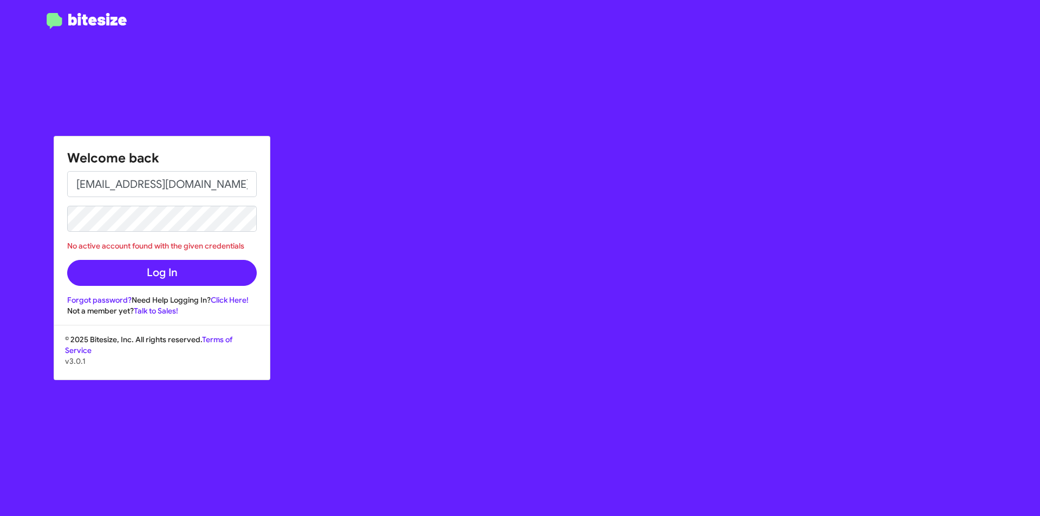
click at [67, 260] on button "Log In" at bounding box center [162, 273] width 190 height 26
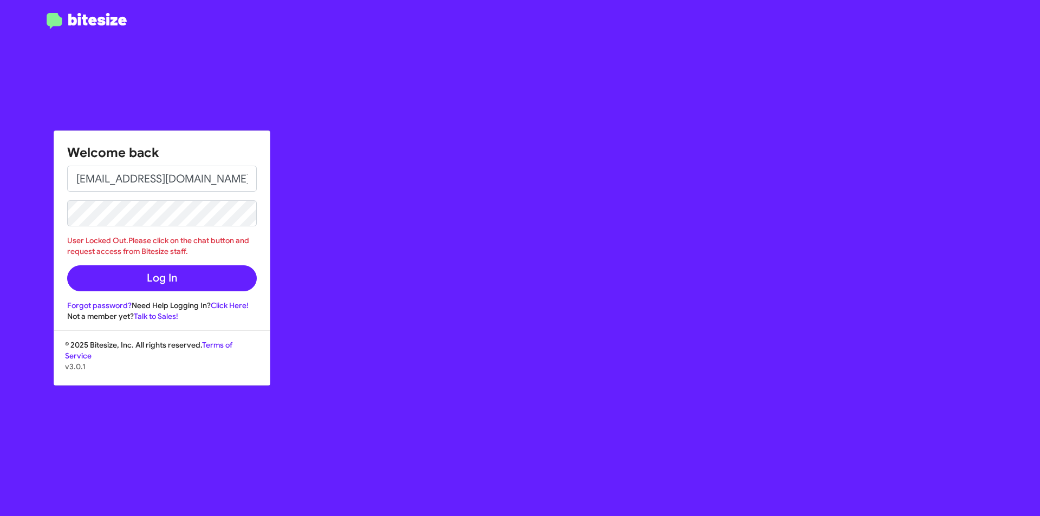
click at [408, 254] on div "Welcome back jdjokovic@myislandcdjr.com User Locked Out.Please click on the cha…" at bounding box center [606, 258] width 866 height 516
click at [119, 303] on link "Forgot password?" at bounding box center [99, 306] width 64 height 10
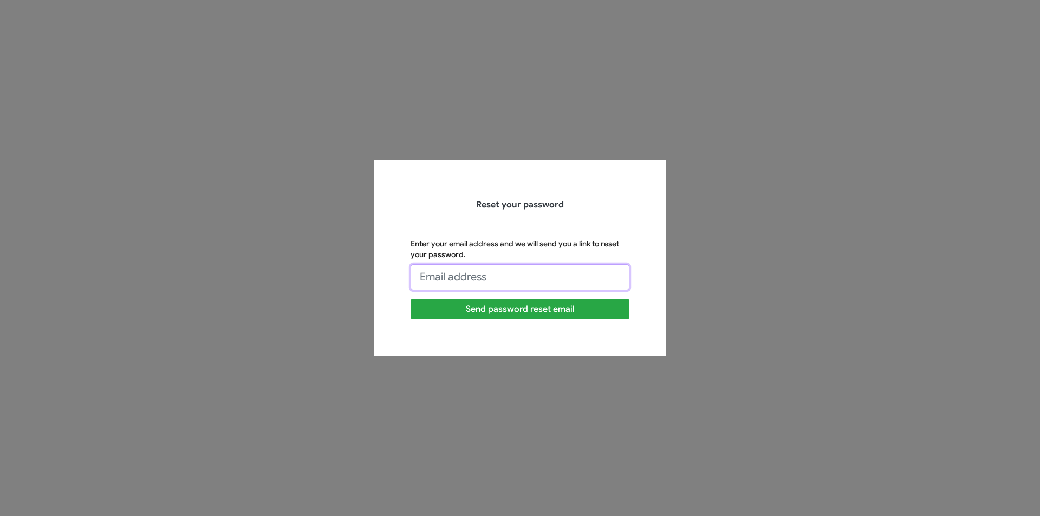
click at [462, 279] on input "Enter your email address and we will send you a link to reset your password." at bounding box center [519, 277] width 219 height 26
type input "jdjokovic@myislandcdjr.com"
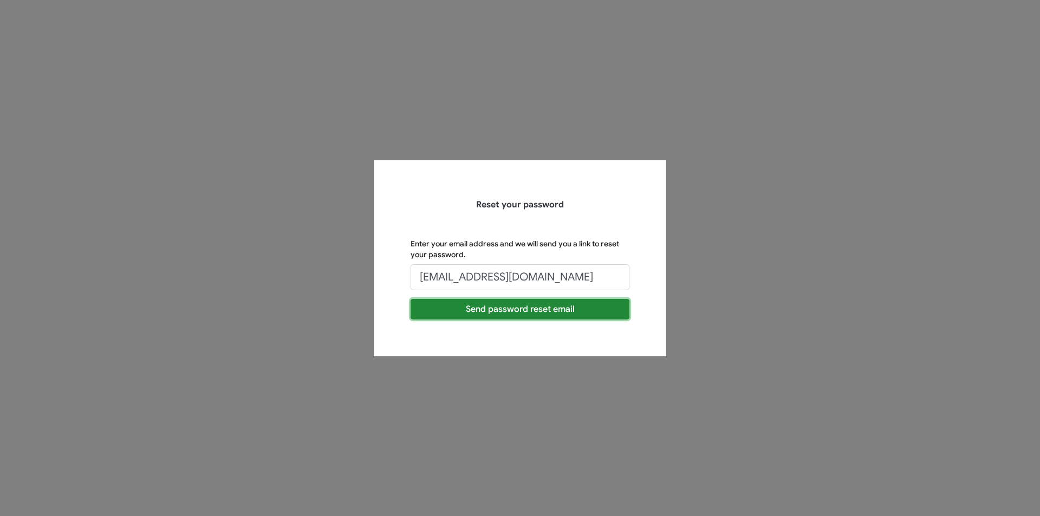
click at [498, 310] on button "Send password reset email" at bounding box center [519, 309] width 219 height 21
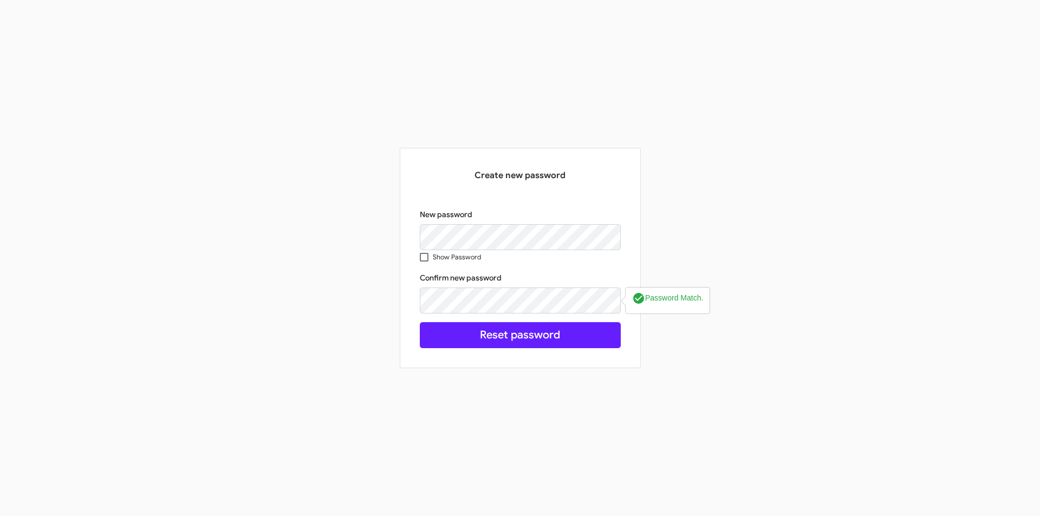
click at [430, 260] on label "Show Password" at bounding box center [450, 257] width 61 height 14
click at [424, 262] on input "Show Password" at bounding box center [423, 262] width 1 height 1
checkbox input "true"
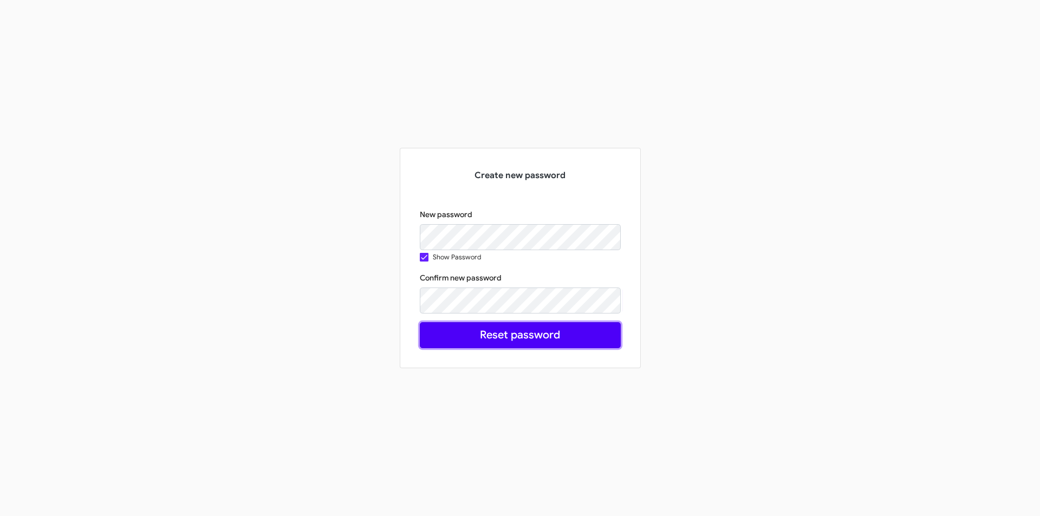
click at [474, 341] on button "Reset password" at bounding box center [520, 335] width 201 height 26
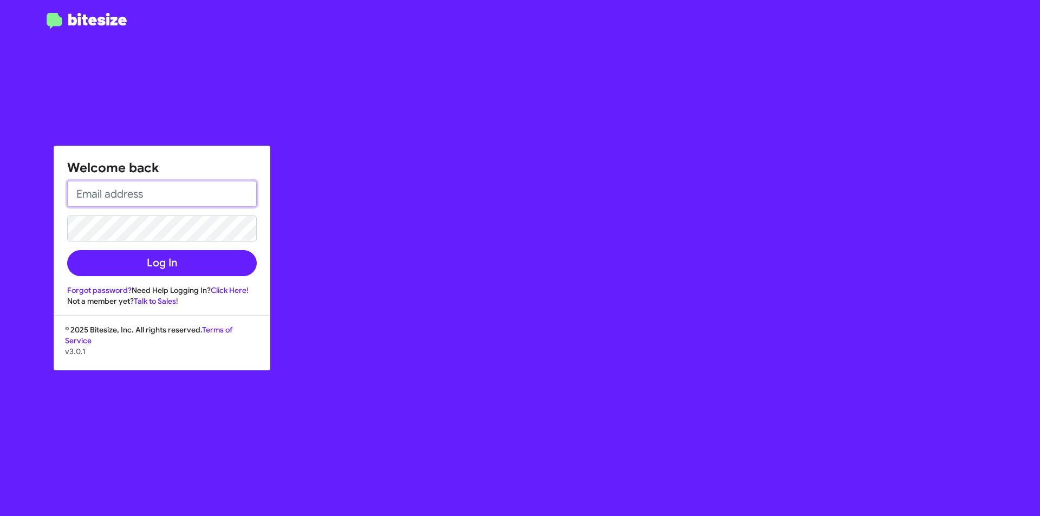
type input "[EMAIL_ADDRESS][DOMAIN_NAME]"
click at [67, 250] on button "Log In" at bounding box center [162, 263] width 190 height 26
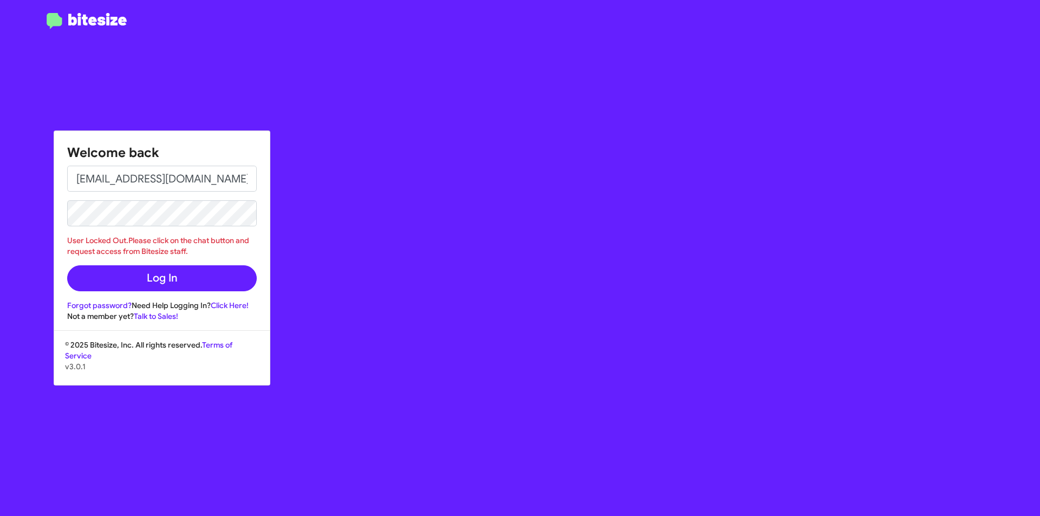
click at [473, 201] on div "Welcome back [EMAIL_ADDRESS][DOMAIN_NAME] User Locked Out.Please click on the c…" at bounding box center [606, 258] width 866 height 516
click at [225, 304] on link "Click Here!" at bounding box center [230, 306] width 38 height 10
click at [290, 121] on div "Welcome back [EMAIL_ADDRESS][DOMAIN_NAME] User Locked Out.Please click on the c…" at bounding box center [606, 258] width 866 height 516
click at [251, 149] on h1 "Welcome back" at bounding box center [162, 152] width 190 height 17
click at [279, 192] on div "Welcome back [EMAIL_ADDRESS][DOMAIN_NAME] User Locked Out.Please click on the c…" at bounding box center [606, 258] width 866 height 516
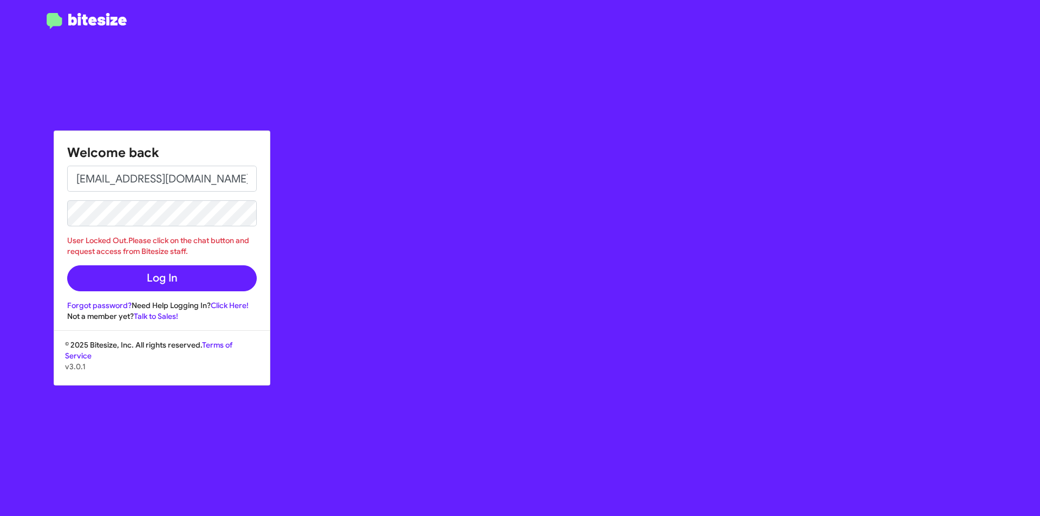
click at [364, 312] on div "Welcome back [EMAIL_ADDRESS][DOMAIN_NAME] User Locked Out.Please click on the c…" at bounding box center [606, 258] width 866 height 516
click at [249, 84] on div "Welcome back [EMAIL_ADDRESS][DOMAIN_NAME] User Locked Out.Please click on the c…" at bounding box center [606, 258] width 866 height 516
click at [193, 75] on div "Welcome back [EMAIL_ADDRESS][DOMAIN_NAME] User Locked Out.Please click on the c…" at bounding box center [606, 258] width 866 height 516
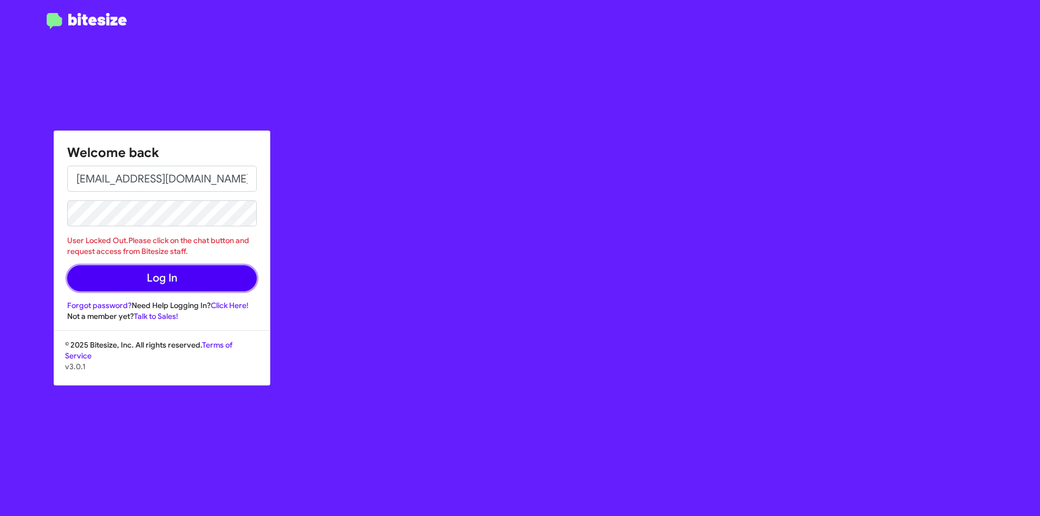
click at [107, 278] on button "Log In" at bounding box center [162, 278] width 190 height 26
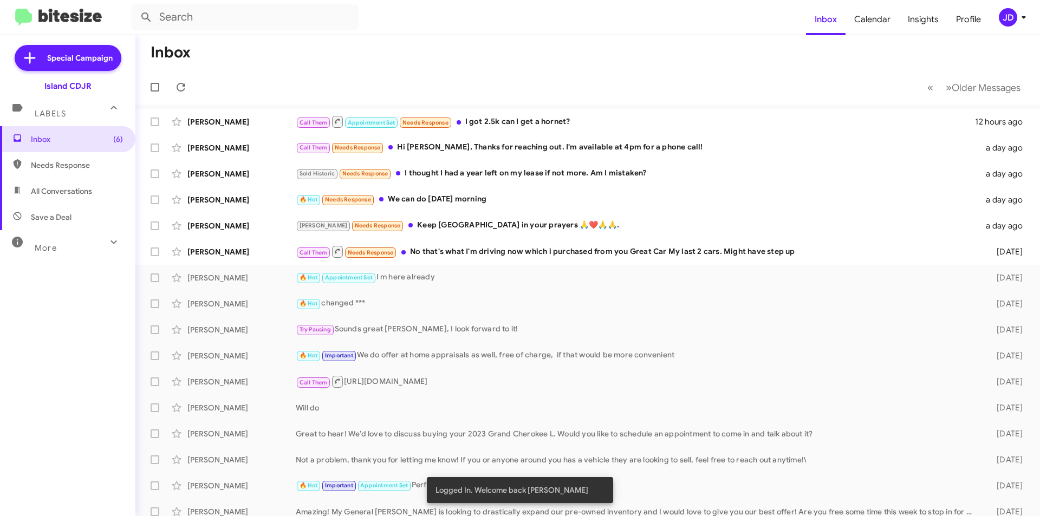
click at [542, 83] on mat-toolbar-row "« Previous » Next Older Messages" at bounding box center [587, 87] width 904 height 35
click at [292, 115] on div "[DEMOGRAPHIC_DATA][PERSON_NAME] Call Them Appointment Set Needs Response I got …" at bounding box center [587, 122] width 887 height 22
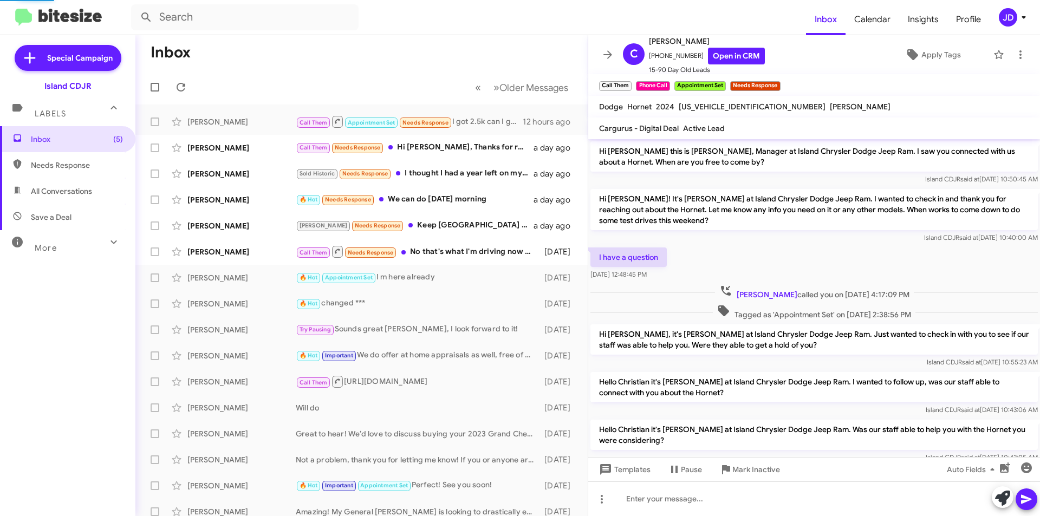
scroll to position [382, 0]
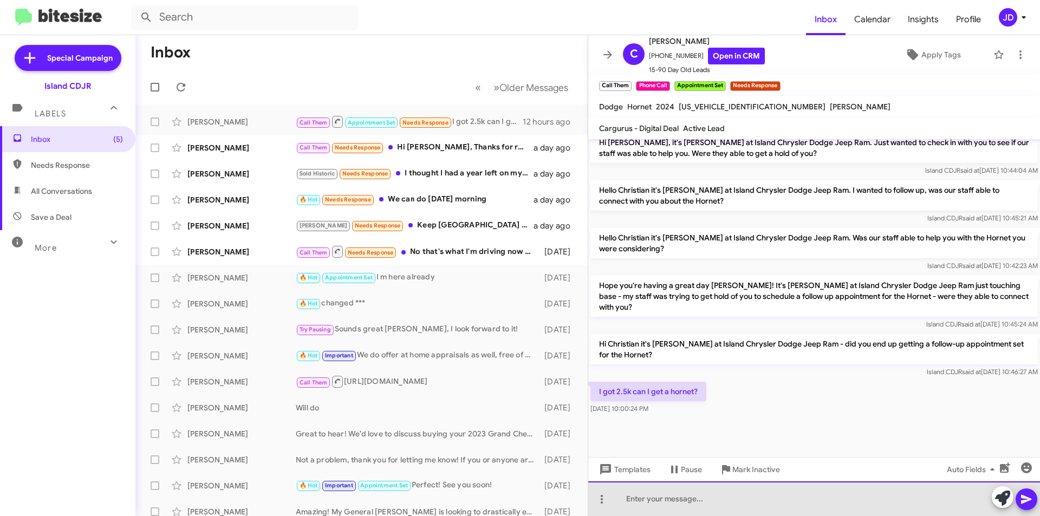
click at [747, 504] on div at bounding box center [814, 498] width 452 height 35
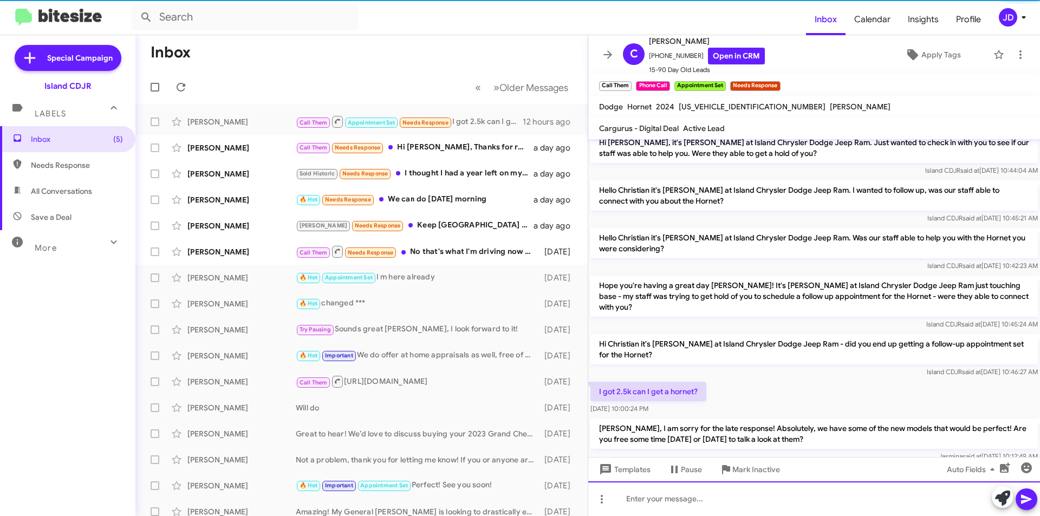
scroll to position [0, 0]
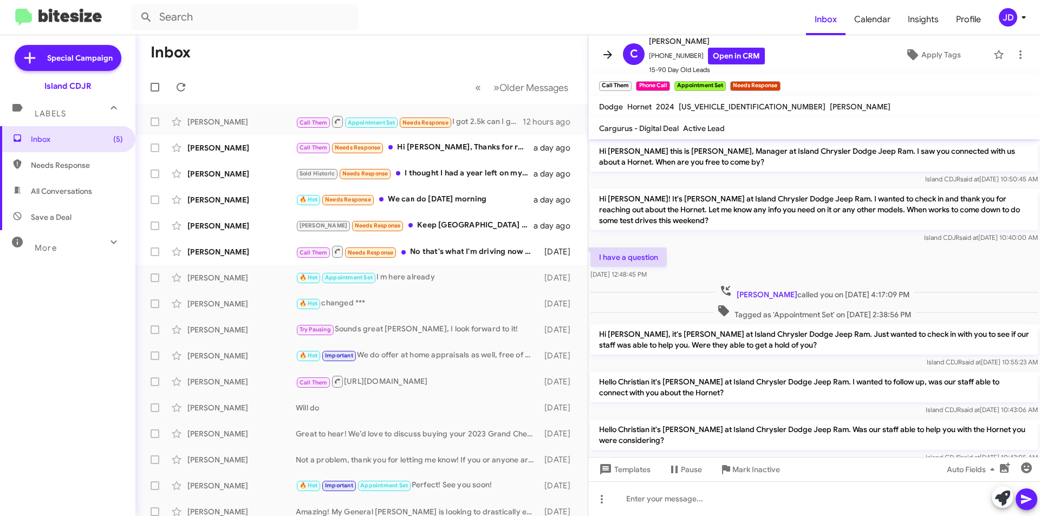
click at [608, 58] on icon at bounding box center [607, 54] width 9 height 8
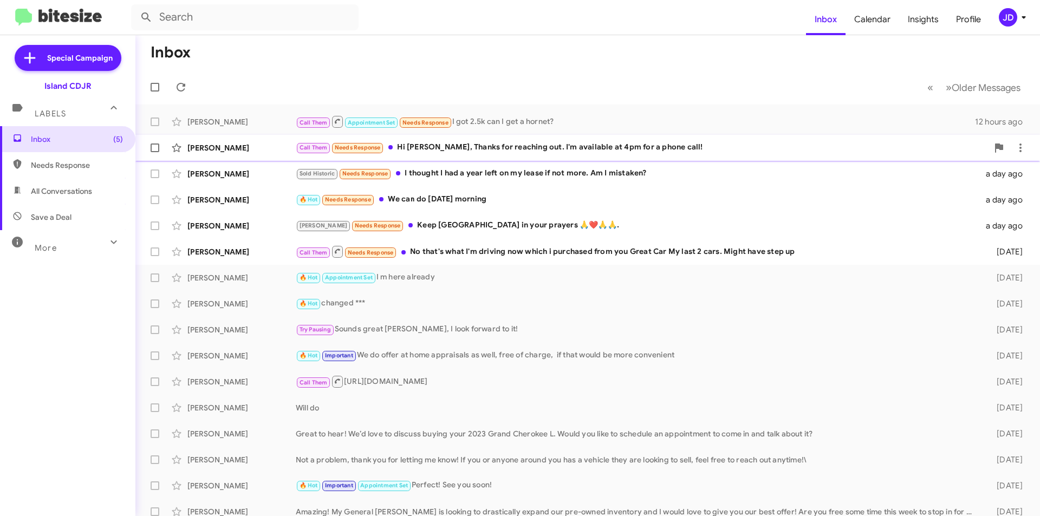
click at [586, 149] on div "Call Them Needs Response Hi [PERSON_NAME], Thanks for reaching out. I'm availab…" at bounding box center [642, 147] width 692 height 12
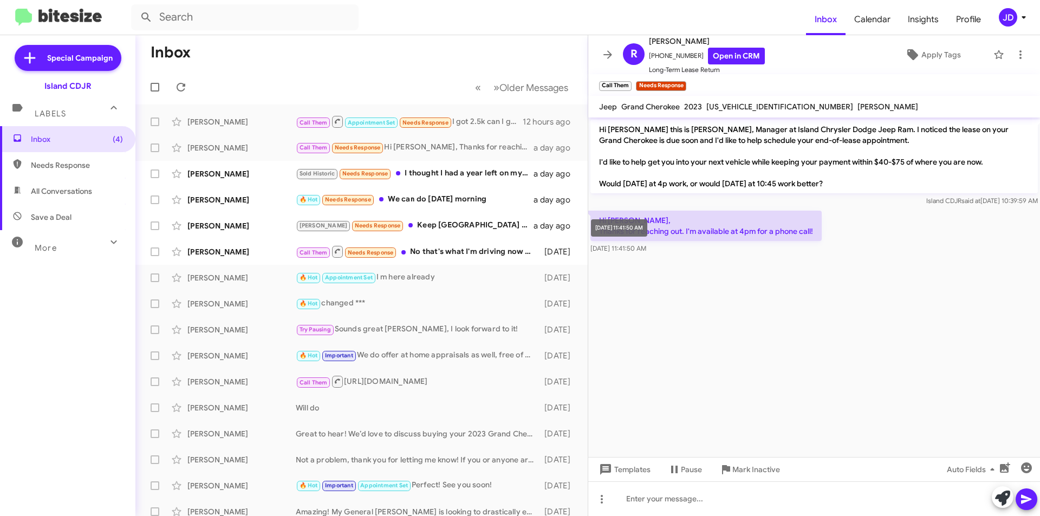
click at [595, 214] on mat-tooltip-component "[DATE] 11:41:50 AM" at bounding box center [618, 228] width 71 height 32
drag, startPoint x: 596, startPoint y: 214, endPoint x: 656, endPoint y: 228, distance: 61.7
click at [655, 228] on mat-tooltip-component "[DATE] 11:41:50 AM" at bounding box center [618, 228] width 71 height 32
click at [647, 228] on div "[DATE] 11:41:50 AM" at bounding box center [619, 227] width 56 height 17
click at [674, 216] on p "Hi [PERSON_NAME], Thanks for reaching out. I'm available at 4pm for a phone cal…" at bounding box center [705, 226] width 231 height 30
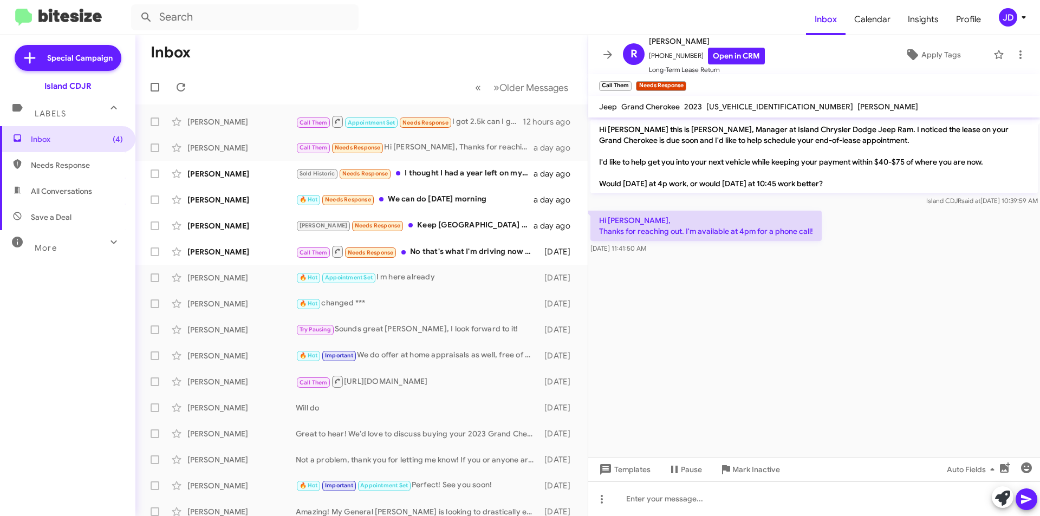
click at [723, 249] on div "[DATE] 11:41:50 AM" at bounding box center [705, 248] width 231 height 11
drag, startPoint x: 723, startPoint y: 240, endPoint x: 689, endPoint y: 214, distance: 43.3
click at [689, 214] on p "Hi [PERSON_NAME], Thanks for reaching out. I'm available at 4pm for a phone cal…" at bounding box center [705, 226] width 231 height 30
drag, startPoint x: 689, startPoint y: 214, endPoint x: 819, endPoint y: 239, distance: 132.2
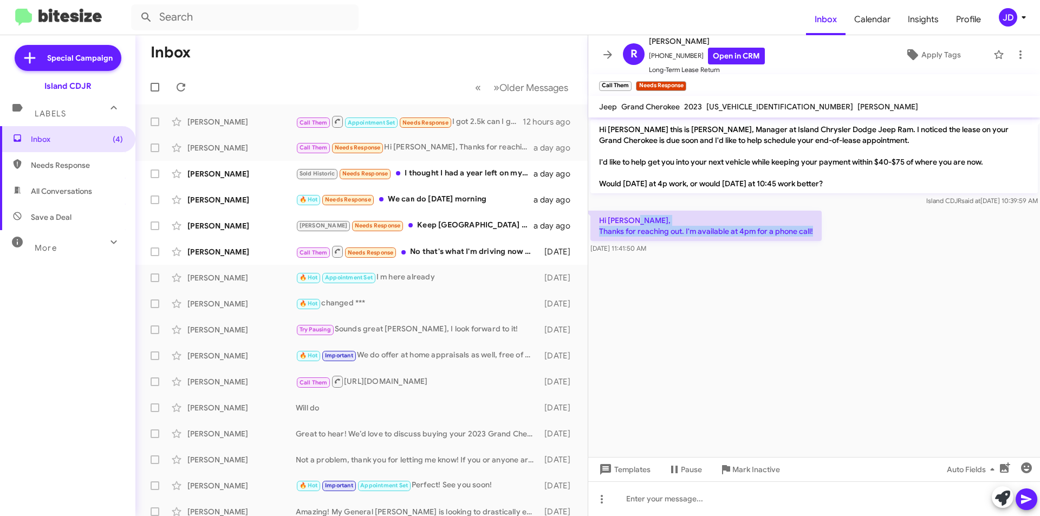
click at [819, 239] on p "Hi [PERSON_NAME], Thanks for reaching out. I'm available at 4pm for a phone cal…" at bounding box center [705, 226] width 231 height 30
drag, startPoint x: 819, startPoint y: 239, endPoint x: 596, endPoint y: 214, distance: 224.4
click at [596, 214] on p "Hi [PERSON_NAME], Thanks for reaching out. I'm available at 4pm for a phone cal…" at bounding box center [705, 226] width 231 height 30
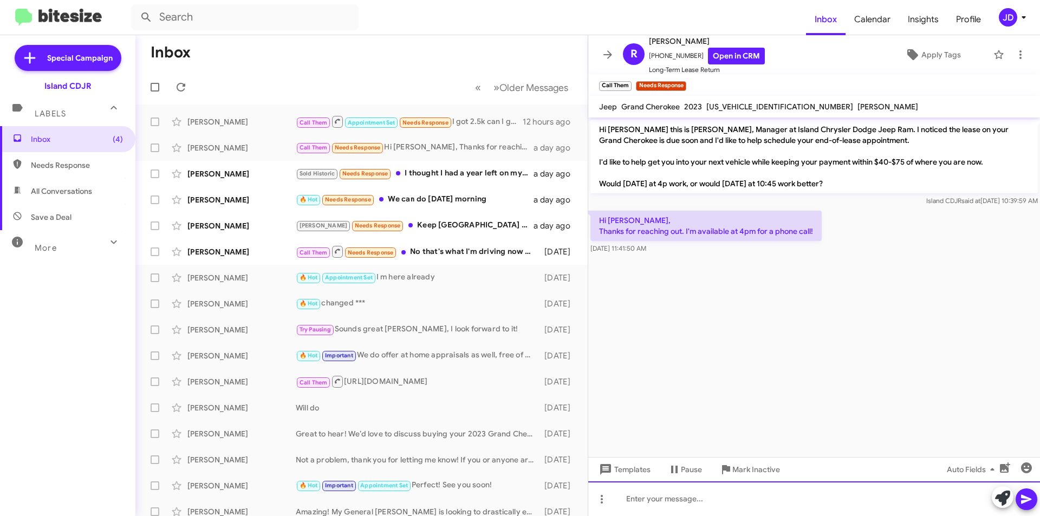
click at [703, 504] on div at bounding box center [814, 498] width 452 height 35
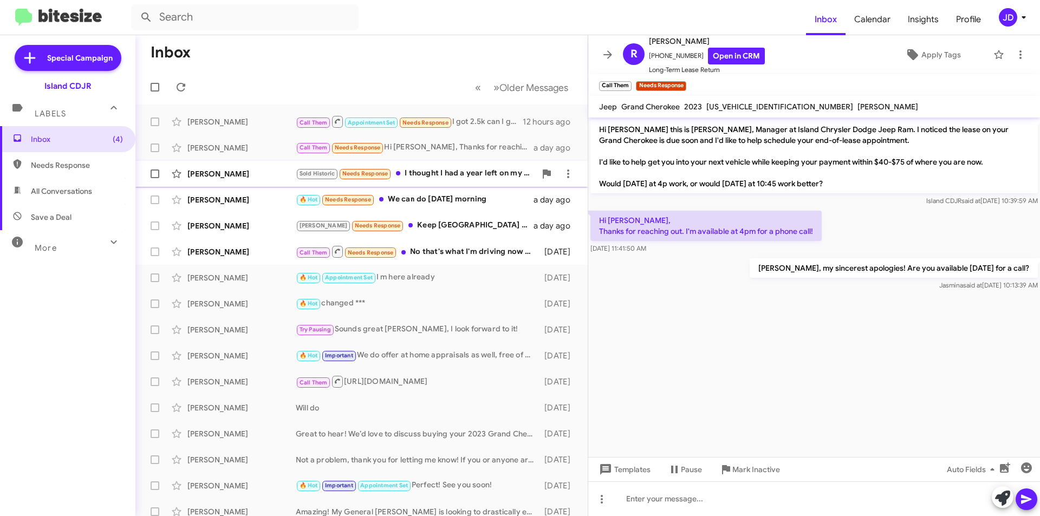
click at [382, 172] on span "Needs Response" at bounding box center [365, 173] width 46 height 7
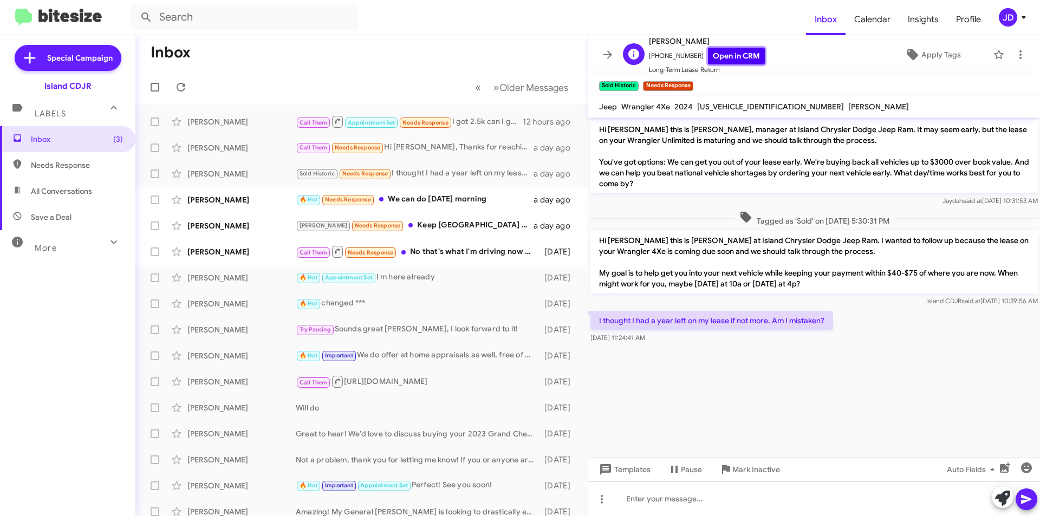
click at [725, 58] on link "Open in CRM" at bounding box center [736, 56] width 57 height 17
click at [747, 492] on div at bounding box center [814, 498] width 452 height 35
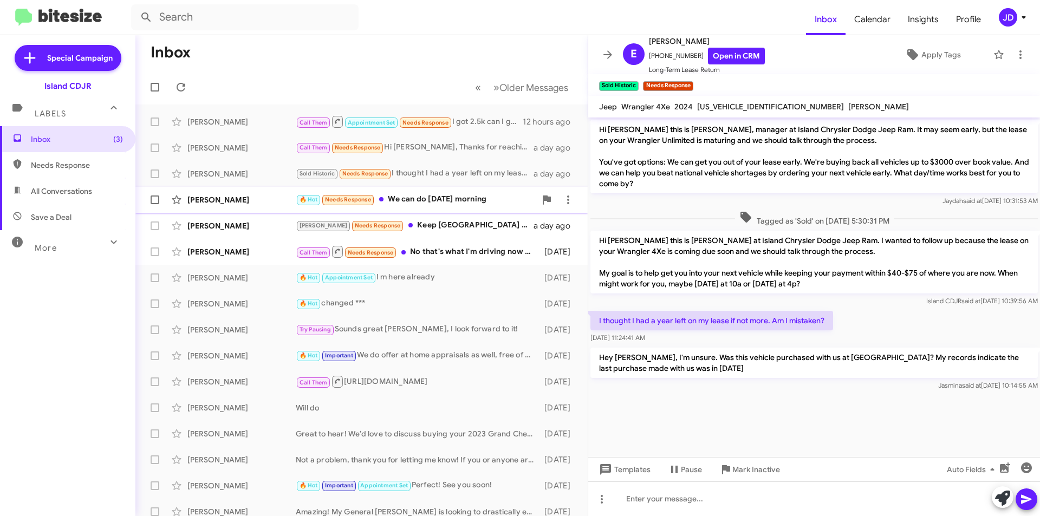
click at [397, 205] on div "🔥 Hot Needs Response We can do [DATE] morning" at bounding box center [416, 199] width 240 height 12
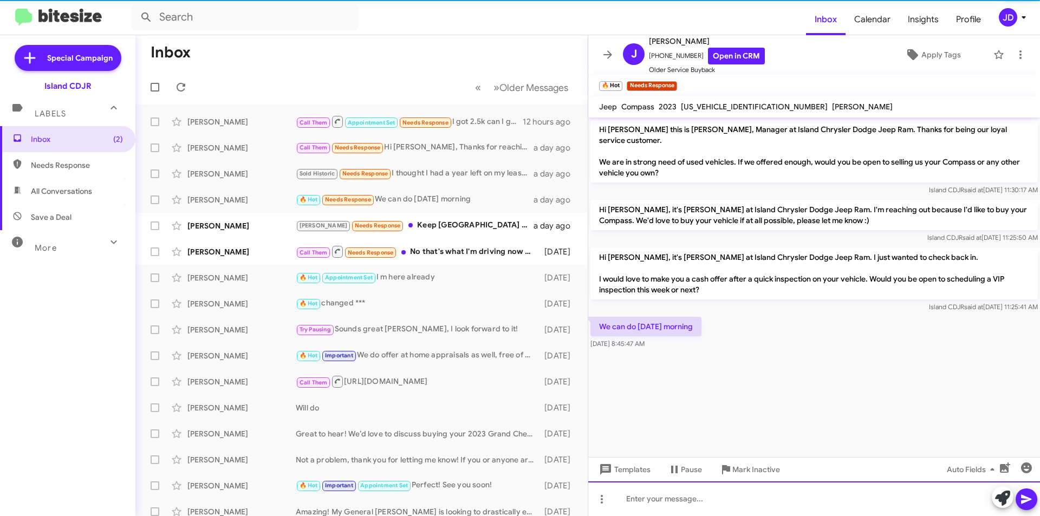
click at [736, 501] on div at bounding box center [814, 498] width 452 height 35
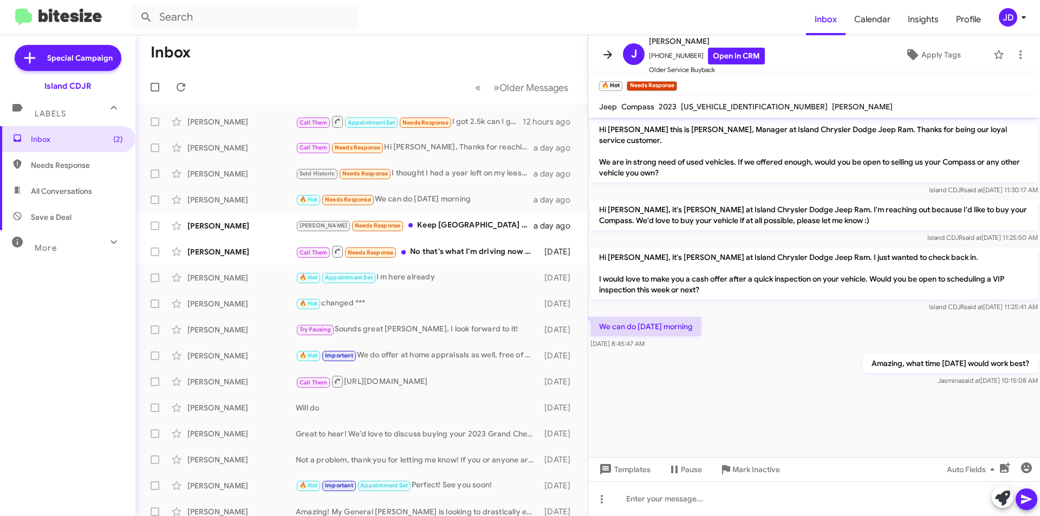
click at [606, 50] on icon at bounding box center [607, 54] width 13 height 13
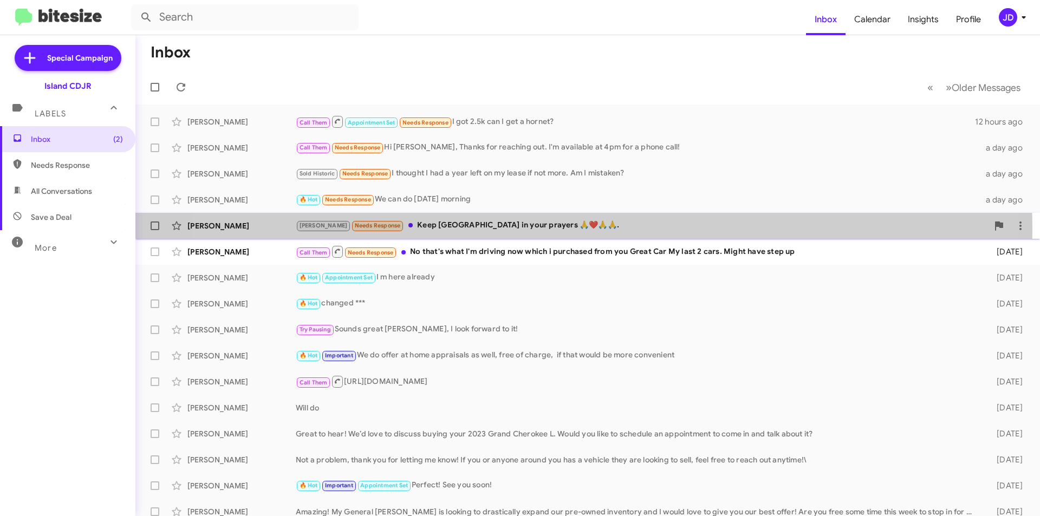
click at [543, 229] on div "[PERSON_NAME] Needs Response Keep [GEOGRAPHIC_DATA] in your prayers 🙏❤️🙏🙏." at bounding box center [642, 225] width 692 height 12
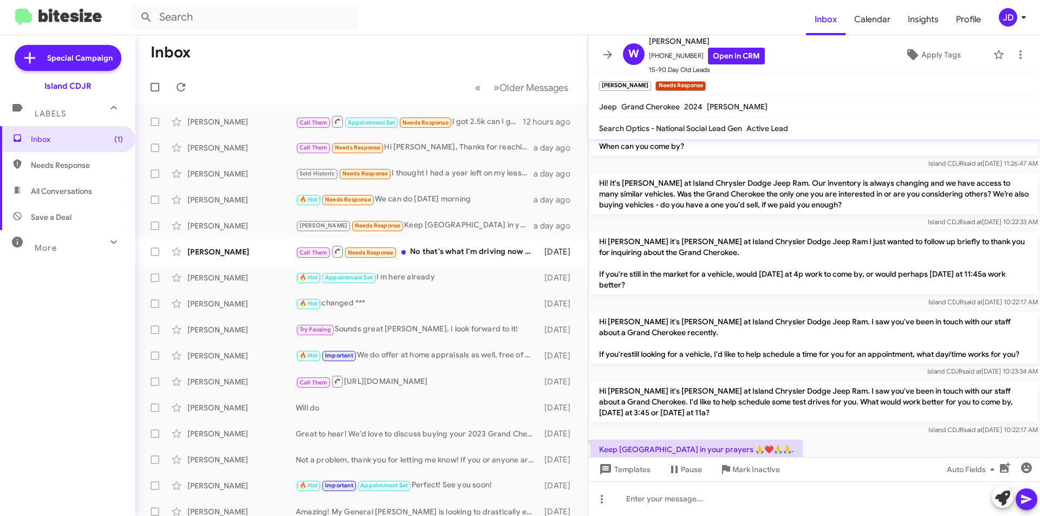
scroll to position [1225, 0]
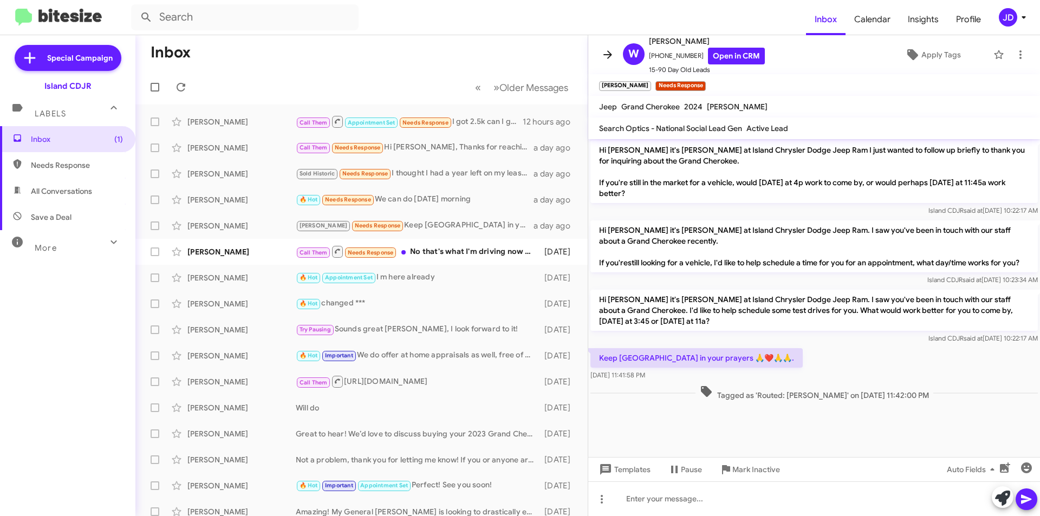
click at [605, 56] on icon at bounding box center [607, 54] width 13 height 13
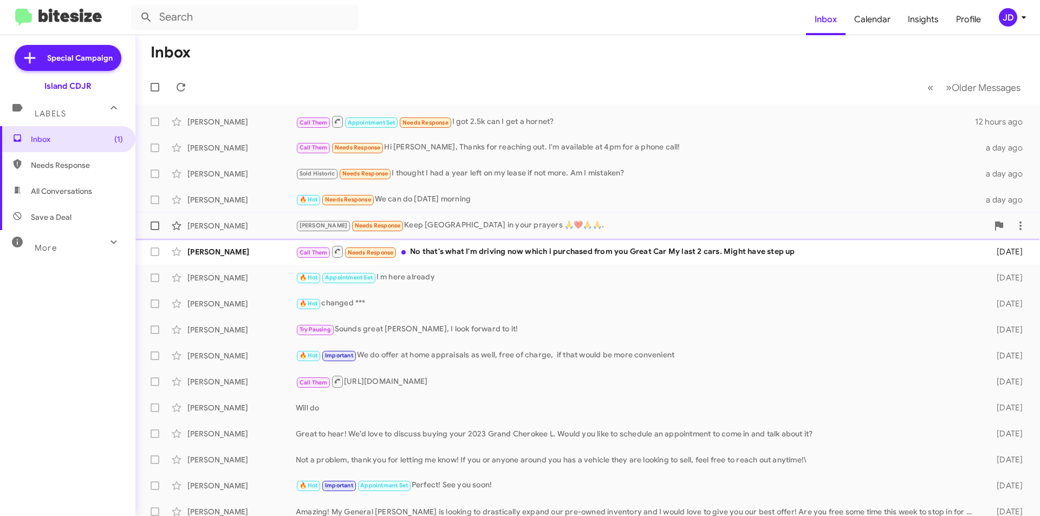
click at [508, 219] on div "[PERSON_NAME] Needs Response Keep [GEOGRAPHIC_DATA] in your prayers 🙏❤️🙏🙏." at bounding box center [642, 225] width 692 height 12
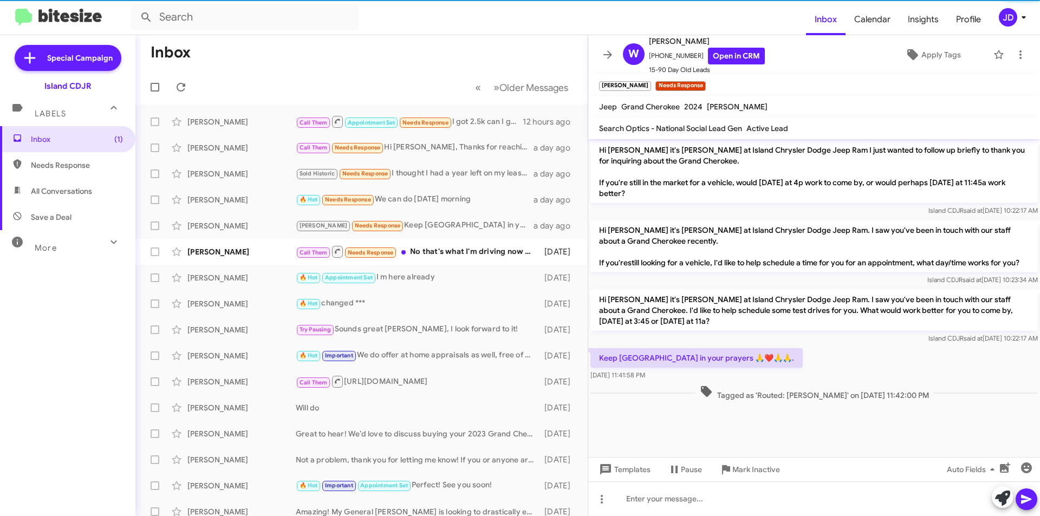
scroll to position [1225, 0]
drag, startPoint x: 732, startPoint y: 357, endPoint x: 815, endPoint y: 371, distance: 83.9
click at [815, 371] on div "Keep [GEOGRAPHIC_DATA] in your prayers 🙏❤️🙏🙏. [DATE] 11:41:58 PM" at bounding box center [814, 364] width 452 height 37
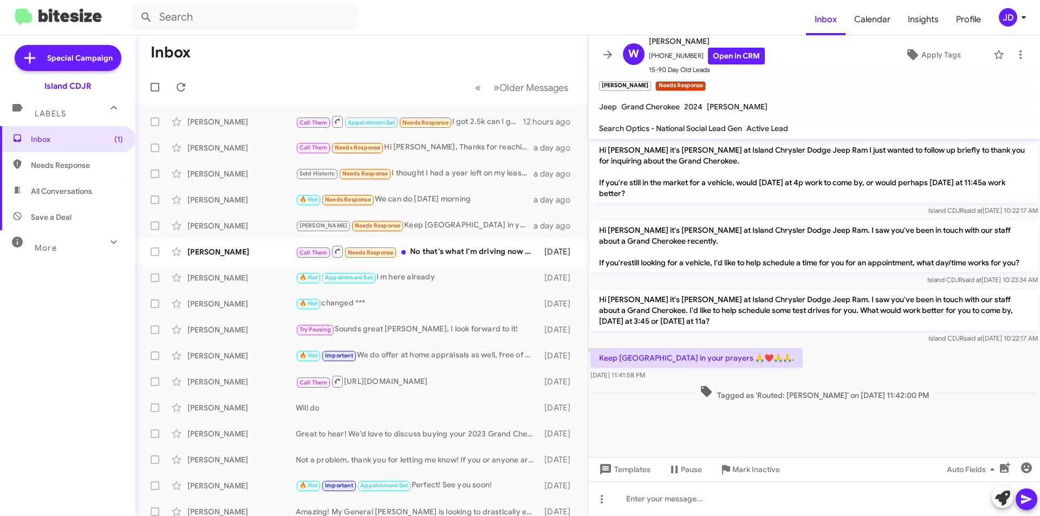
click at [815, 371] on div "Keep [GEOGRAPHIC_DATA] in your prayers 🙏❤️🙏🙏. [DATE] 11:41:58 PM" at bounding box center [814, 364] width 452 height 37
click at [790, 490] on div at bounding box center [814, 498] width 452 height 35
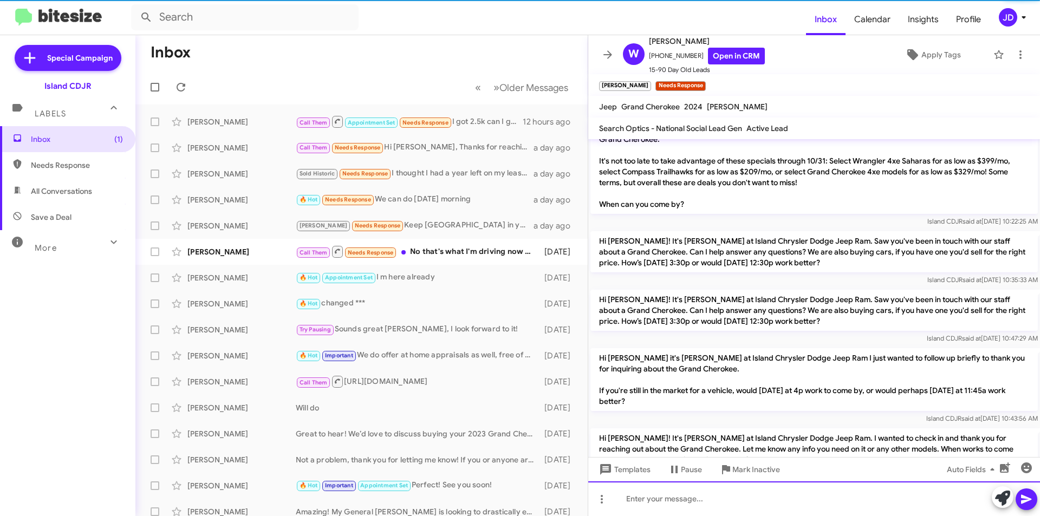
scroll to position [0, 0]
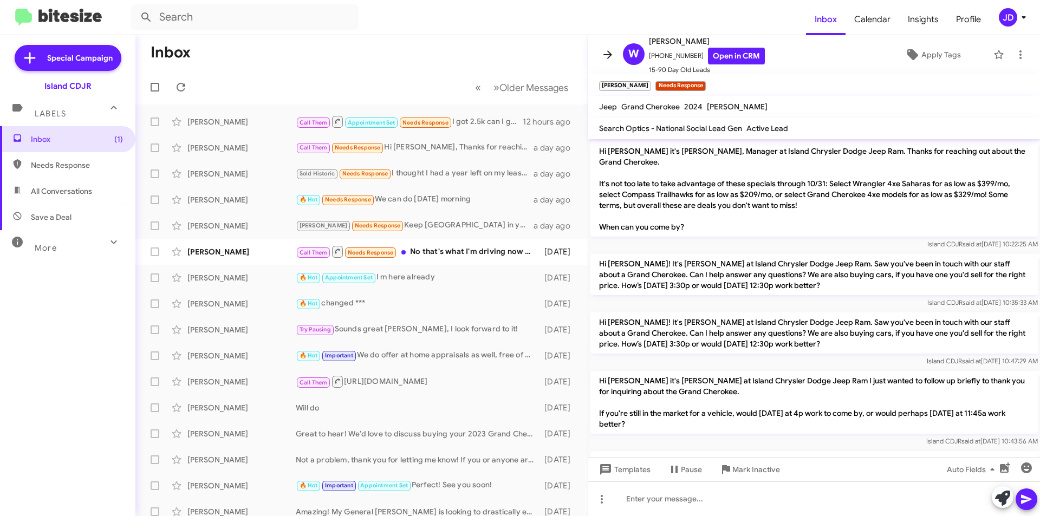
click at [610, 51] on icon at bounding box center [607, 54] width 13 height 13
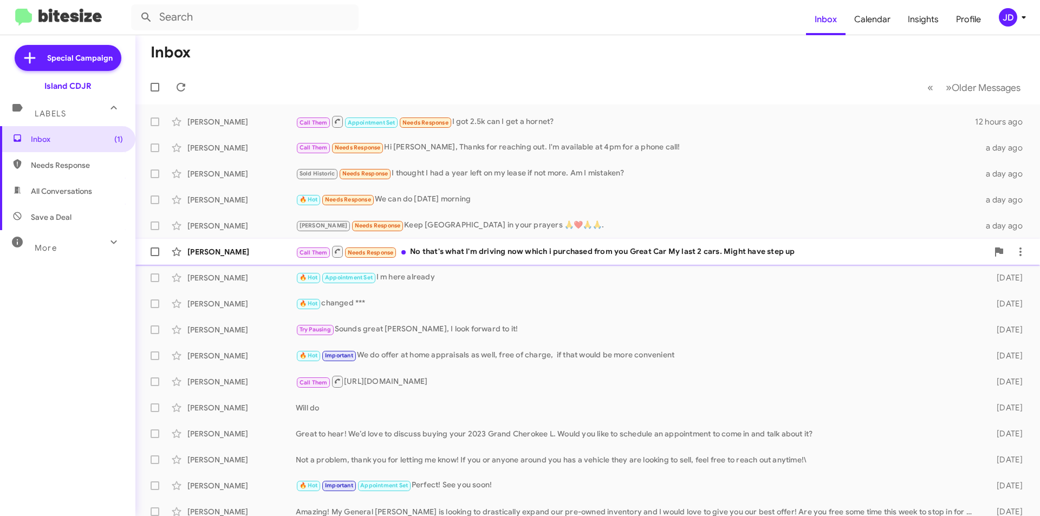
click at [519, 250] on div "Call Them Needs Response No that's what I'm driving now which i purchased from …" at bounding box center [642, 252] width 692 height 14
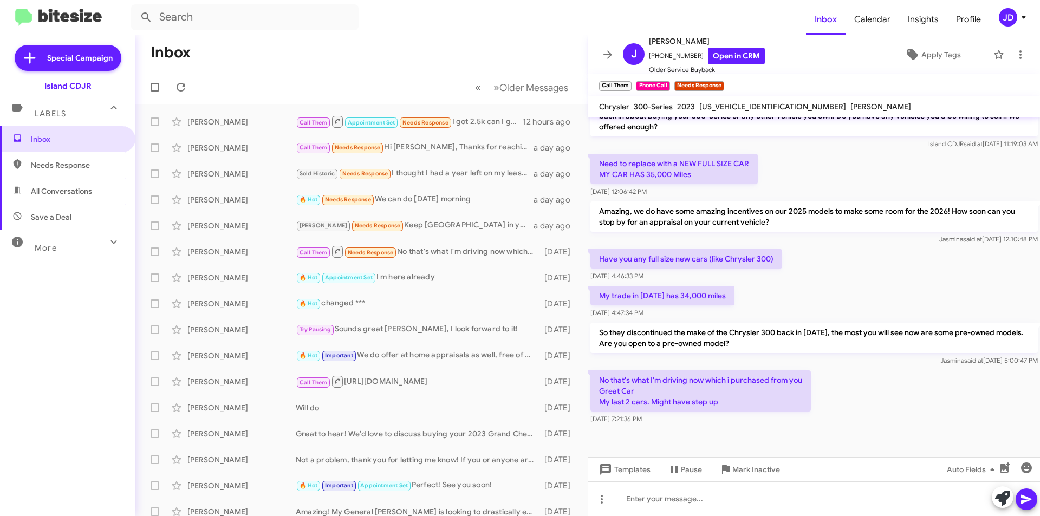
scroll to position [302, 0]
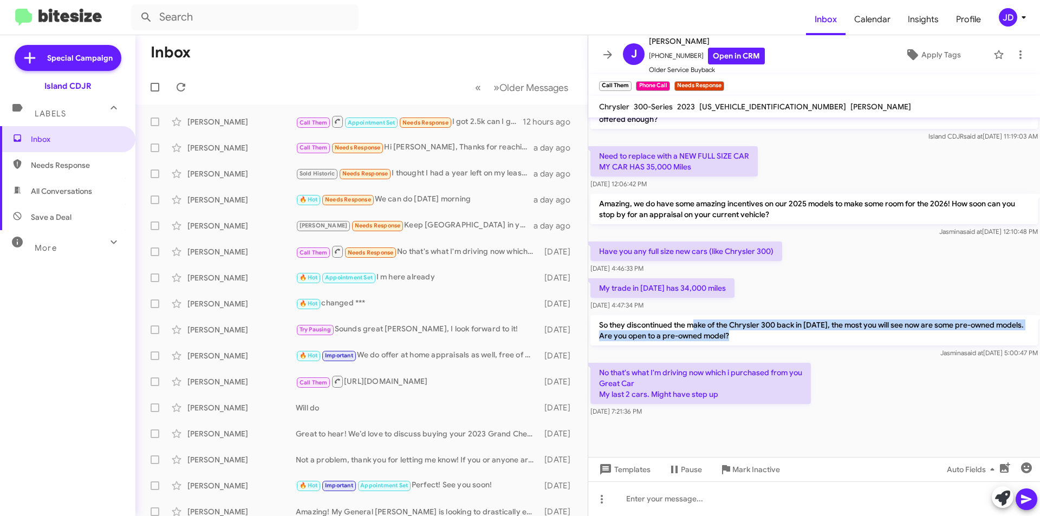
drag, startPoint x: 695, startPoint y: 321, endPoint x: 785, endPoint y: 356, distance: 96.7
click at [785, 356] on div "So they discontinued the make of the Chrysler 300 back in [DATE], the most you …" at bounding box center [813, 336] width 447 height 43
click at [781, 348] on div "[PERSON_NAME] said at [DATE] 5:00:47 PM" at bounding box center [813, 353] width 447 height 11
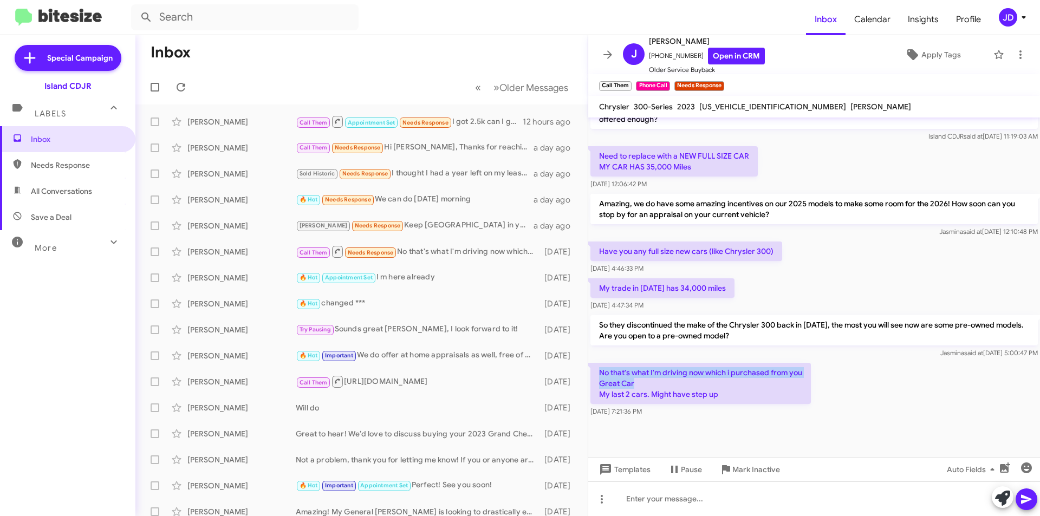
drag, startPoint x: 681, startPoint y: 380, endPoint x: 601, endPoint y: 376, distance: 80.8
click at [601, 376] on p "No that's what I'm driving now which i purchased from you Great Car My last 2 c…" at bounding box center [700, 383] width 220 height 41
drag, startPoint x: 601, startPoint y: 376, endPoint x: 717, endPoint y: 397, distance: 118.8
click at [717, 397] on p "No that's what I'm driving now which i purchased from you Great Car My last 2 c…" at bounding box center [700, 383] width 220 height 41
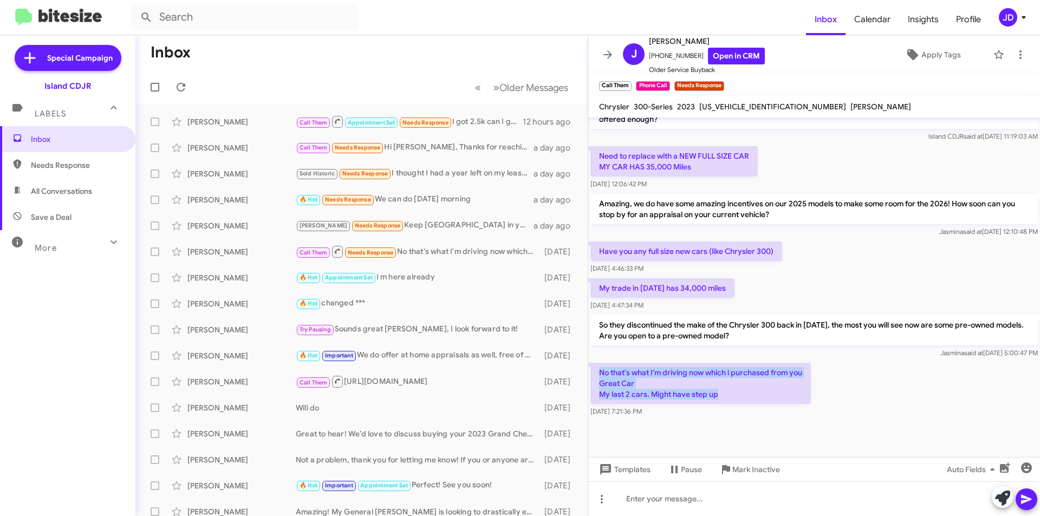
click at [717, 397] on p "No that's what I'm driving now which i purchased from you Great Car My last 2 c…" at bounding box center [700, 383] width 220 height 41
drag, startPoint x: 717, startPoint y: 397, endPoint x: 597, endPoint y: 364, distance: 124.5
click at [597, 364] on p "No that's what I'm driving now which i purchased from you Great Car My last 2 c…" at bounding box center [700, 383] width 220 height 41
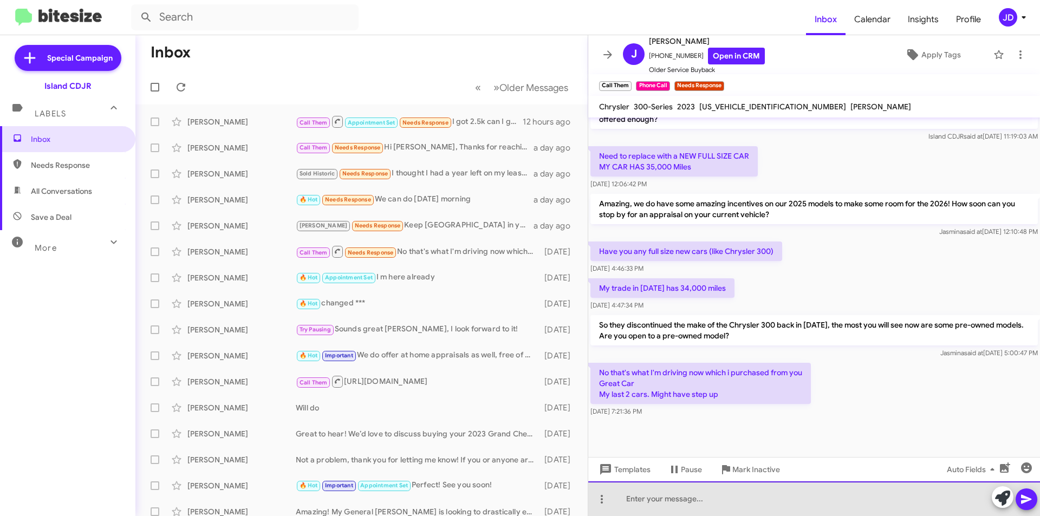
click at [728, 493] on div at bounding box center [814, 498] width 452 height 35
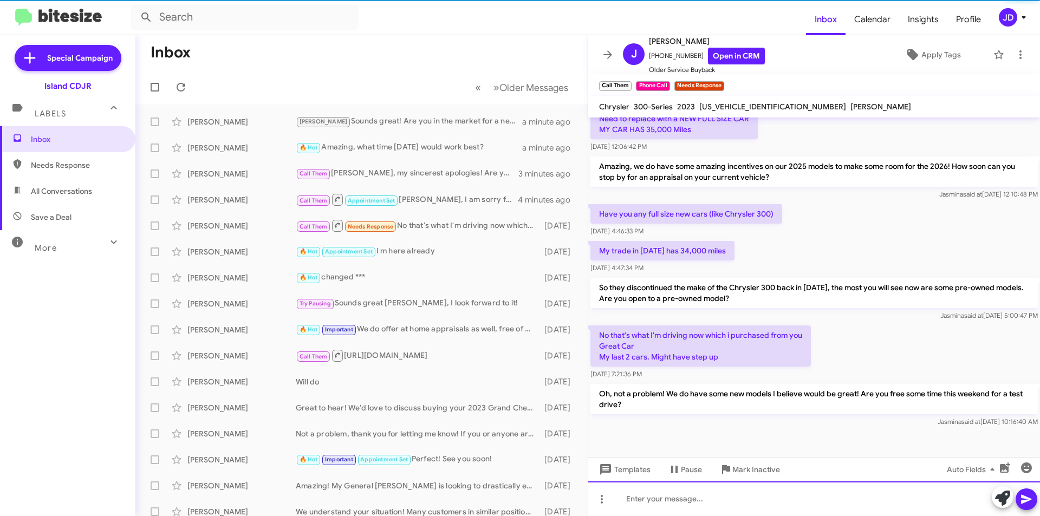
scroll to position [352, 0]
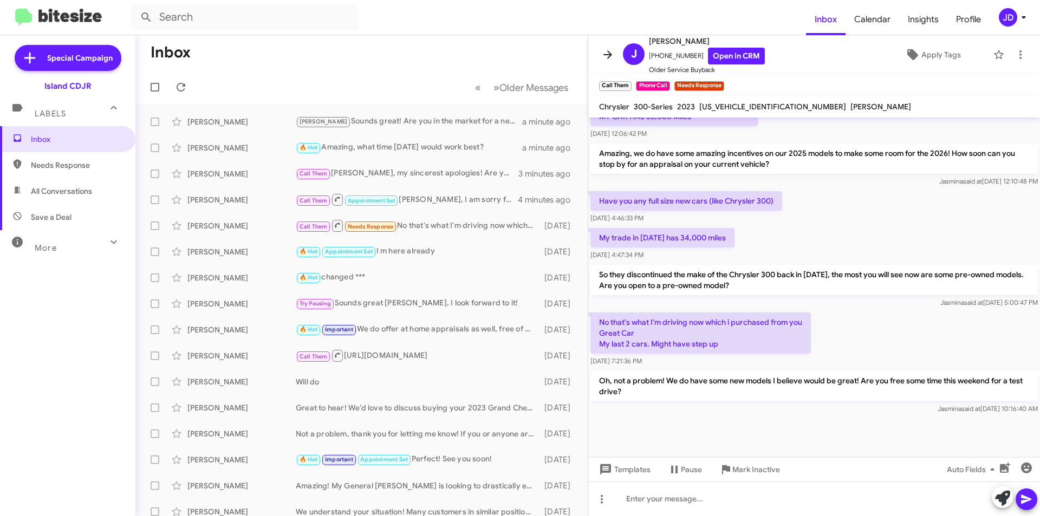
click at [601, 50] on span at bounding box center [608, 54] width 22 height 13
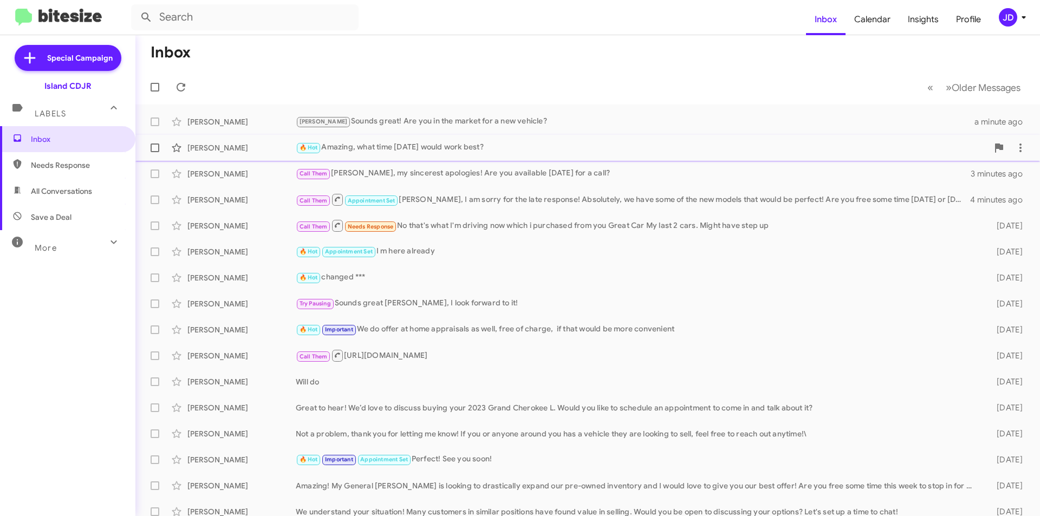
click at [453, 140] on div "[PERSON_NAME] 🔥 Hot Amazing, what time [DATE] would work best? a minute ago" at bounding box center [587, 148] width 887 height 22
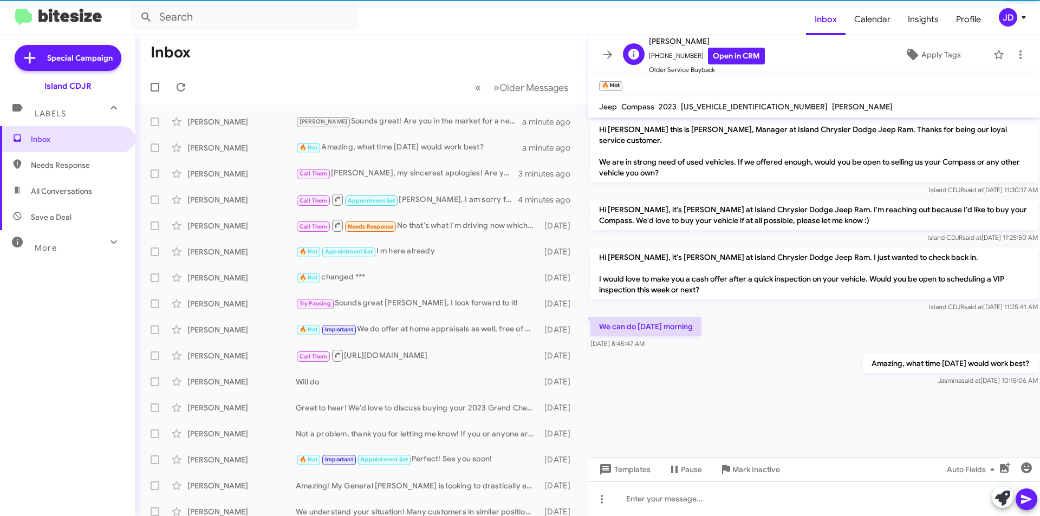
click at [726, 43] on span "[PERSON_NAME]" at bounding box center [707, 41] width 116 height 13
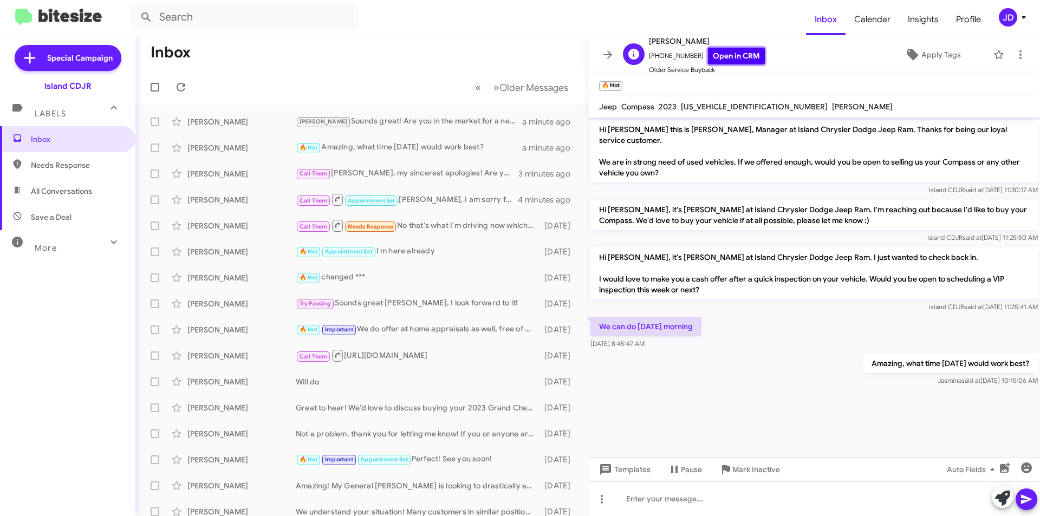
click at [726, 58] on link "Open in CRM" at bounding box center [736, 56] width 57 height 17
click at [184, 79] on button at bounding box center [181, 87] width 22 height 22
click at [733, 61] on link "Open in CRM" at bounding box center [736, 56] width 57 height 17
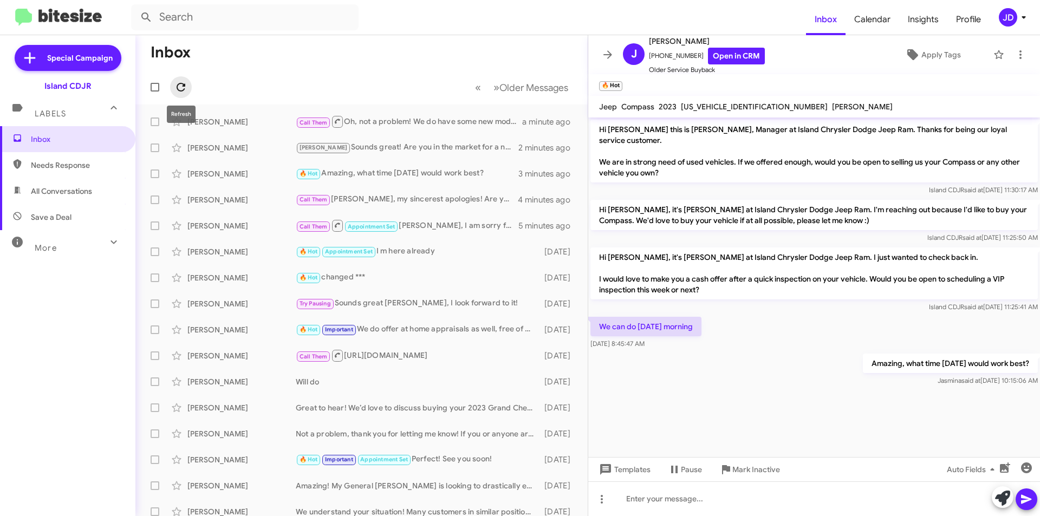
click at [177, 79] on button at bounding box center [181, 87] width 22 height 22
click at [186, 94] on button at bounding box center [181, 87] width 22 height 22
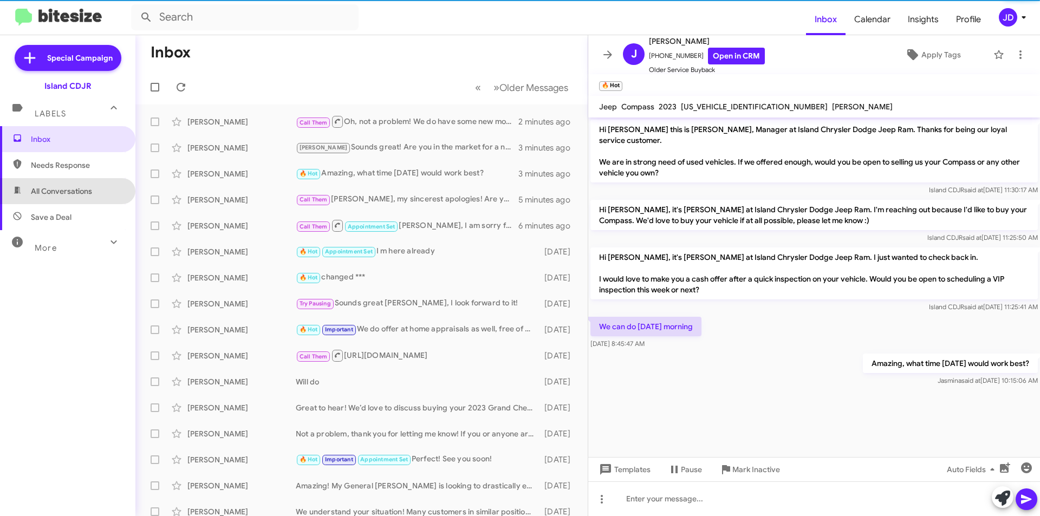
click at [86, 191] on span "All Conversations" at bounding box center [61, 191] width 61 height 11
type input "in:all-conversations"
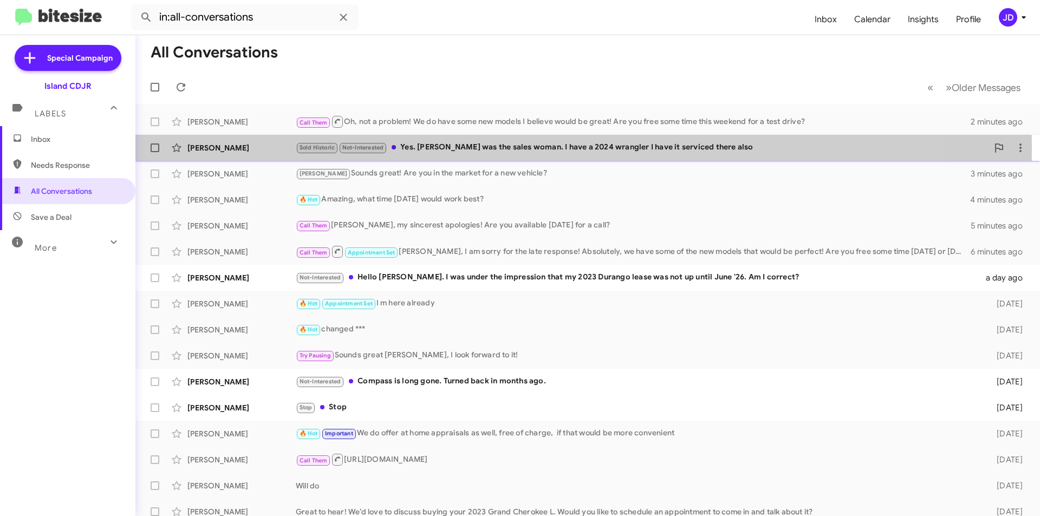
click at [231, 147] on div "[PERSON_NAME]" at bounding box center [241, 147] width 108 height 11
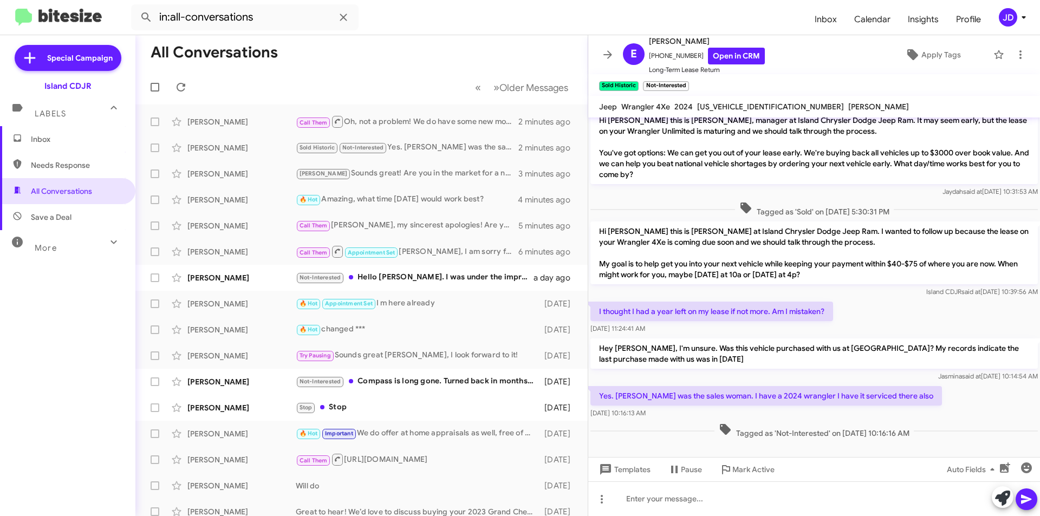
scroll to position [12, 0]
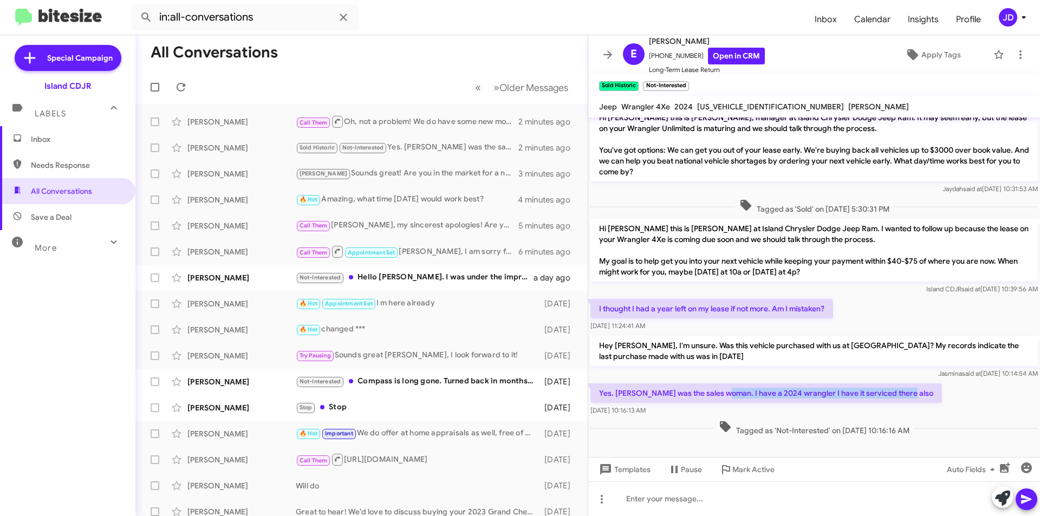
drag, startPoint x: 720, startPoint y: 391, endPoint x: 895, endPoint y: 395, distance: 175.5
click at [895, 395] on p "Yes. [PERSON_NAME] was the sales woman. I have a 2024 wrangler I have it servic…" at bounding box center [765, 392] width 351 height 19
click at [688, 497] on div at bounding box center [814, 498] width 452 height 35
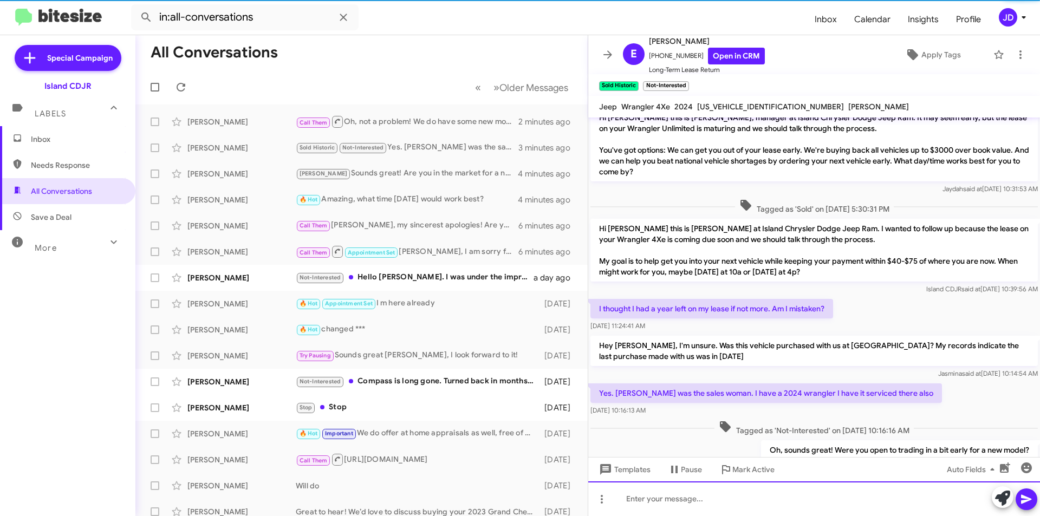
scroll to position [51, 0]
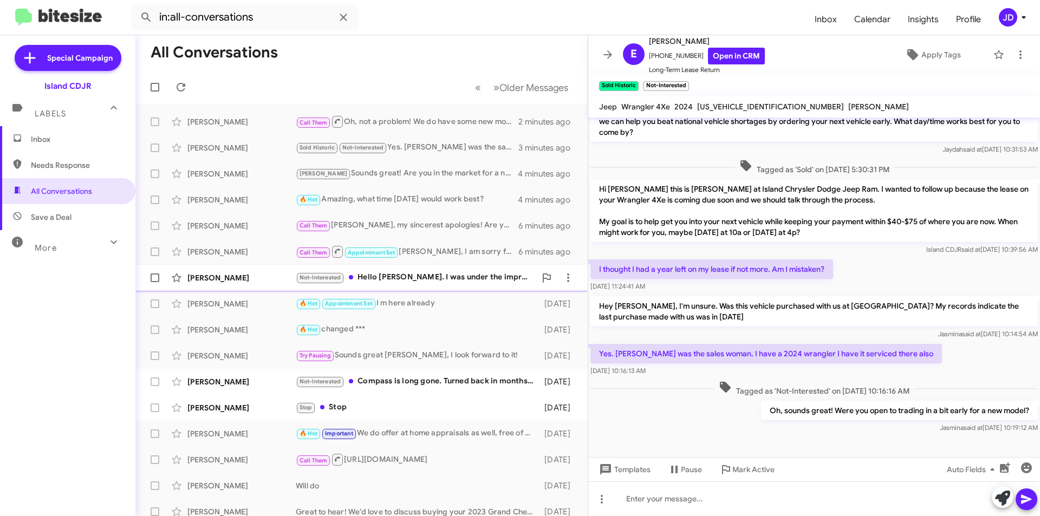
click at [375, 276] on div "Not-Interested Hello [PERSON_NAME]. I was under the impression that my 2023 Dur…" at bounding box center [416, 277] width 240 height 12
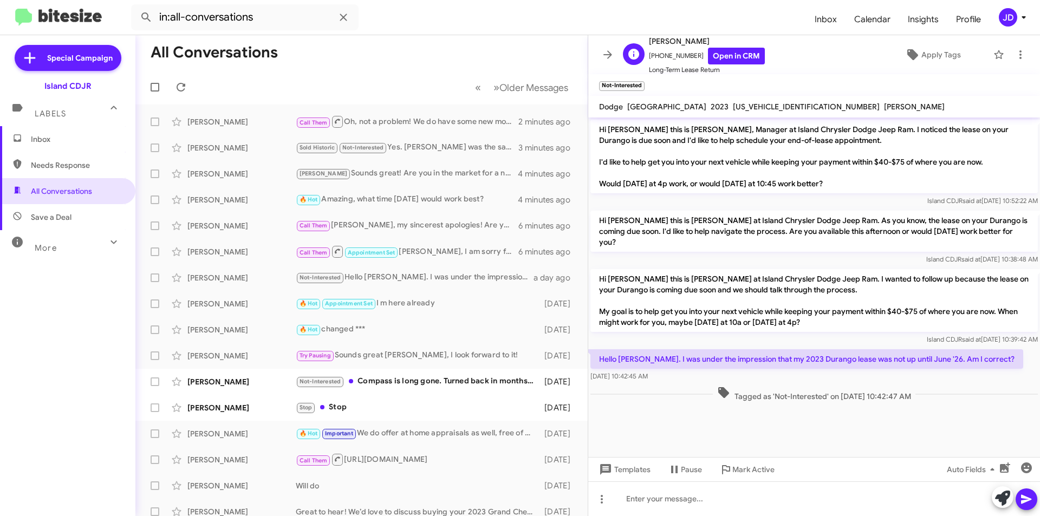
click at [738, 45] on span "[PERSON_NAME]" at bounding box center [707, 41] width 116 height 13
click at [738, 48] on link "Open in CRM" at bounding box center [736, 56] width 57 height 17
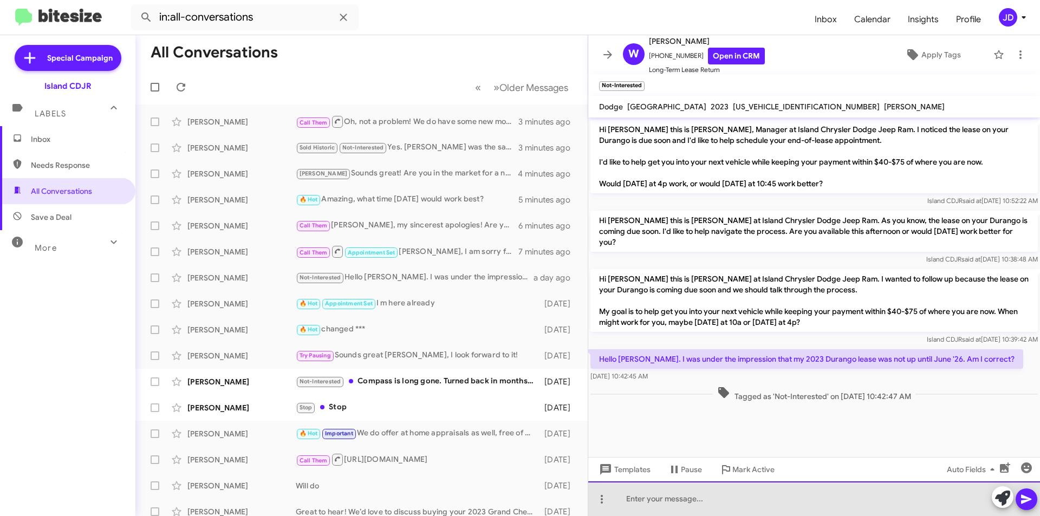
click at [751, 490] on div at bounding box center [814, 498] width 452 height 35
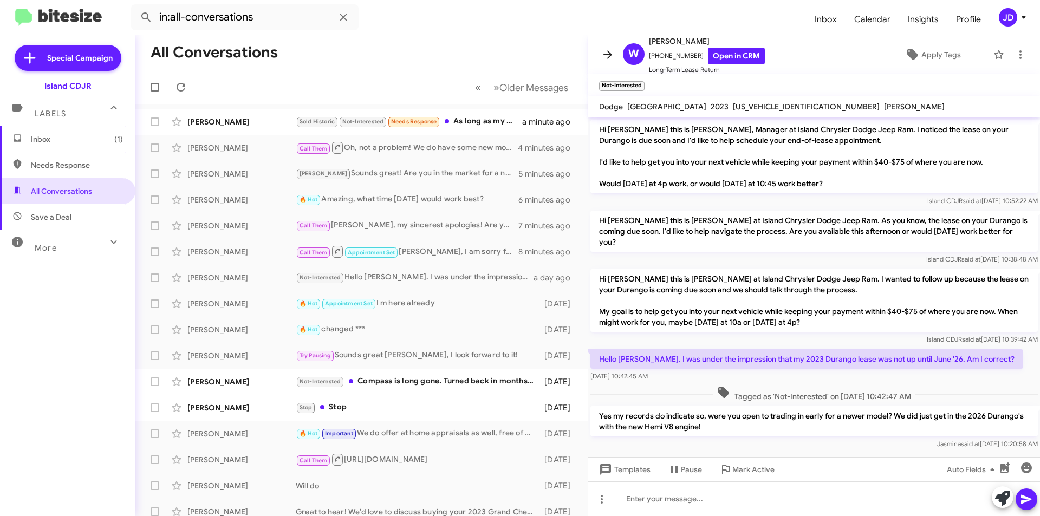
click at [604, 58] on icon at bounding box center [607, 54] width 13 height 13
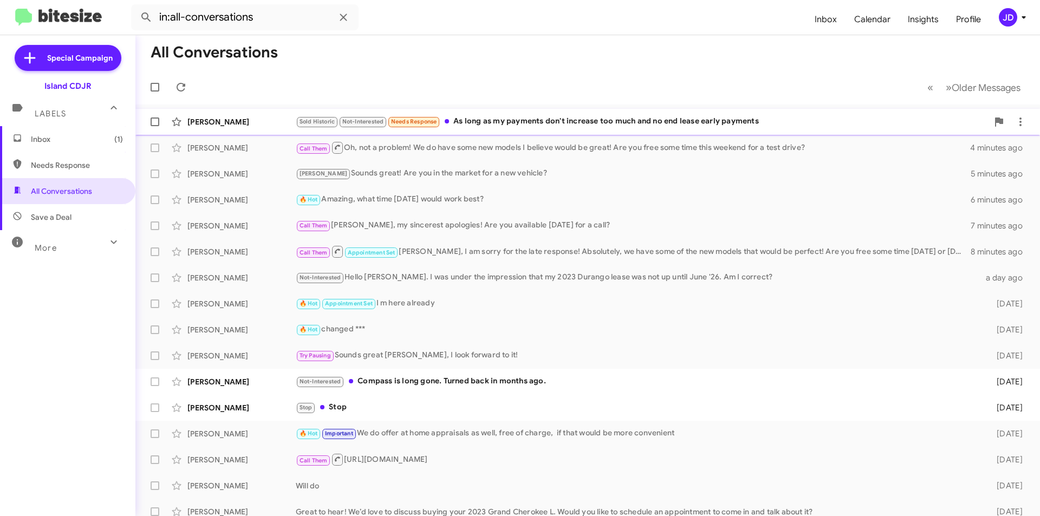
click at [577, 119] on div "Sold Historic Not-Interested Needs Response As long as my payments don't increa…" at bounding box center [642, 121] width 692 height 12
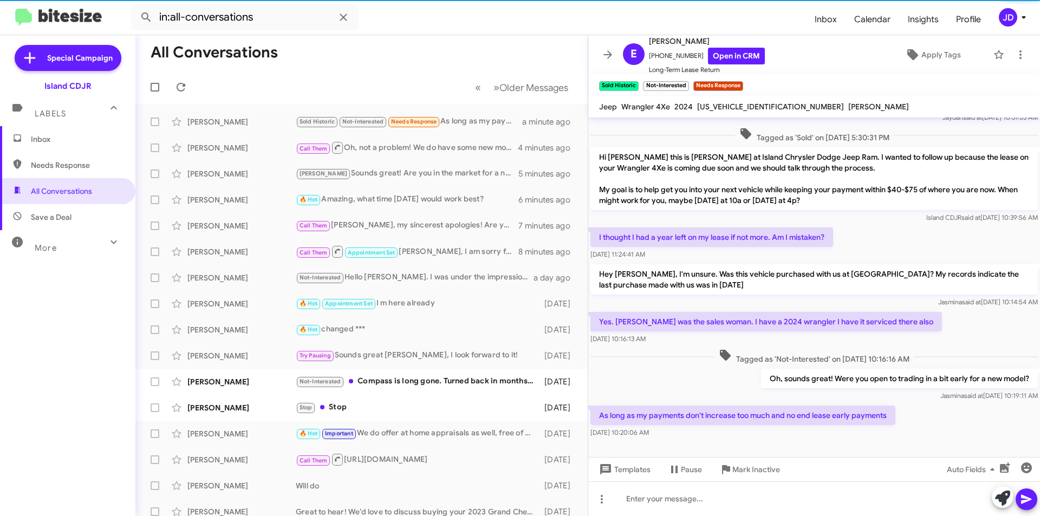
scroll to position [91, 0]
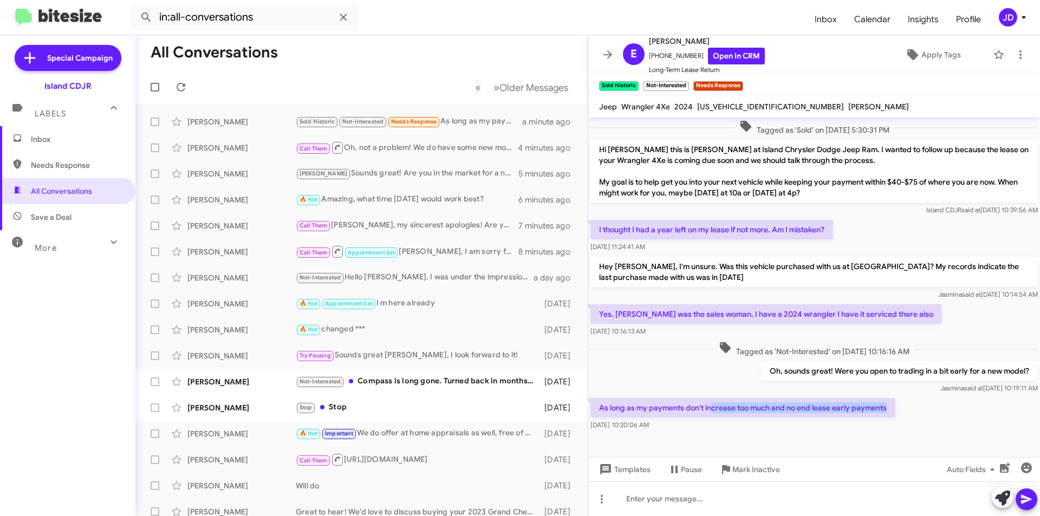
drag, startPoint x: 713, startPoint y: 408, endPoint x: 888, endPoint y: 411, distance: 175.5
click at [888, 411] on p "As long as my payments don't increase too much and no end lease early payments" at bounding box center [742, 407] width 305 height 19
drag, startPoint x: 888, startPoint y: 411, endPoint x: 590, endPoint y: 406, distance: 298.4
click at [590, 406] on div "As long as my payments don't increase too much and no end lease early payments …" at bounding box center [814, 414] width 452 height 37
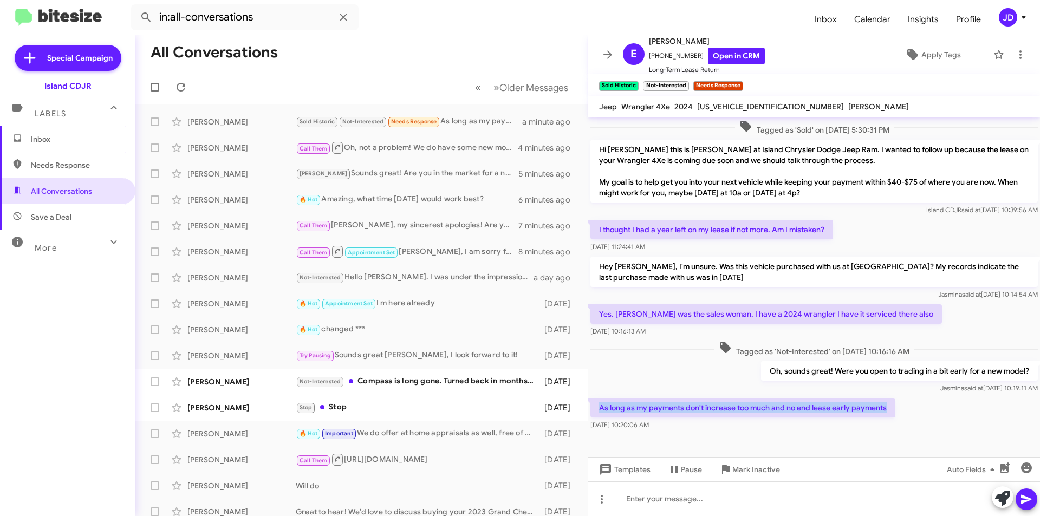
click at [590, 406] on div "As long as my payments don't increase too much and no end lease early payments …" at bounding box center [814, 414] width 452 height 37
drag, startPoint x: 598, startPoint y: 407, endPoint x: 904, endPoint y: 415, distance: 306.1
click at [904, 415] on div "As long as my payments don't increase too much and no end lease early payments …" at bounding box center [814, 414] width 452 height 37
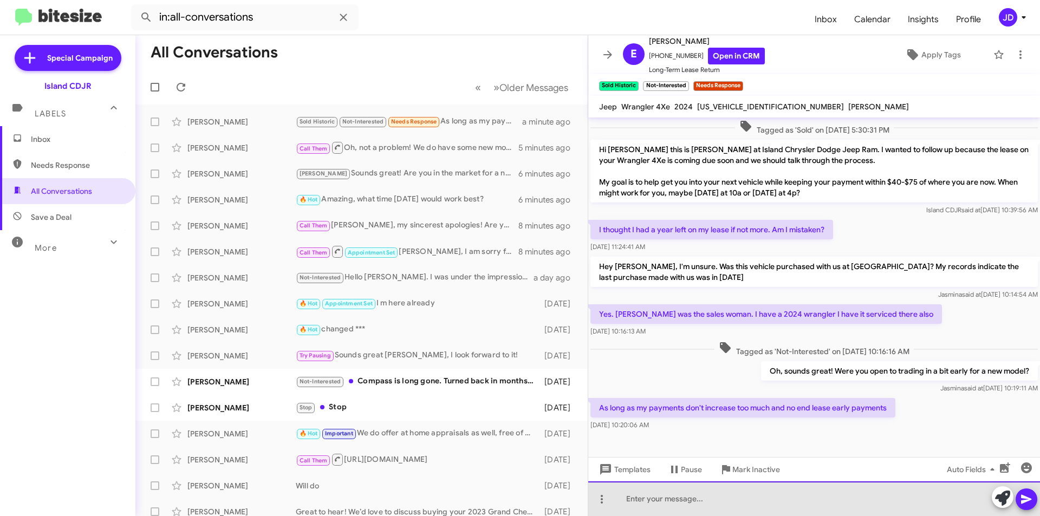
click at [788, 504] on div at bounding box center [814, 498] width 452 height 35
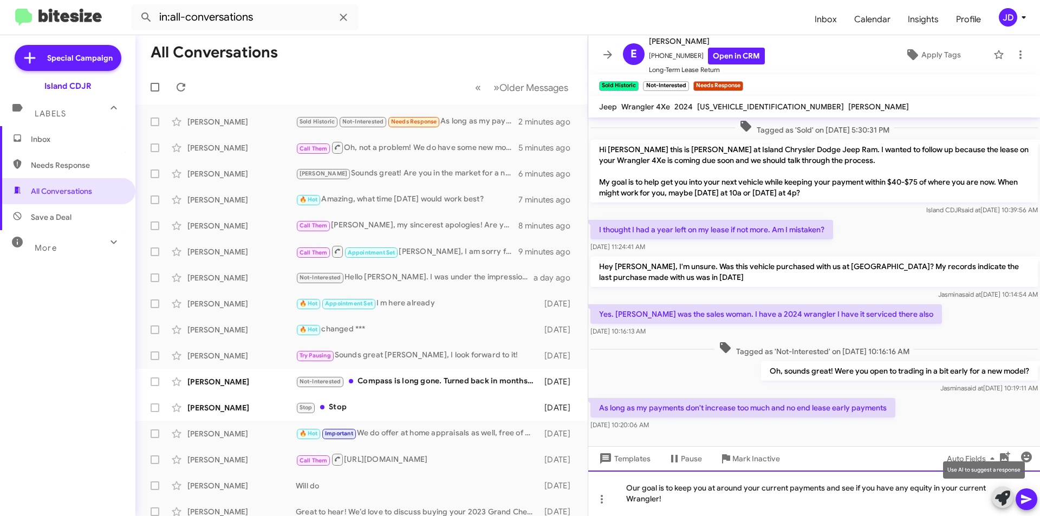
click at [788, 504] on div "Our goal is to keep you at around your current payments and see if you have any…" at bounding box center [814, 493] width 452 height 45
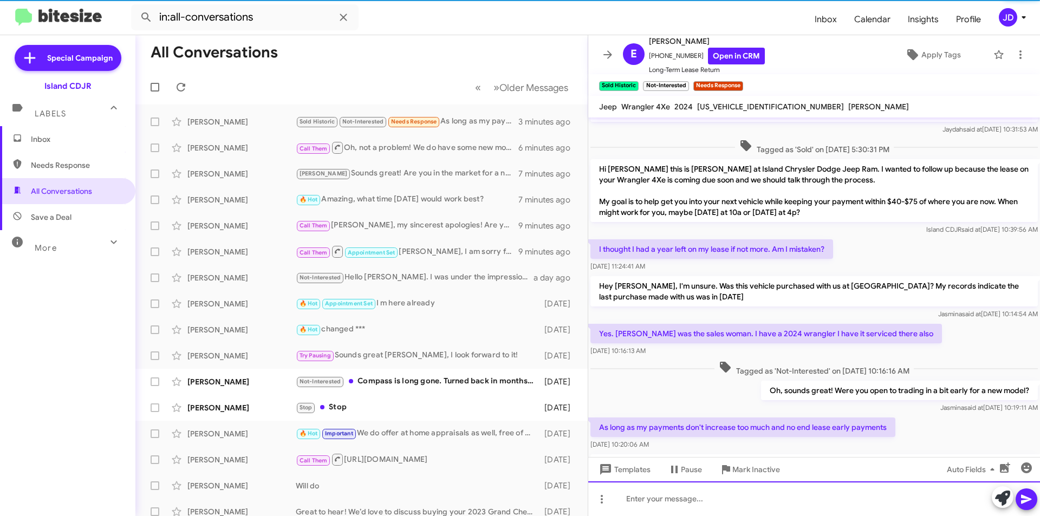
scroll to position [141, 0]
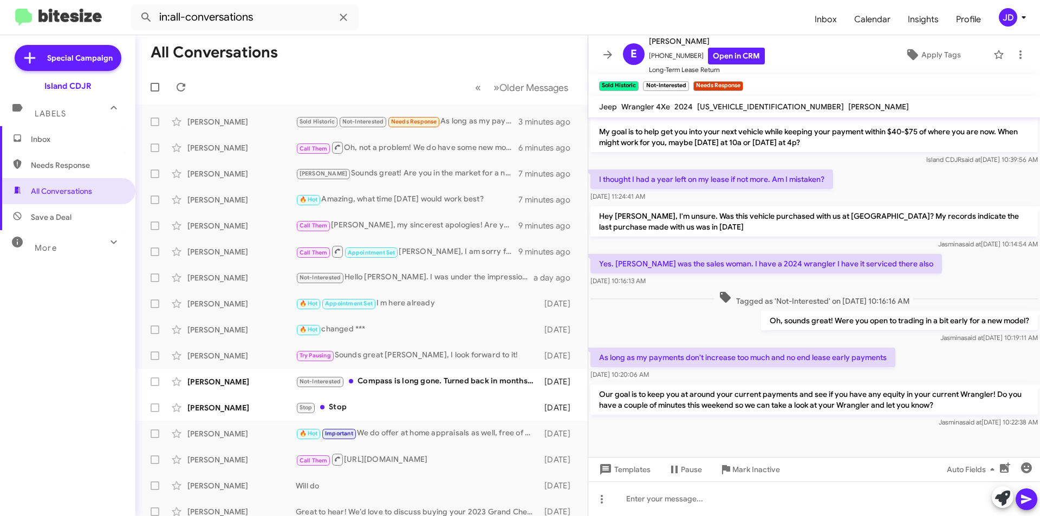
click at [48, 148] on span "Inbox" at bounding box center [67, 139] width 135 height 26
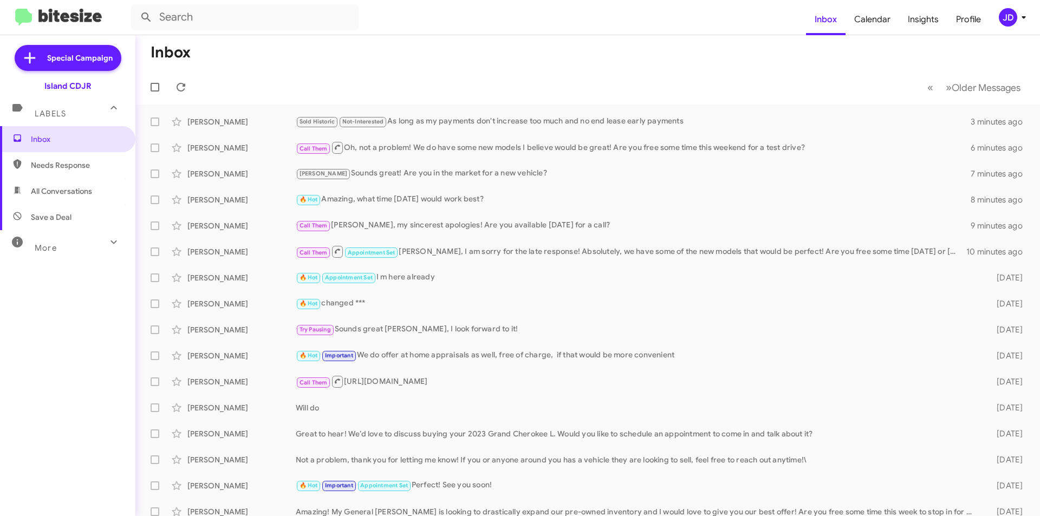
click at [171, 79] on mat-toolbar-row "« Previous » Next Older Messages" at bounding box center [587, 87] width 904 height 35
click at [178, 87] on icon at bounding box center [180, 87] width 13 height 13
click at [178, 77] on button at bounding box center [181, 87] width 22 height 22
click at [450, 115] on div "[PERSON_NAME] Sold Historic Not-Interested Important Needs Response Sure. What'…" at bounding box center [587, 122] width 887 height 22
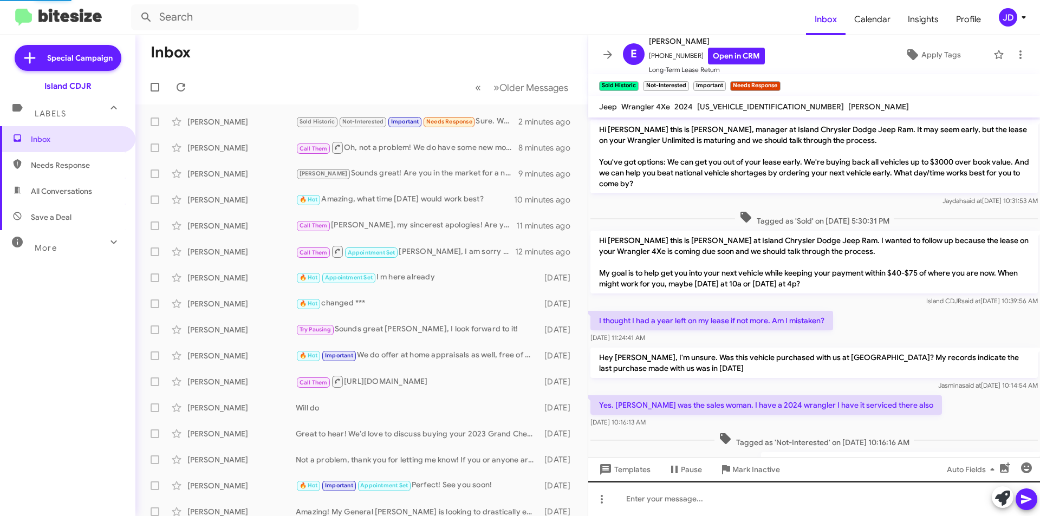
scroll to position [159, 0]
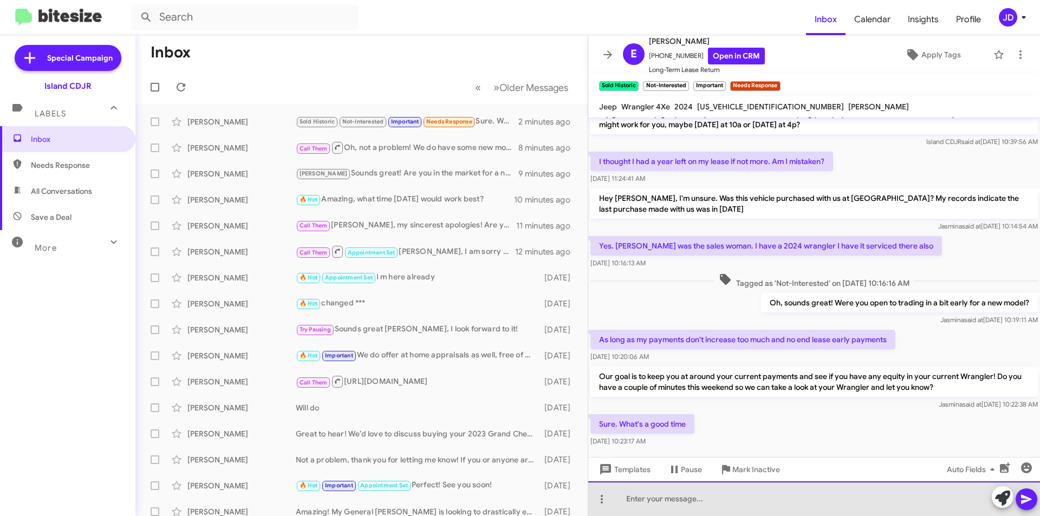
click at [772, 493] on div at bounding box center [814, 498] width 452 height 35
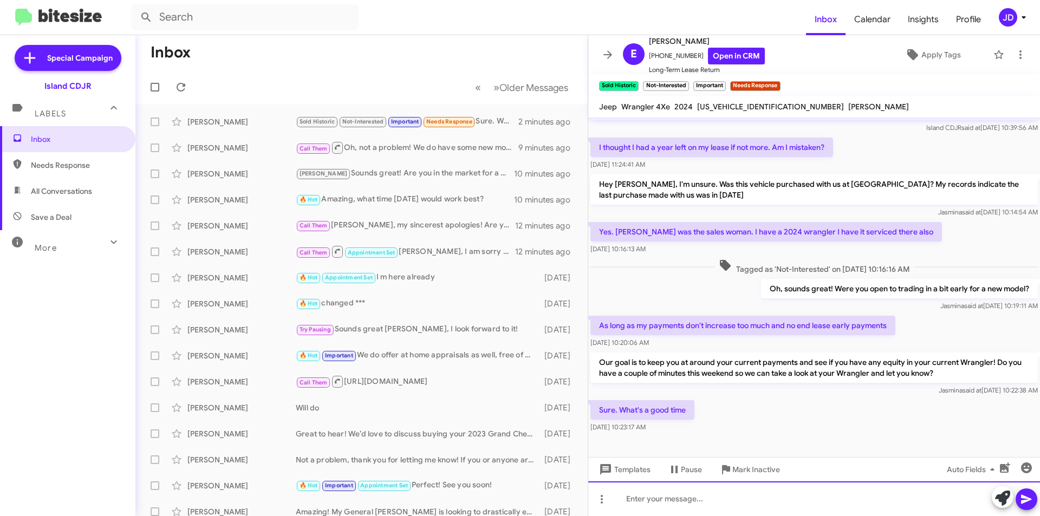
scroll to position [181, 0]
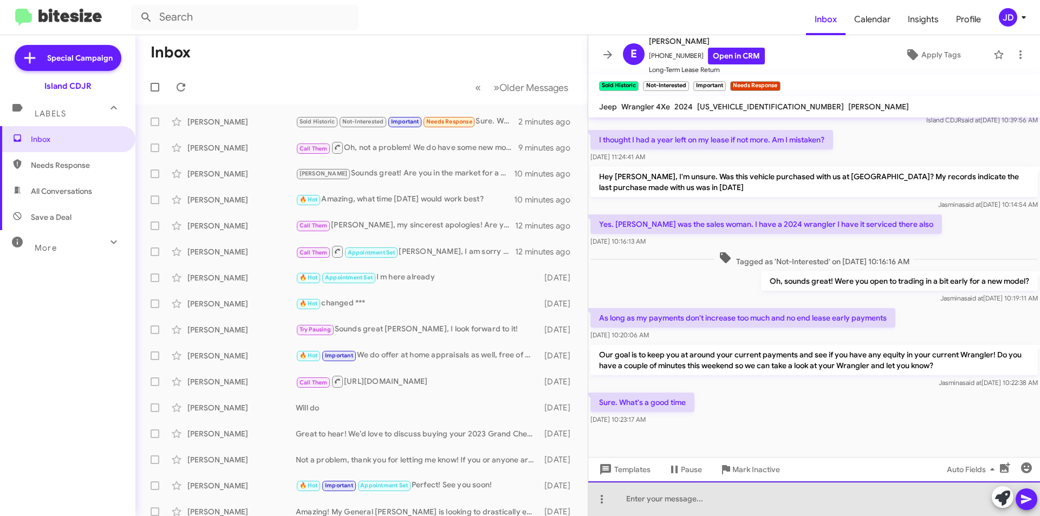
click at [799, 500] on div at bounding box center [814, 498] width 452 height 35
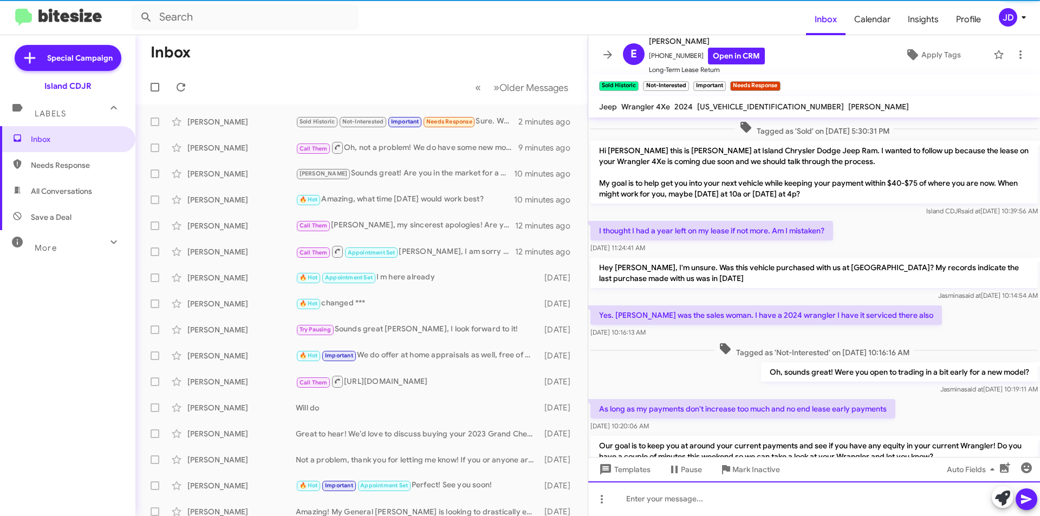
scroll to position [220, 0]
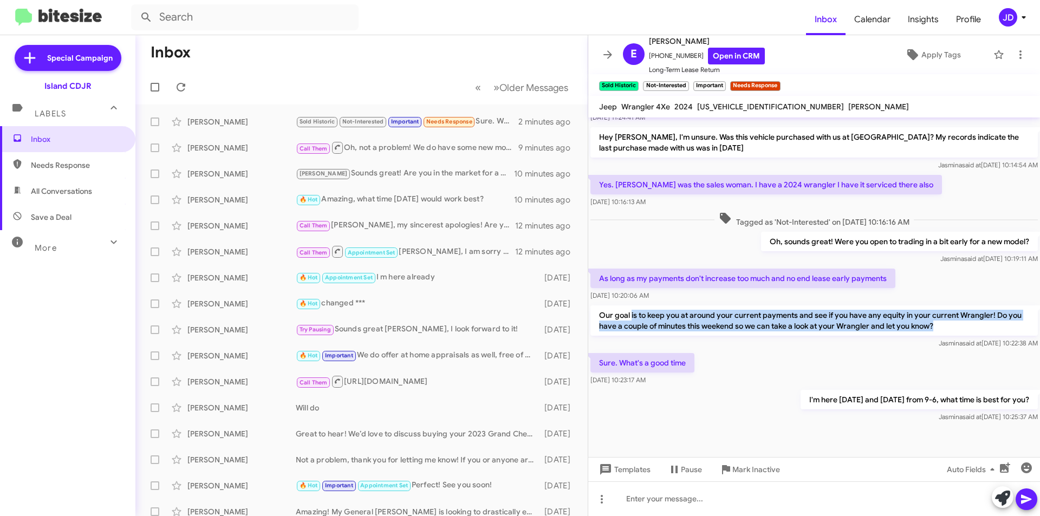
drag, startPoint x: 643, startPoint y: 312, endPoint x: 959, endPoint y: 329, distance: 316.7
click at [959, 329] on p "Our goal is to keep you at around your current payments and see if you have any…" at bounding box center [813, 320] width 447 height 30
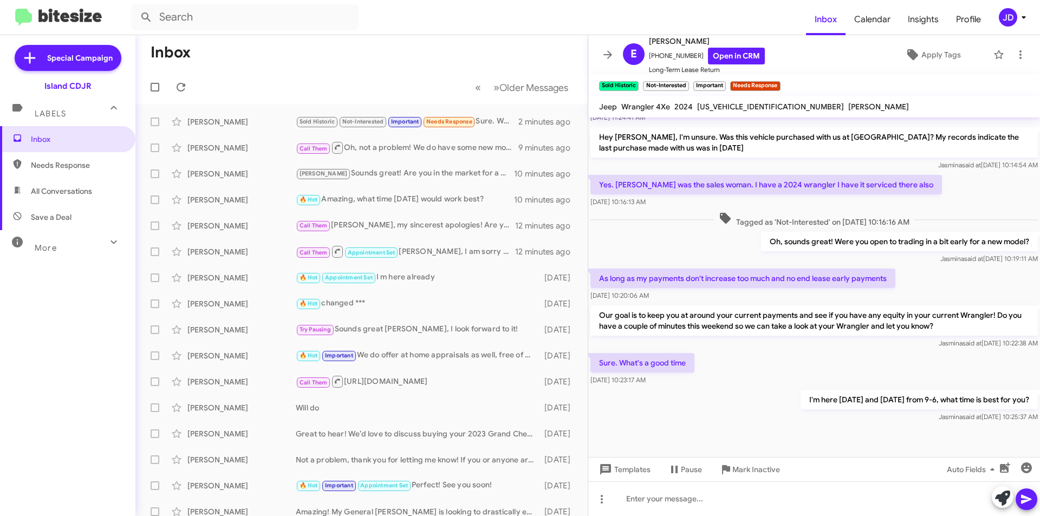
drag, startPoint x: 959, startPoint y: 329, endPoint x: 950, endPoint y: 291, distance: 39.0
click at [950, 291] on div "Hi [PERSON_NAME] this is [PERSON_NAME], manager at Island Chrysler Dodge Jeep R…" at bounding box center [814, 160] width 452 height 527
click at [950, 291] on div "As long as my payments don't increase too much and no end lease early payments …" at bounding box center [814, 284] width 452 height 37
click at [607, 51] on icon at bounding box center [607, 54] width 13 height 13
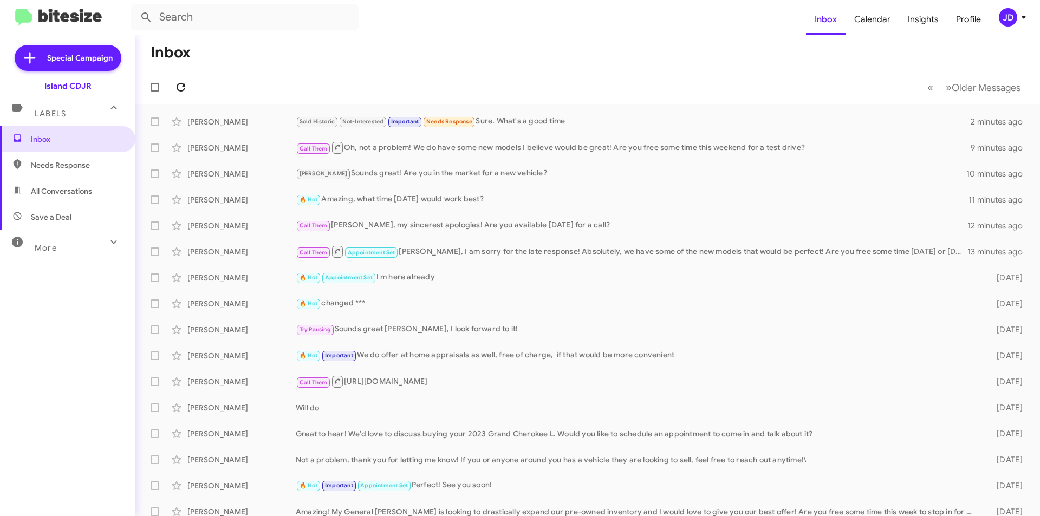
click at [181, 87] on icon at bounding box center [180, 87] width 13 height 13
click at [177, 90] on icon at bounding box center [180, 87] width 13 height 13
click at [269, 87] on mat-toolbar-row "« Previous » Next Older Messages" at bounding box center [587, 87] width 904 height 35
click at [433, 118] on div "Sold Historic Not-Interested Important I'm here [DATE] and [DATE] from 9-6, wha…" at bounding box center [642, 121] width 692 height 12
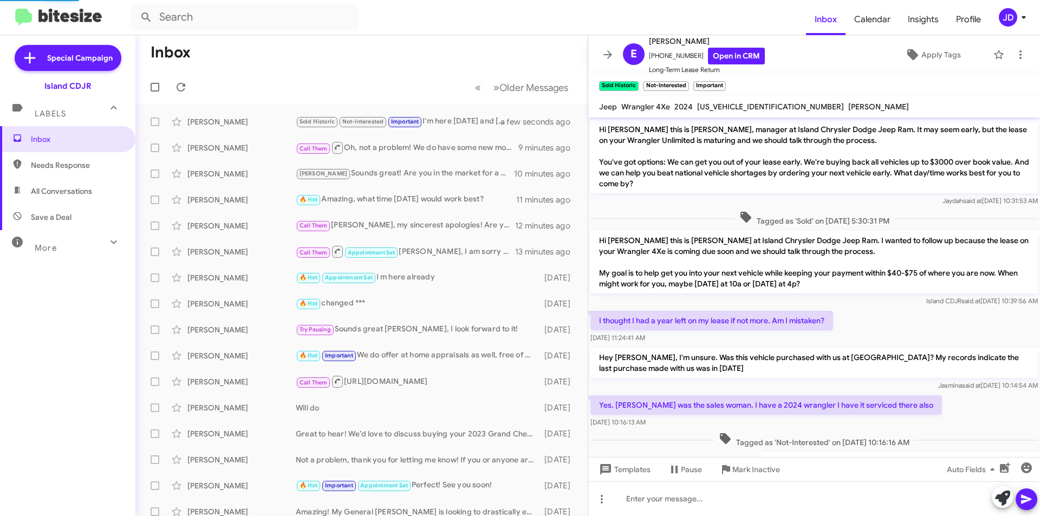
scroll to position [199, 0]
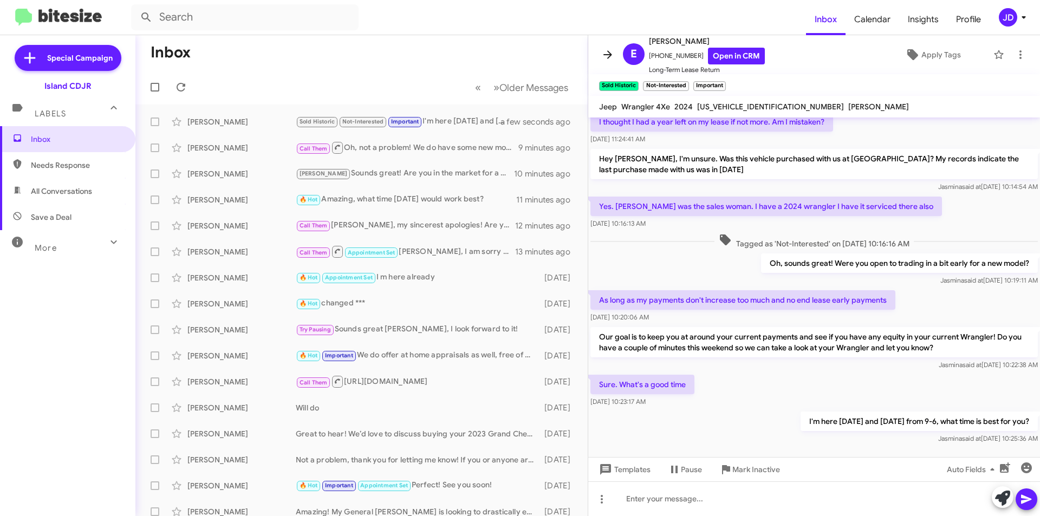
click at [608, 60] on icon at bounding box center [607, 54] width 13 height 13
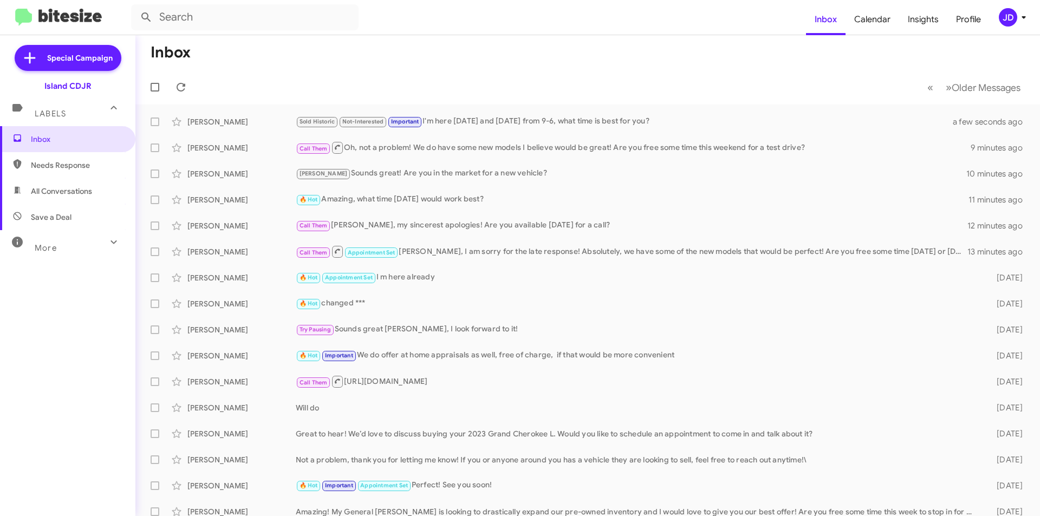
click at [191, 77] on mat-toolbar-row "« Previous » Next Older Messages" at bounding box center [587, 87] width 904 height 35
click at [86, 182] on span "All Conversations" at bounding box center [67, 191] width 135 height 26
type input "in:all-conversations"
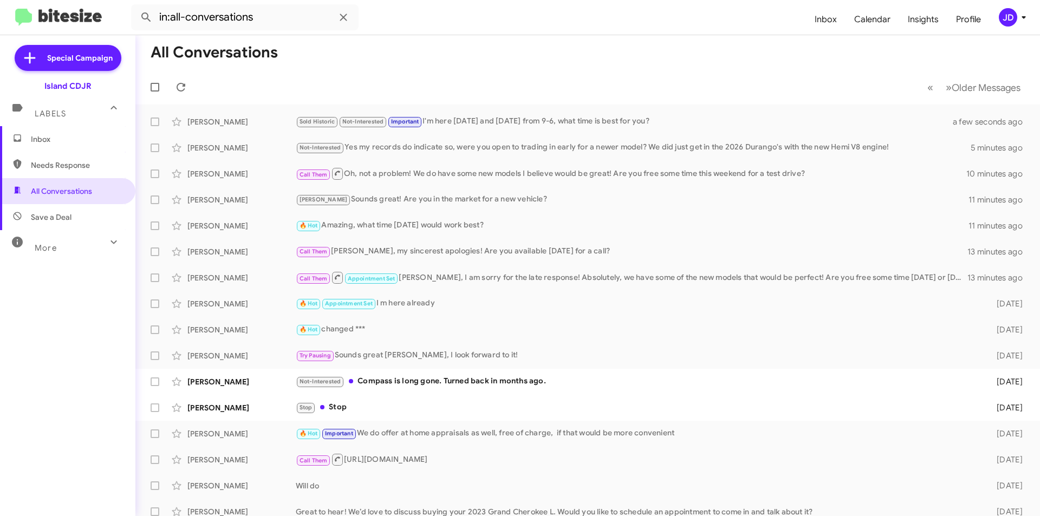
click at [86, 139] on span "Inbox" at bounding box center [77, 139] width 92 height 11
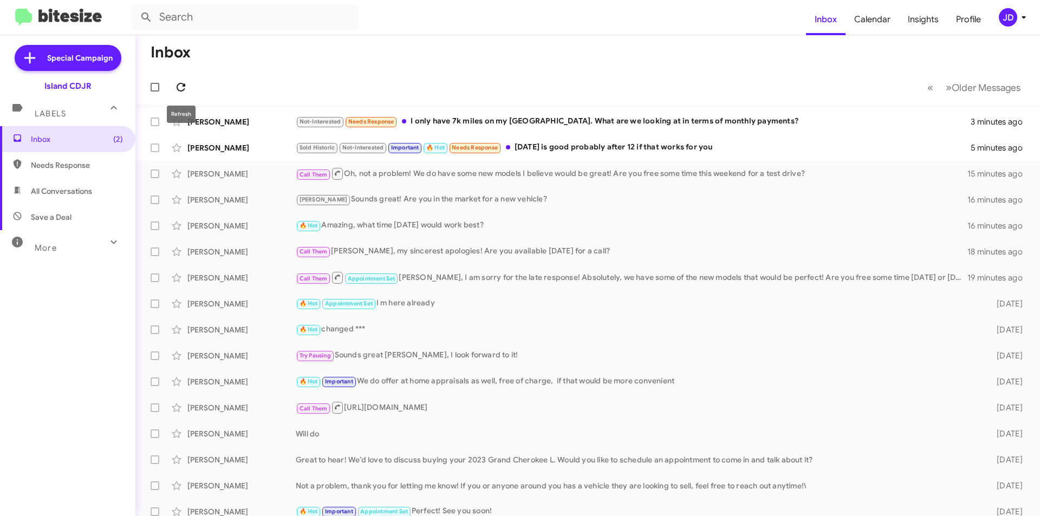
click at [178, 86] on icon at bounding box center [180, 87] width 13 height 13
click at [538, 126] on div "Not-Interested Needs Response I only have 7k miles on my [GEOGRAPHIC_DATA]. Wha…" at bounding box center [642, 121] width 692 height 12
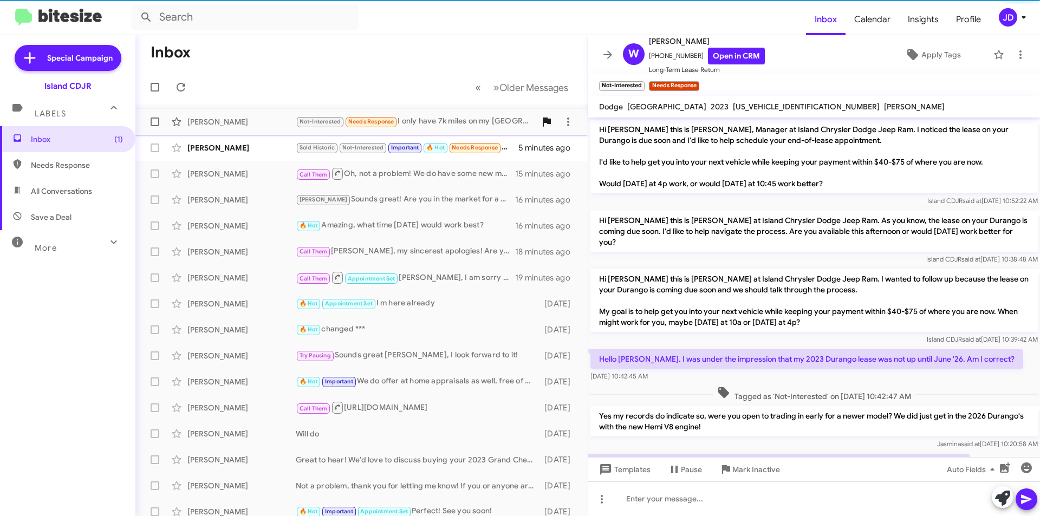
scroll to position [40, 0]
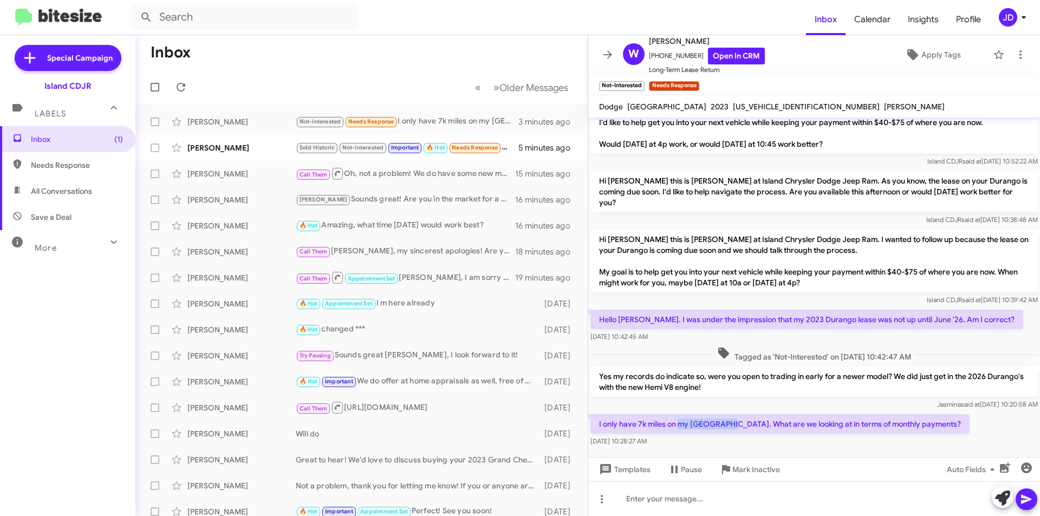
drag, startPoint x: 681, startPoint y: 411, endPoint x: 734, endPoint y: 416, distance: 53.3
click at [734, 416] on p "I only have 7k miles on my [GEOGRAPHIC_DATA]. What are we looking at in terms o…" at bounding box center [779, 423] width 379 height 19
drag, startPoint x: 726, startPoint y: 414, endPoint x: 597, endPoint y: 416, distance: 128.9
click at [599, 417] on p "I only have 7k miles on my [GEOGRAPHIC_DATA]. What are we looking at in terms o…" at bounding box center [779, 423] width 379 height 19
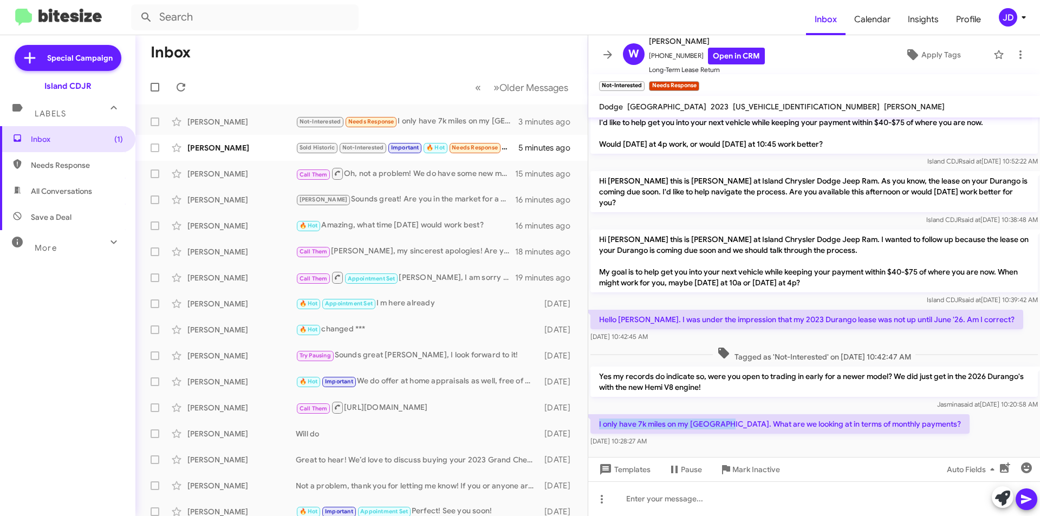
click at [597, 416] on p "I only have 7k miles on my [GEOGRAPHIC_DATA]. What are we looking at in terms o…" at bounding box center [779, 423] width 379 height 19
click at [675, 510] on div at bounding box center [814, 498] width 452 height 35
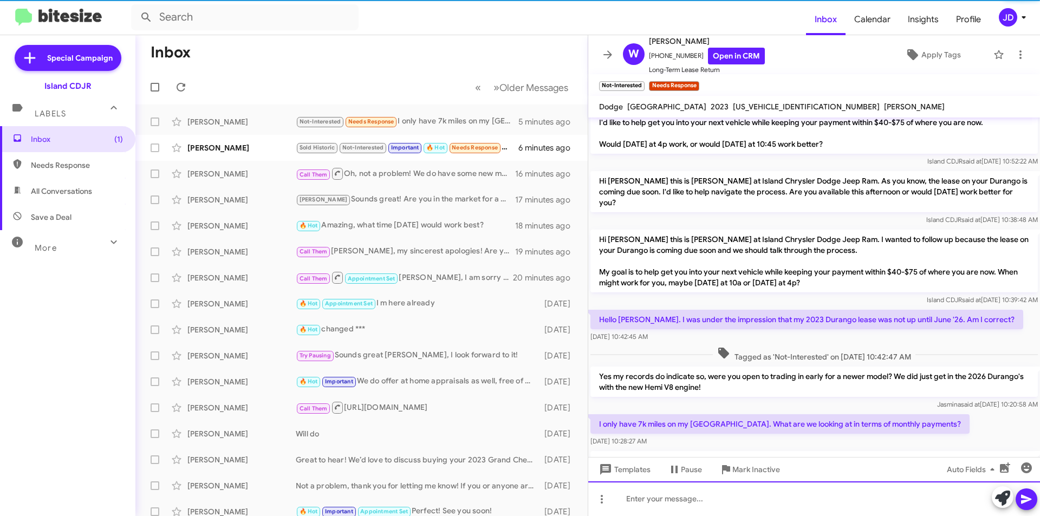
scroll to position [101, 0]
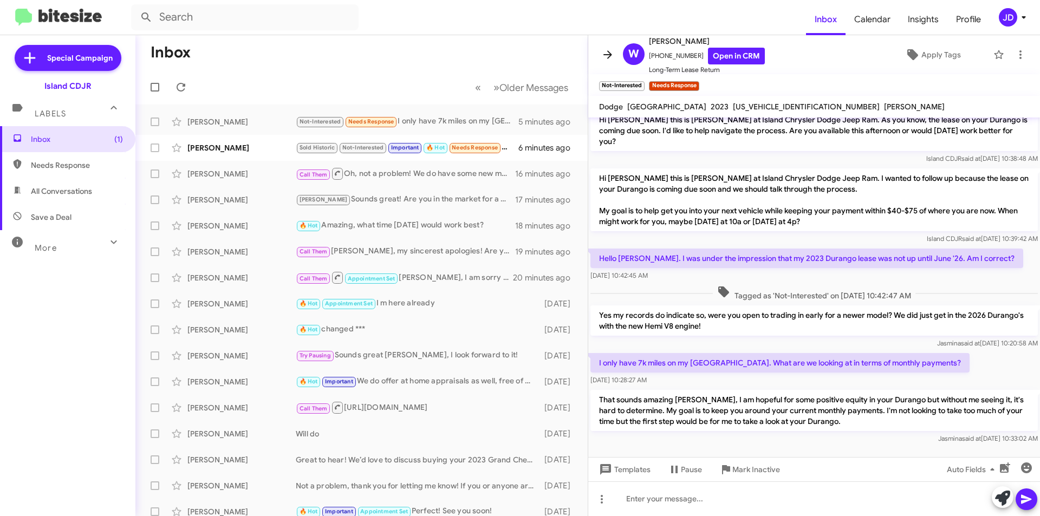
click at [612, 60] on icon at bounding box center [607, 54] width 13 height 13
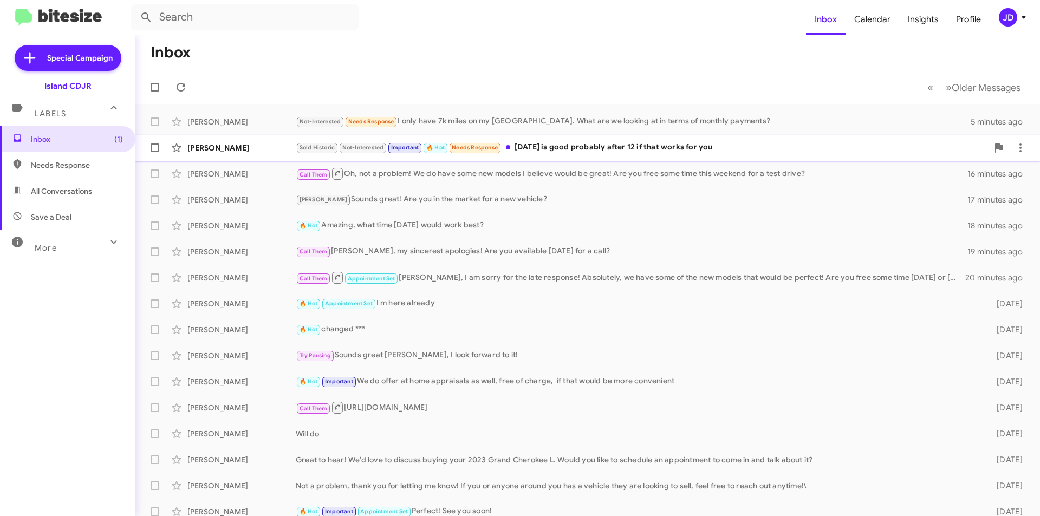
click at [516, 155] on div "[PERSON_NAME] Sold Historic Not-Interested Important 🔥 Hot Needs Response [DATE…" at bounding box center [587, 148] width 887 height 22
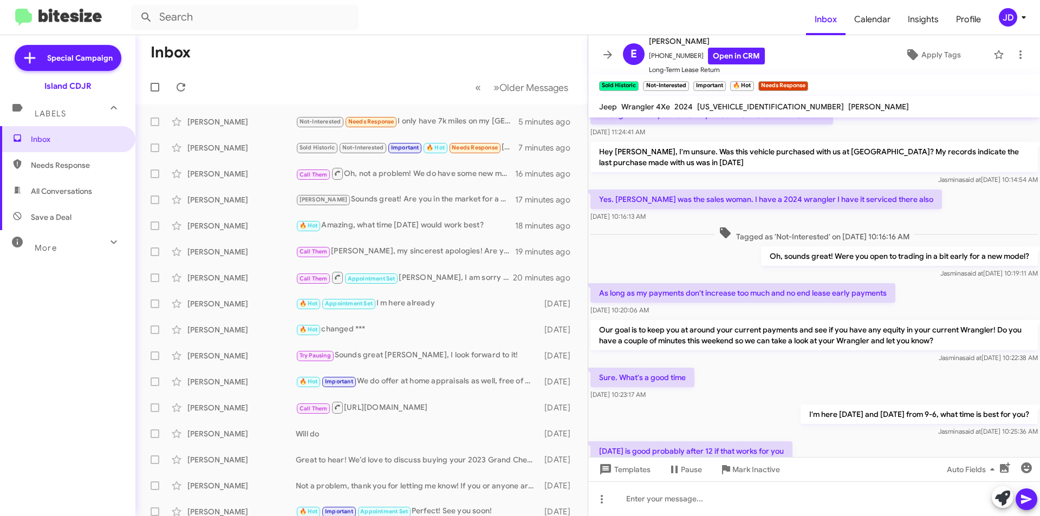
scroll to position [260, 0]
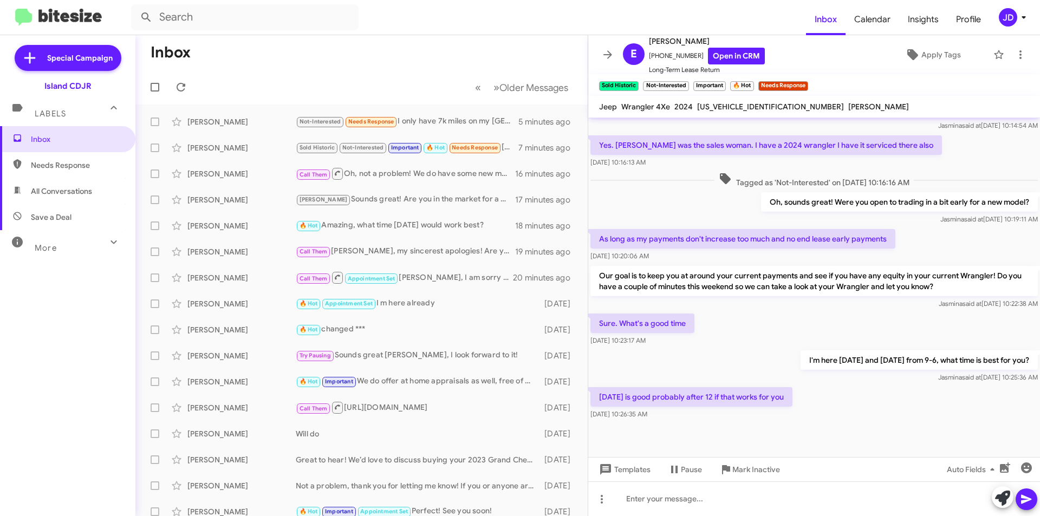
click at [662, 107] on span "Wrangler 4Xe" at bounding box center [645, 107] width 49 height 10
drag, startPoint x: 668, startPoint y: 107, endPoint x: 656, endPoint y: 107, distance: 11.9
click at [656, 107] on div "Wrangler 4Xe" at bounding box center [645, 106] width 53 height 13
click at [667, 135] on p "Yes. [PERSON_NAME] was the sales woman. I have a 2024 wrangler I have it servic…" at bounding box center [765, 144] width 351 height 19
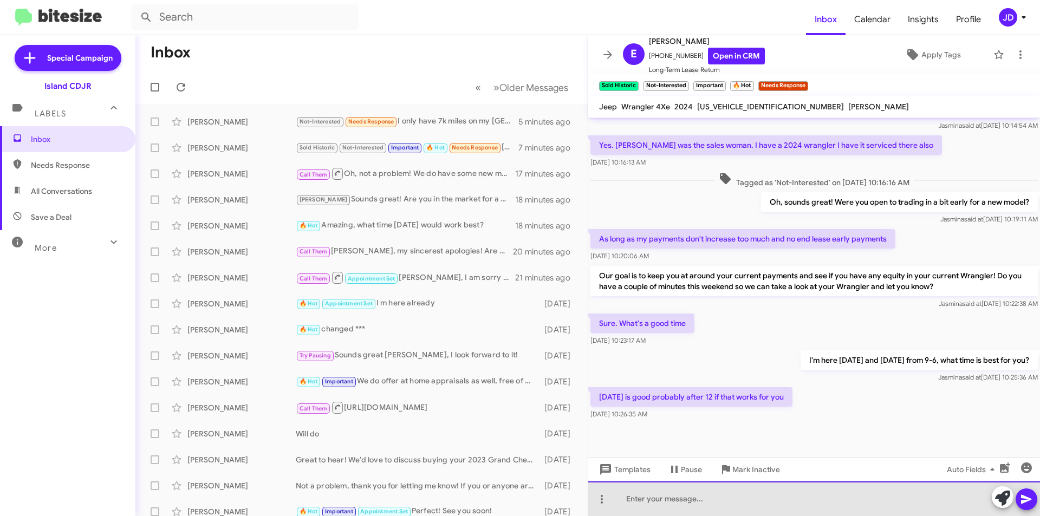
click at [708, 508] on div at bounding box center [814, 498] width 452 height 35
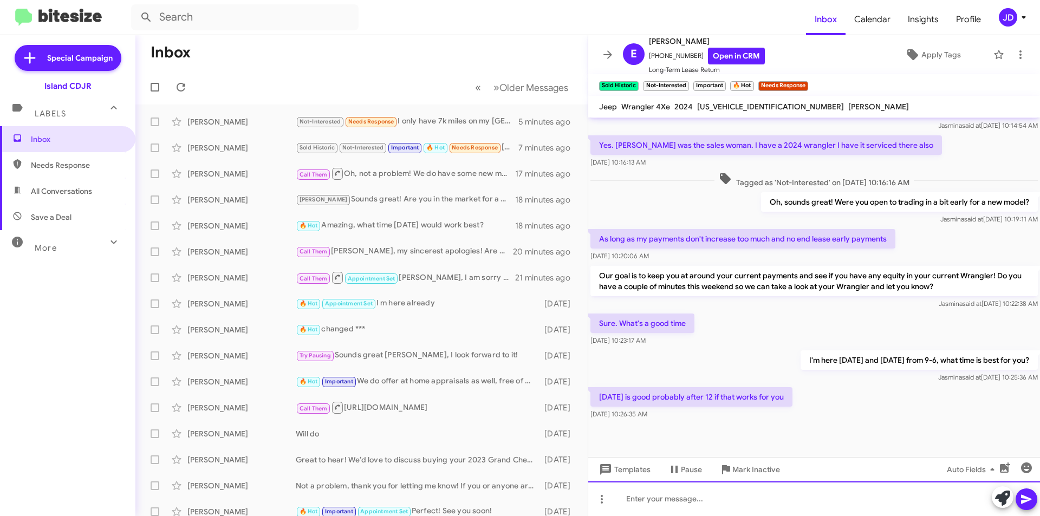
click at [741, 488] on div at bounding box center [814, 498] width 452 height 35
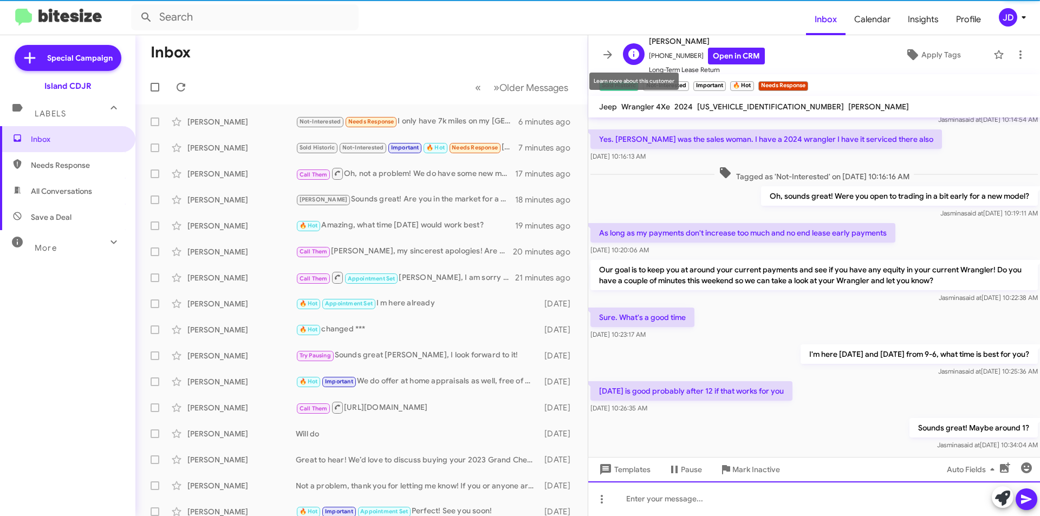
scroll to position [299, 0]
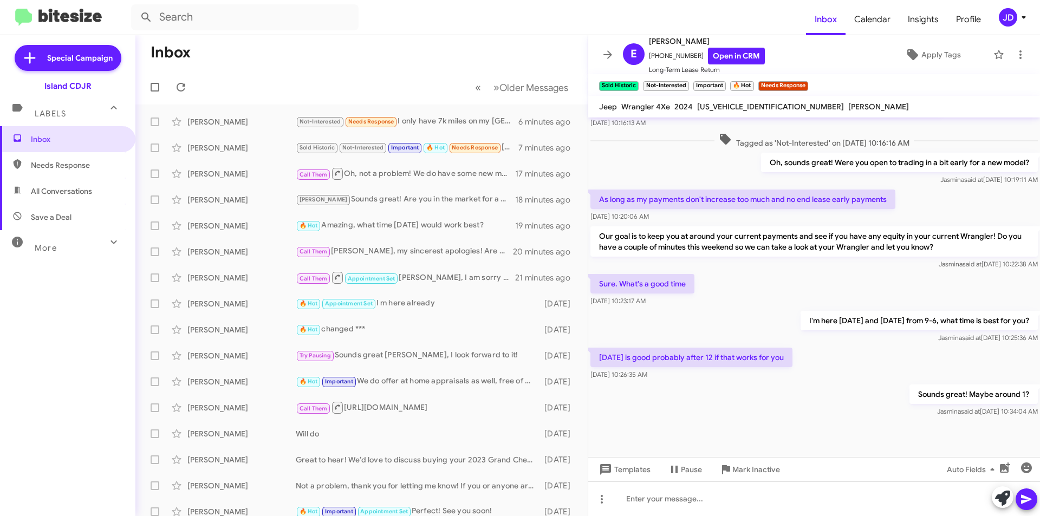
click at [602, 53] on icon at bounding box center [607, 54] width 13 height 13
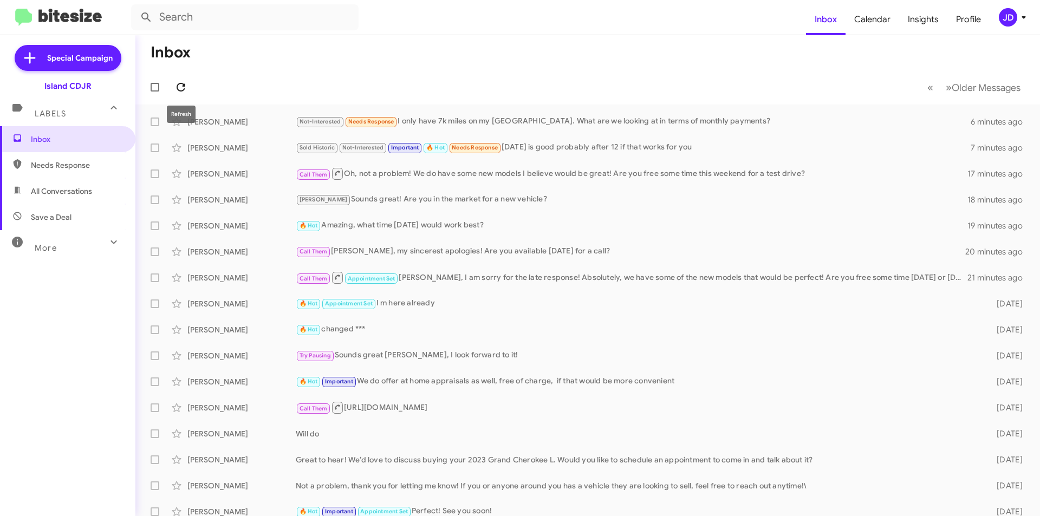
click at [179, 86] on icon at bounding box center [180, 87] width 13 height 13
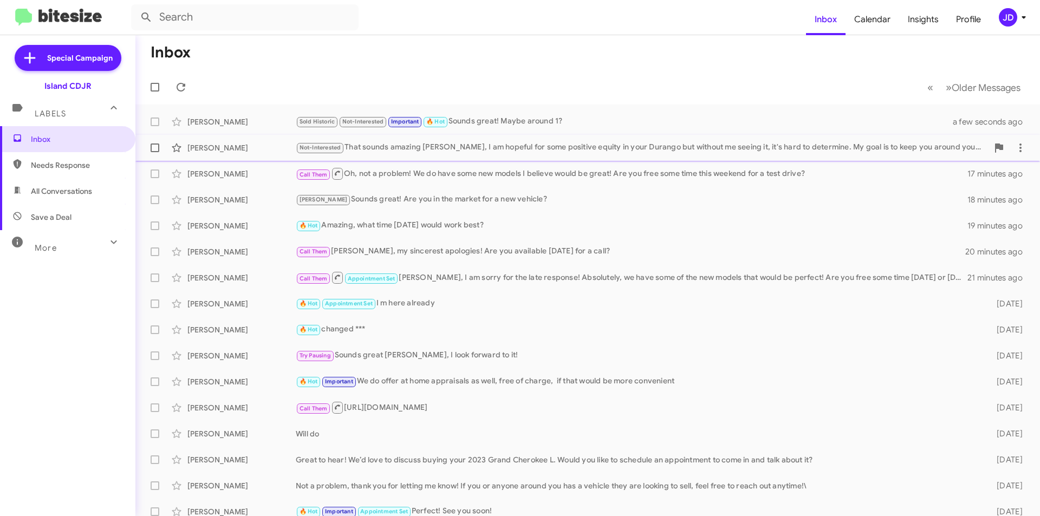
click at [460, 146] on div "Not-Interested That sounds amazing [PERSON_NAME], I am hopeful for some positiv…" at bounding box center [642, 147] width 692 height 12
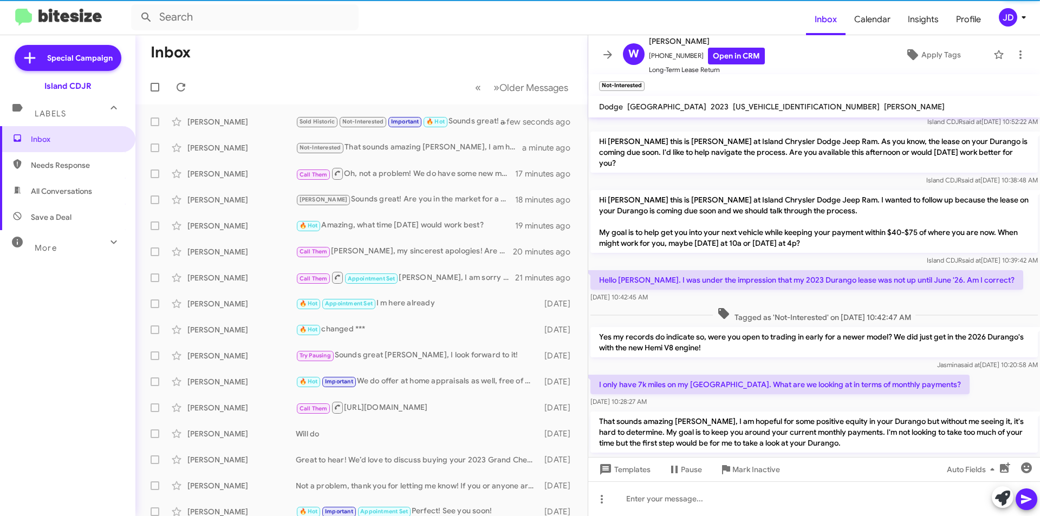
scroll to position [101, 0]
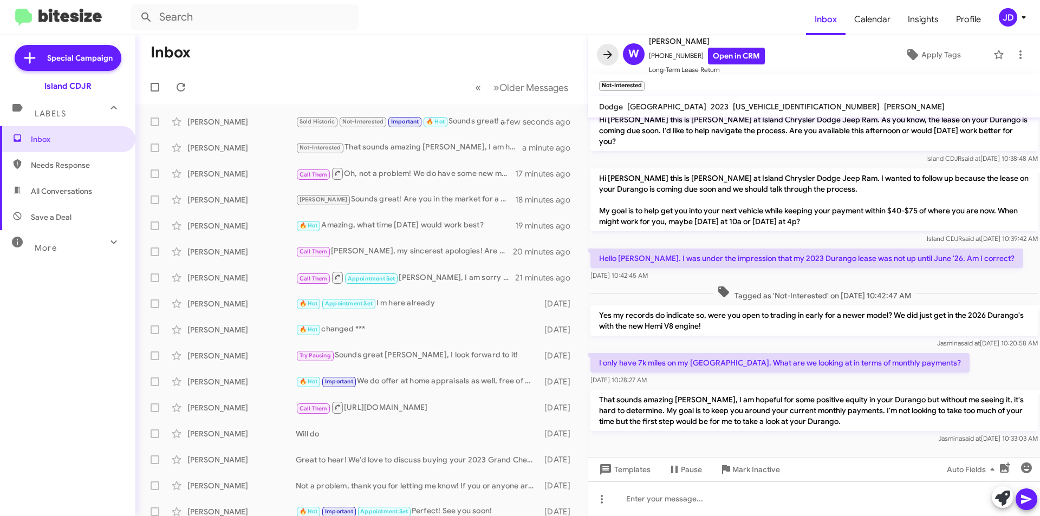
click at [600, 60] on span at bounding box center [608, 54] width 22 height 13
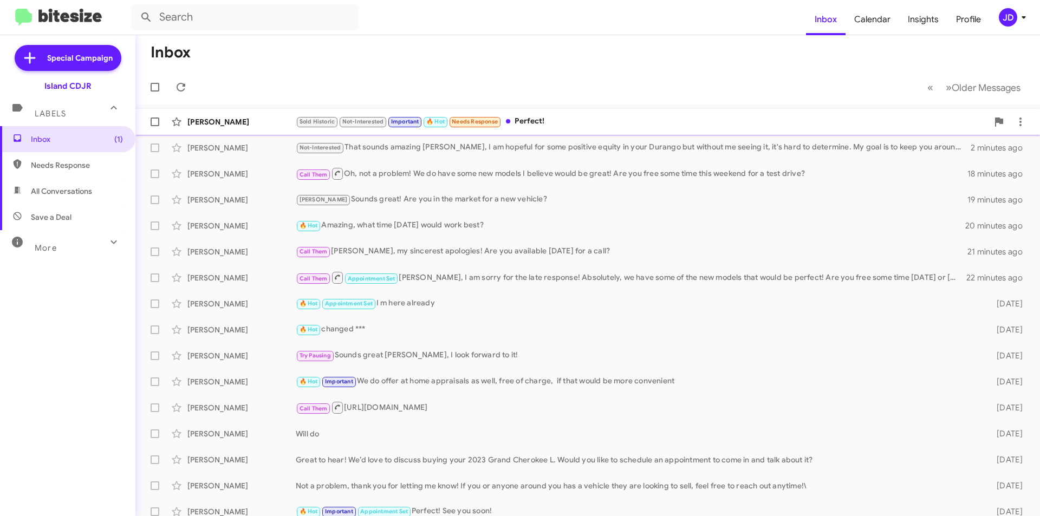
click at [224, 120] on div "[PERSON_NAME]" at bounding box center [241, 121] width 108 height 11
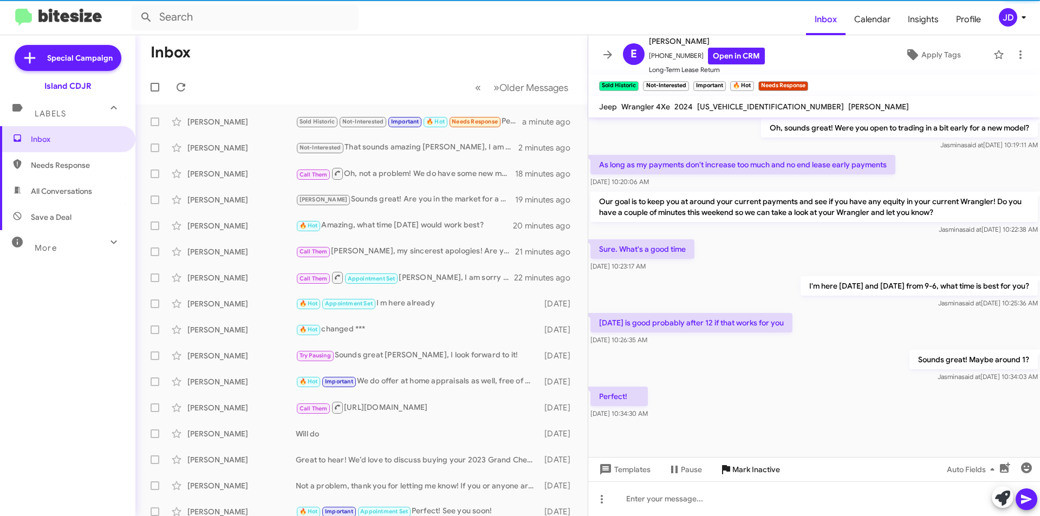
scroll to position [339, 0]
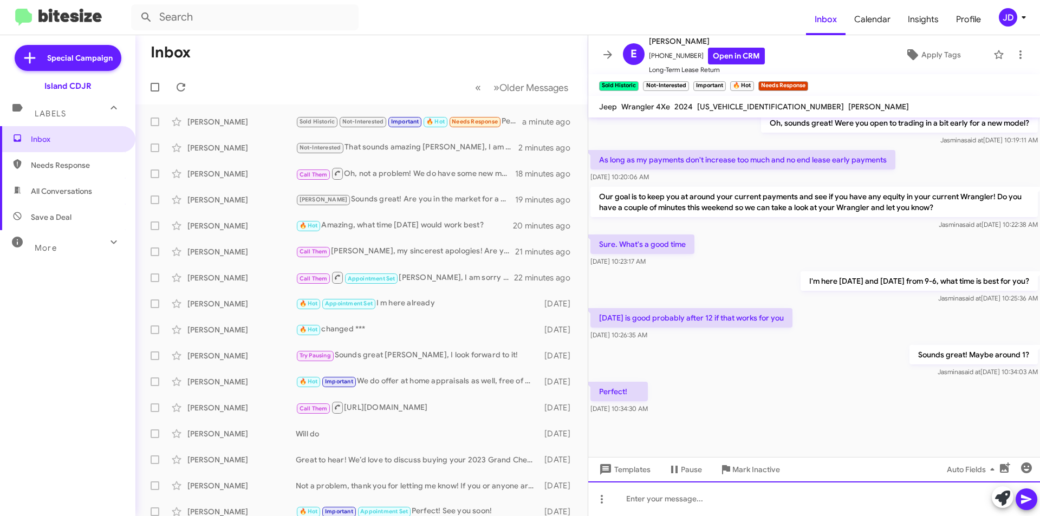
click at [717, 493] on div at bounding box center [814, 498] width 452 height 35
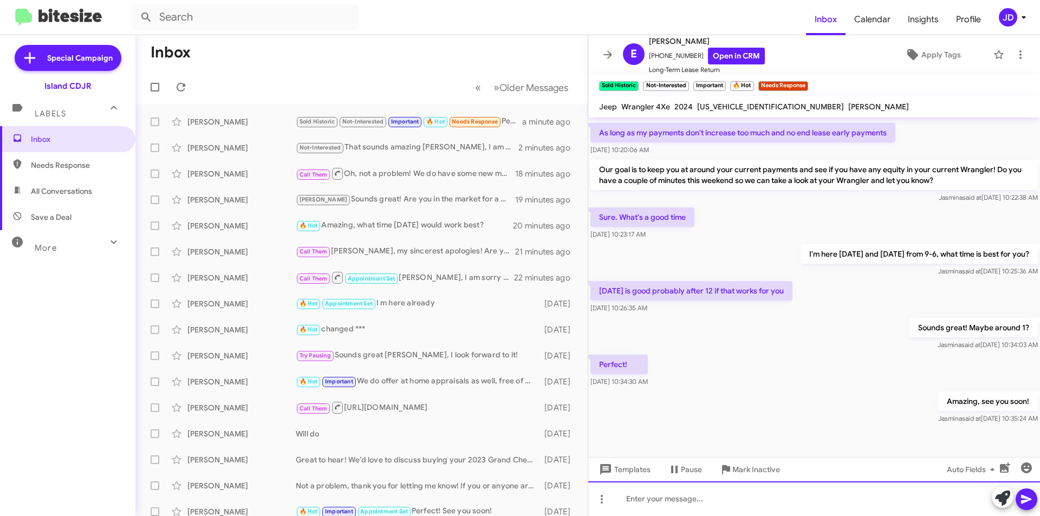
scroll to position [379, 0]
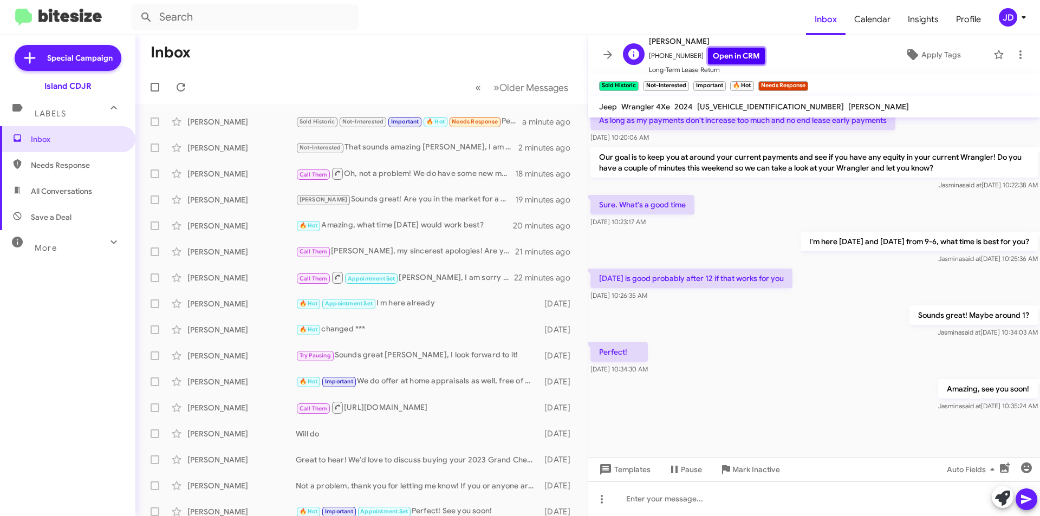
click at [722, 55] on link "Open in CRM" at bounding box center [736, 56] width 57 height 17
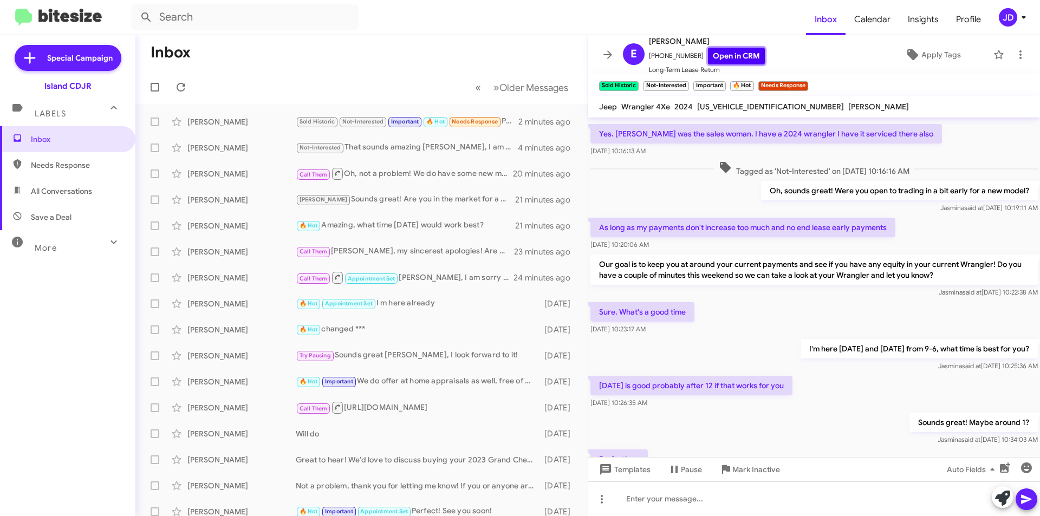
scroll to position [270, 0]
click at [608, 44] on button at bounding box center [608, 55] width 22 height 22
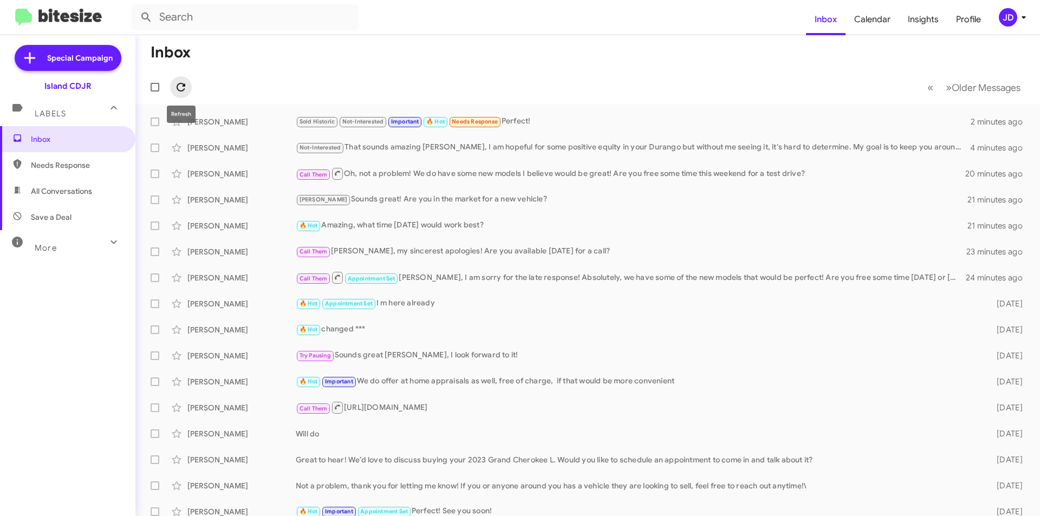
click at [178, 89] on icon at bounding box center [181, 87] width 9 height 9
click at [186, 82] on icon at bounding box center [180, 87] width 13 height 13
click at [96, 180] on span "All Conversations" at bounding box center [67, 191] width 135 height 26
type input "in:all-conversations"
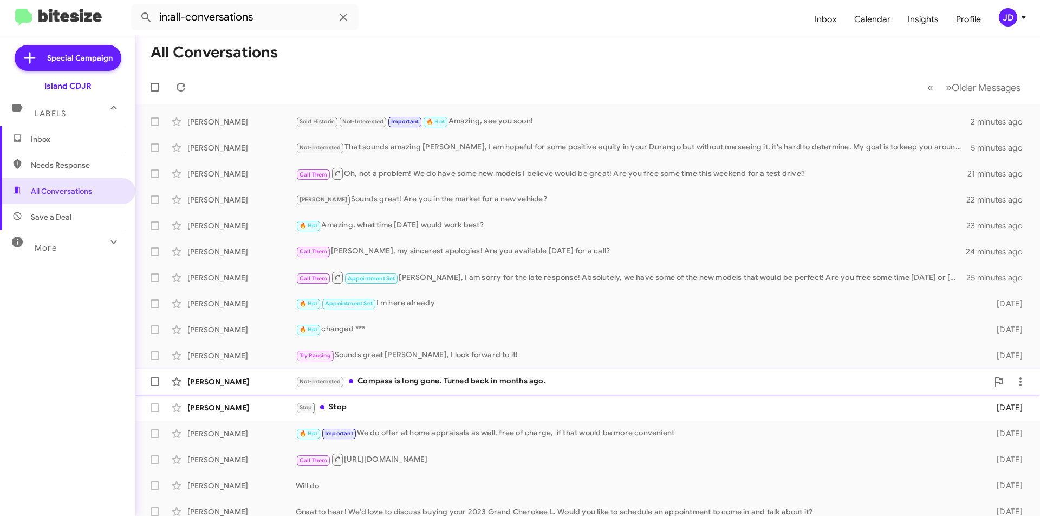
click at [371, 380] on div "Not-Interested Compass is long gone. Turned back in months ago." at bounding box center [642, 381] width 692 height 12
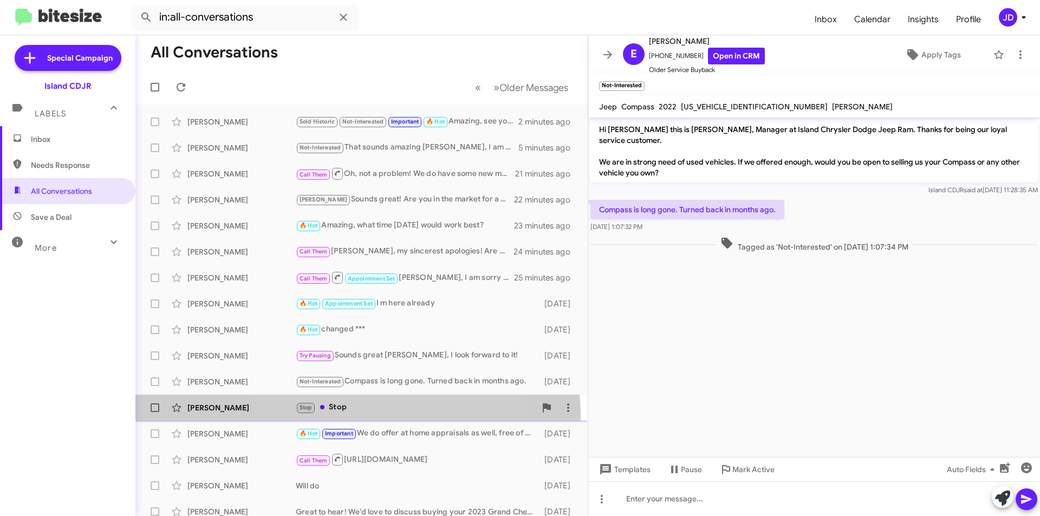
click at [347, 416] on div "[PERSON_NAME] Stop Stop [DATE]" at bounding box center [361, 408] width 435 height 22
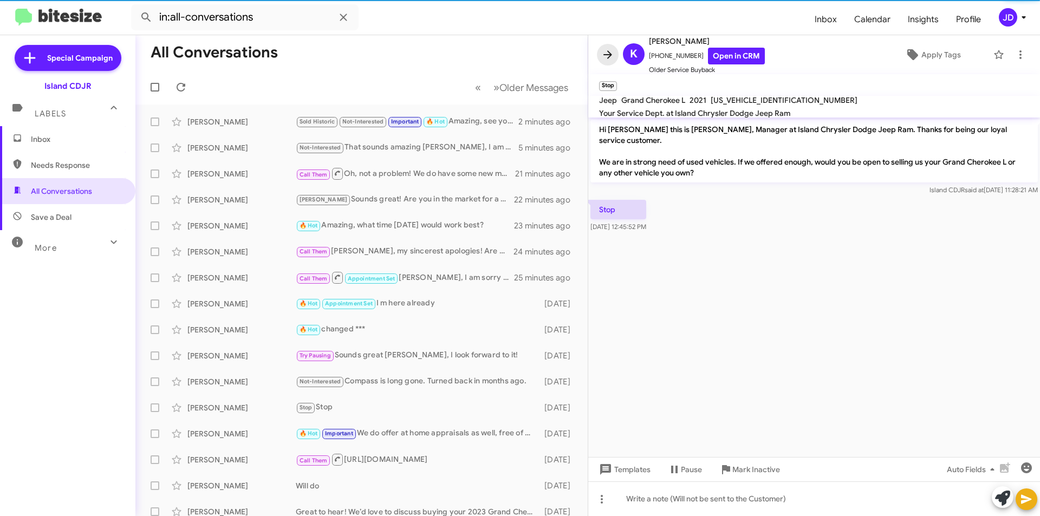
click at [610, 55] on icon at bounding box center [607, 54] width 9 height 8
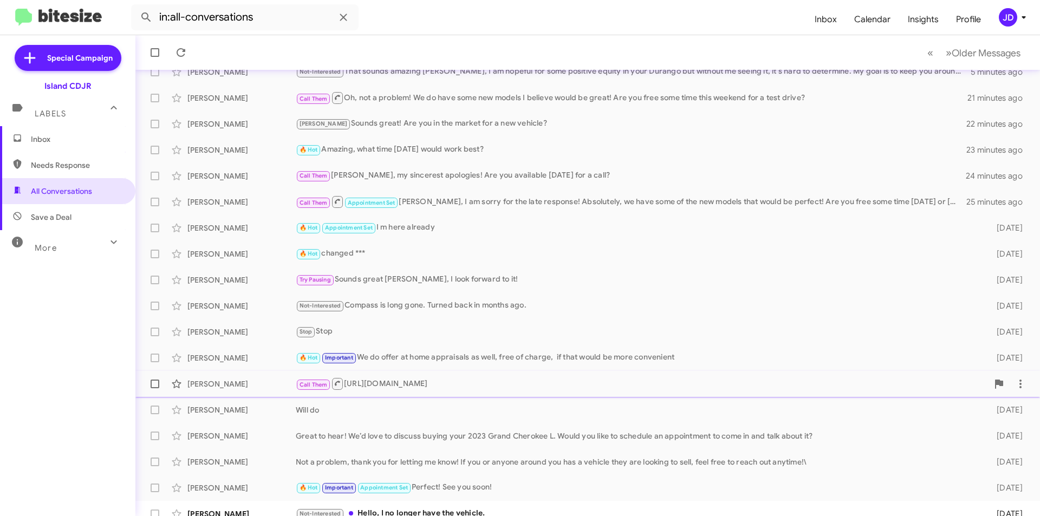
scroll to position [113, 0]
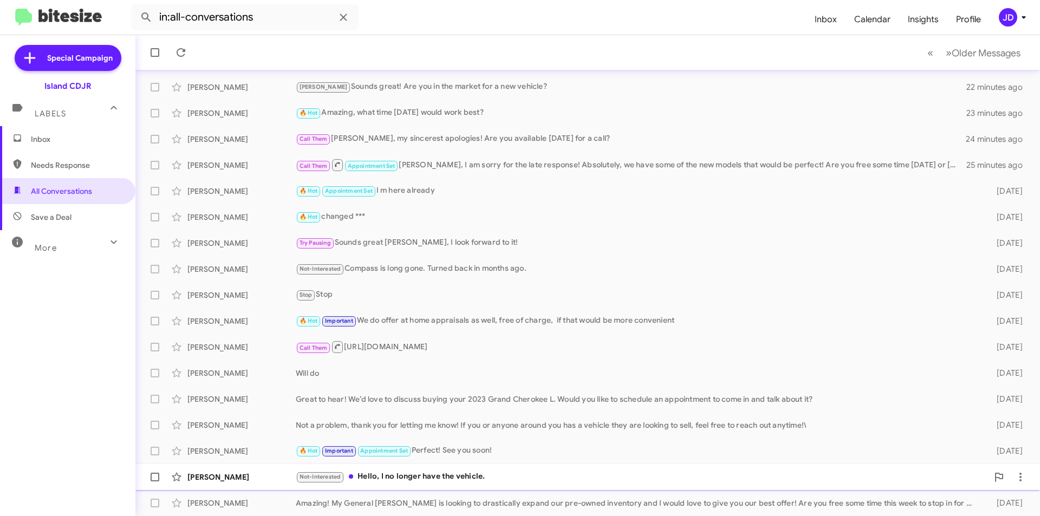
click at [421, 483] on div "Not-Interested Hello, I no longer have the vehicle." at bounding box center [642, 477] width 692 height 12
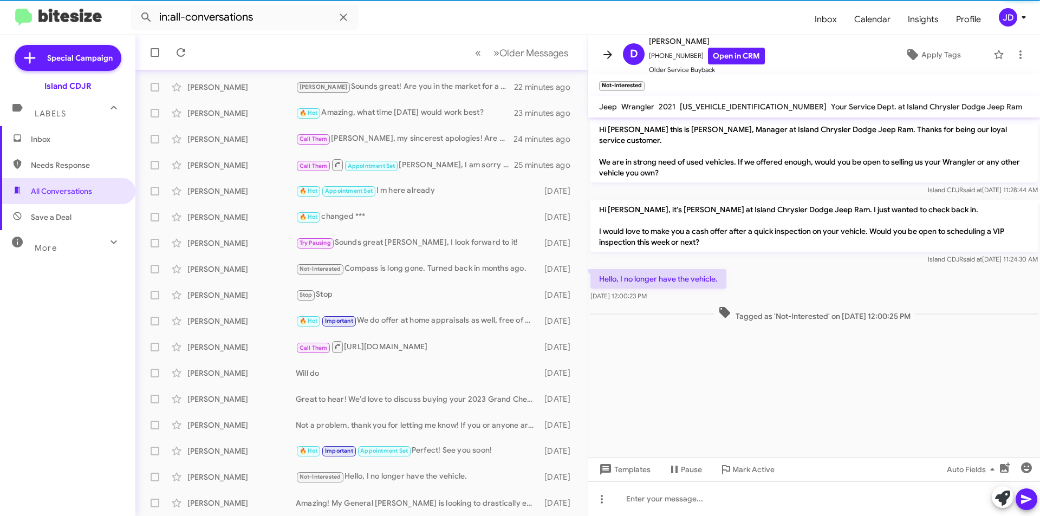
click at [609, 57] on icon at bounding box center [607, 54] width 9 height 8
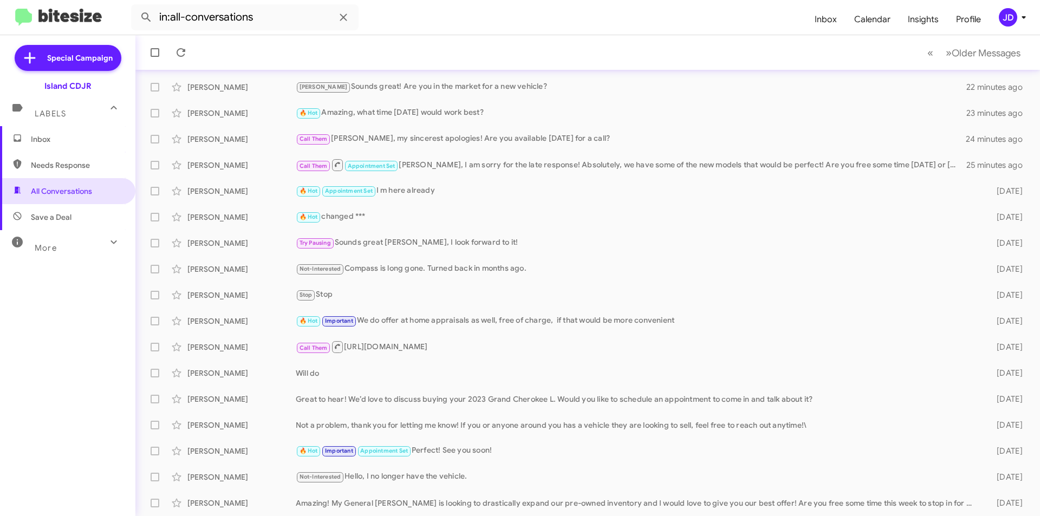
click at [43, 128] on span "Inbox" at bounding box center [67, 139] width 135 height 26
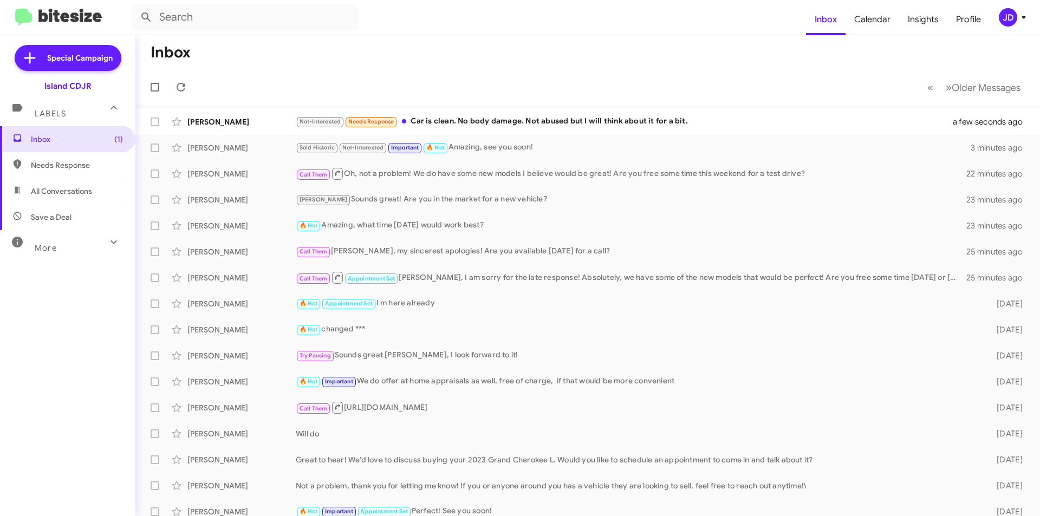
drag, startPoint x: 297, startPoint y: 93, endPoint x: 676, endPoint y: 101, distance: 379.2
click at [674, 101] on mat-toolbar-row "« Previous » Next Older Messages" at bounding box center [587, 87] width 904 height 35
drag, startPoint x: 676, startPoint y: 101, endPoint x: 714, endPoint y: 99, distance: 38.0
click at [714, 99] on mat-toolbar-row "« Previous » Next Older Messages" at bounding box center [587, 87] width 904 height 35
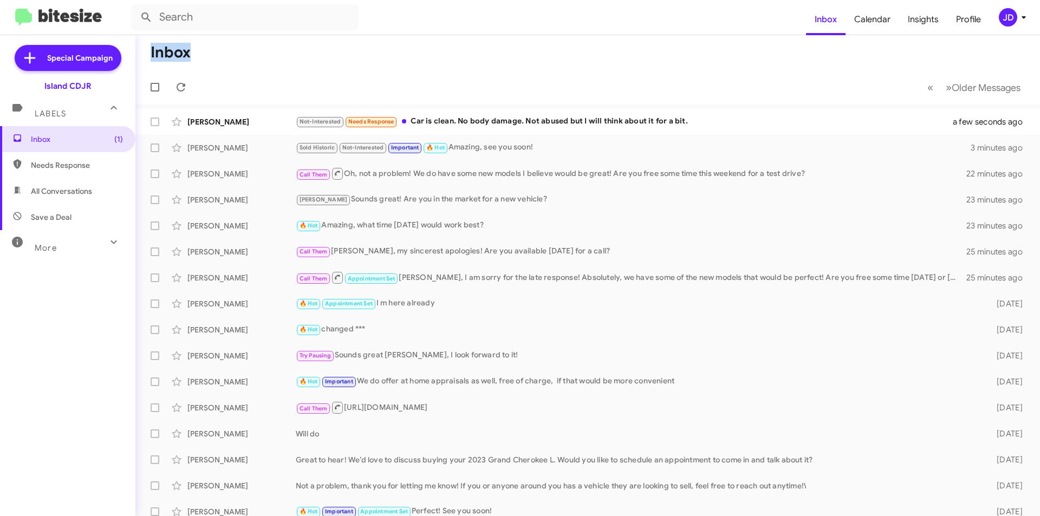
drag, startPoint x: 714, startPoint y: 99, endPoint x: 142, endPoint y: 51, distance: 573.8
click at [142, 51] on mat-toolbar "Inbox « Previous » Next Older Messages" at bounding box center [587, 69] width 904 height 69
click at [142, 51] on mat-toolbar-row "Inbox" at bounding box center [587, 52] width 904 height 35
drag, startPoint x: 142, startPoint y: 51, endPoint x: 226, endPoint y: 67, distance: 85.3
click at [226, 67] on mat-toolbar-row "Inbox" at bounding box center [587, 52] width 904 height 35
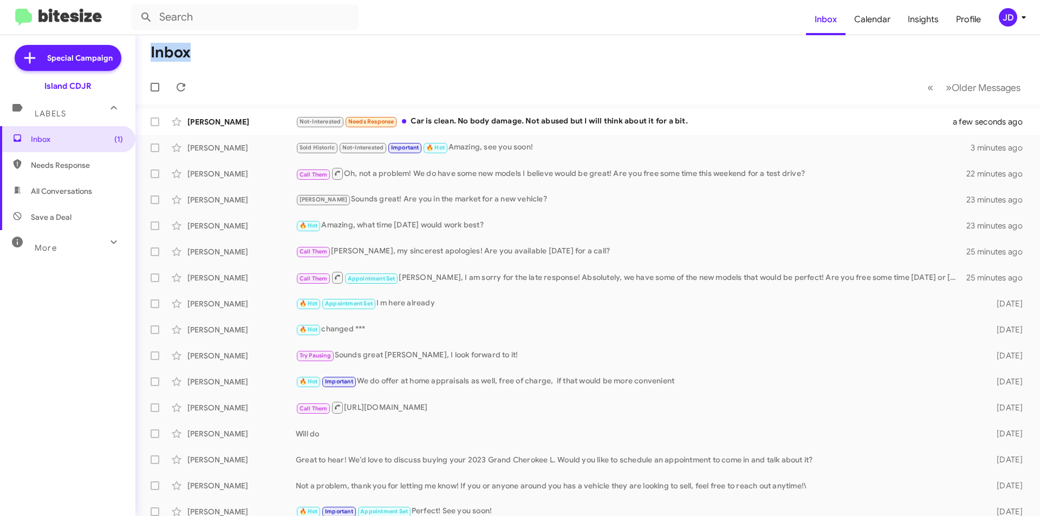
click at [226, 67] on mat-toolbar-row "Inbox" at bounding box center [587, 52] width 904 height 35
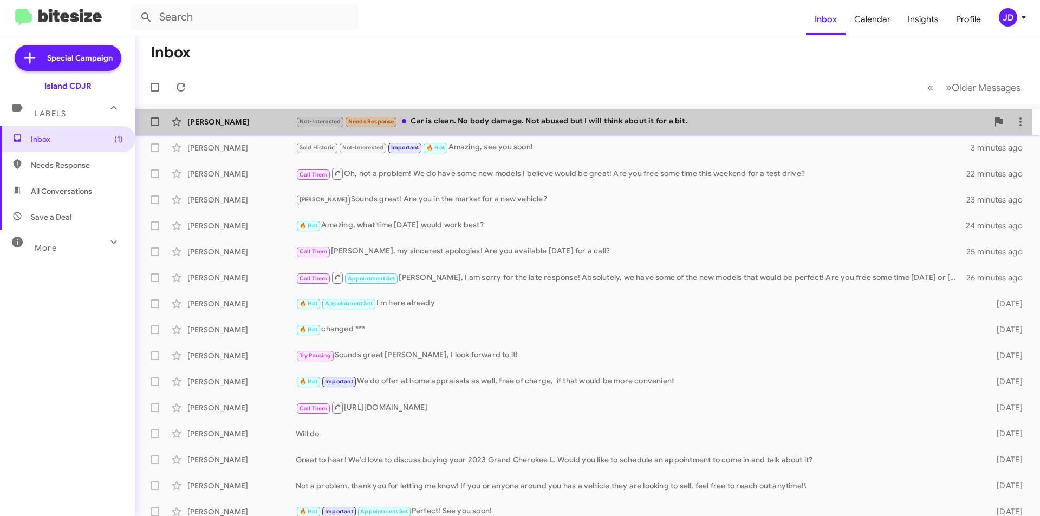
click at [464, 128] on div "[PERSON_NAME] Not-Interested Needs Response Car is clean. No body damage. Not a…" at bounding box center [587, 122] width 887 height 22
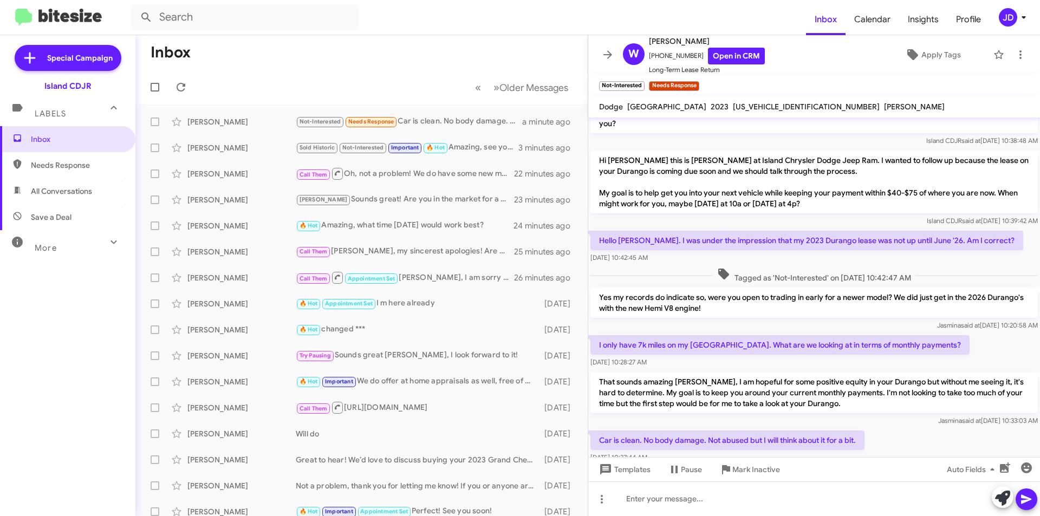
scroll to position [140, 0]
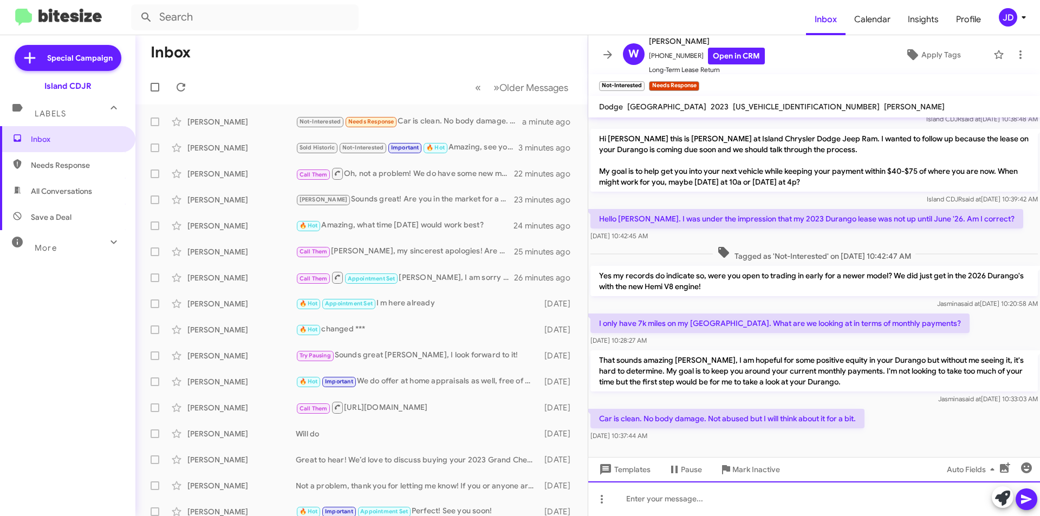
click at [742, 496] on div at bounding box center [814, 498] width 452 height 35
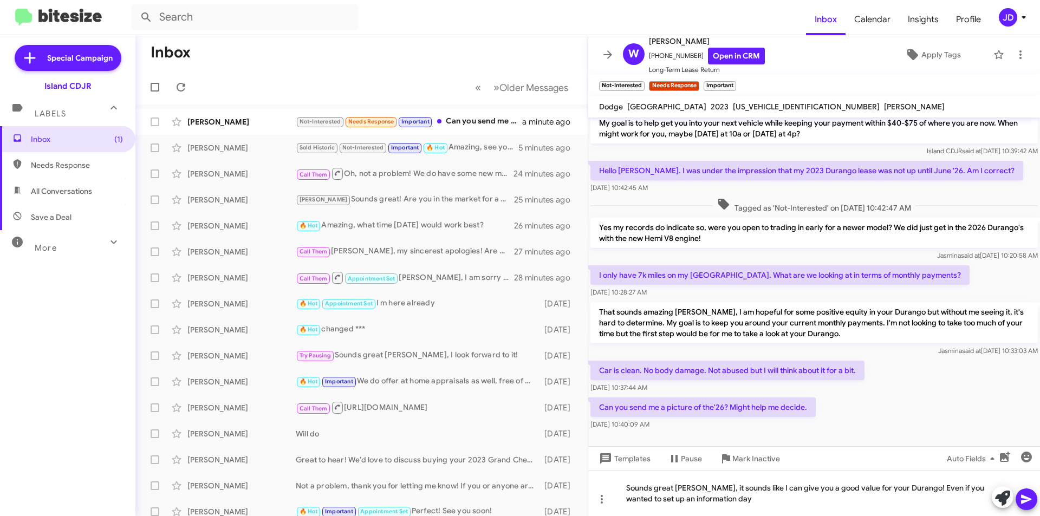
scroll to position [191, 0]
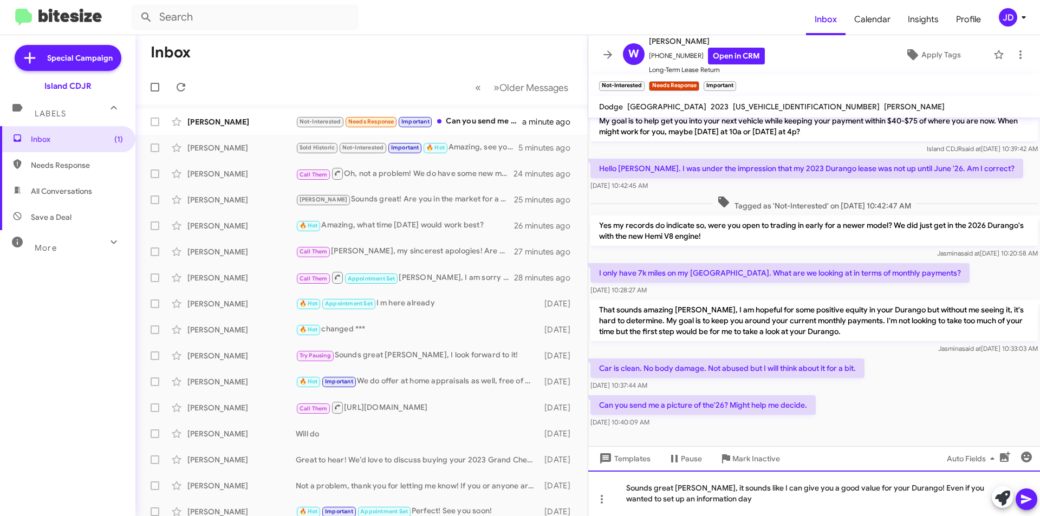
click at [756, 498] on div "Sounds great [PERSON_NAME], it sounds like I can give you a good value for your…" at bounding box center [814, 493] width 452 height 45
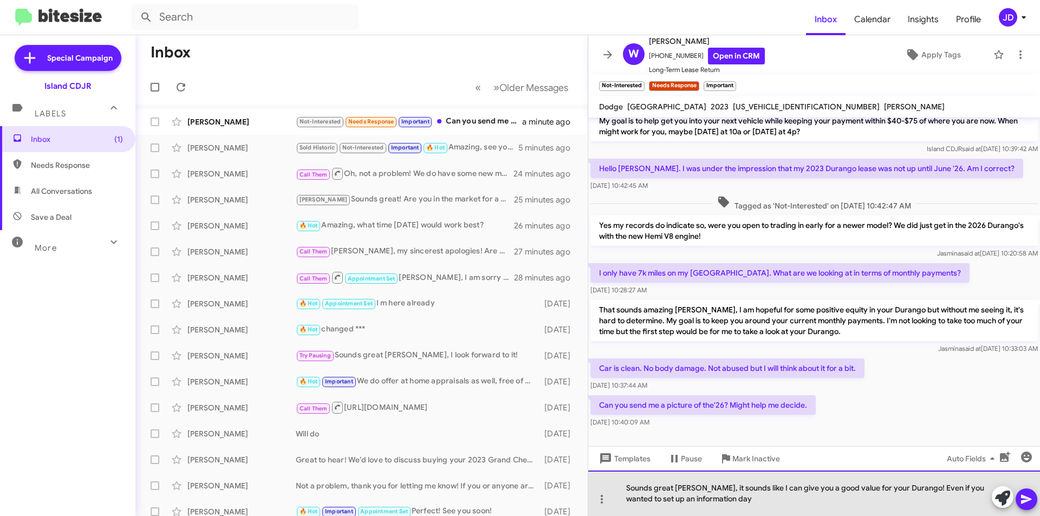
click at [756, 504] on div "Sounds great [PERSON_NAME], it sounds like I can give you a good value for your…" at bounding box center [814, 493] width 452 height 45
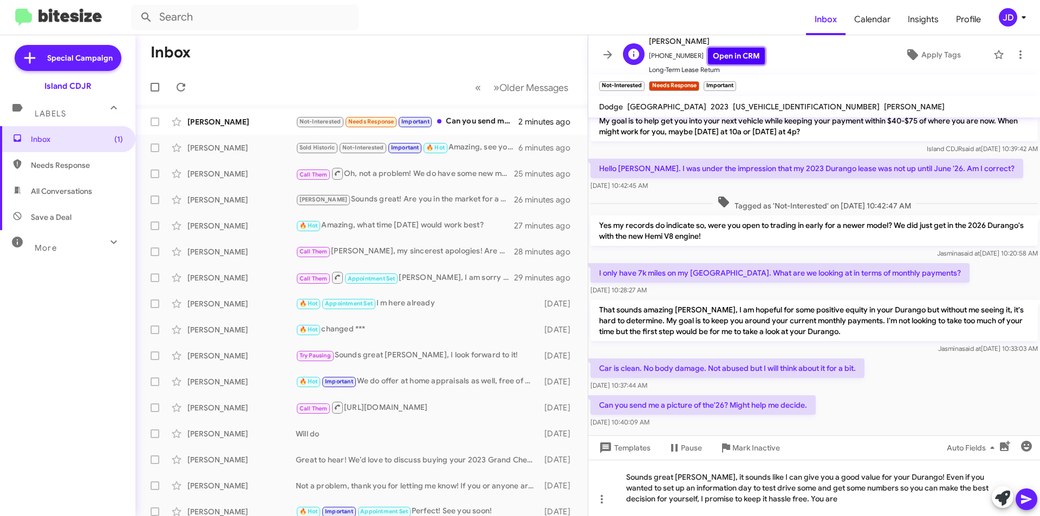
click at [729, 52] on link "Open in CRM" at bounding box center [736, 56] width 57 height 17
click at [826, 501] on div "Sounds great [PERSON_NAME], it sounds like I can give you a good value for your…" at bounding box center [814, 488] width 452 height 56
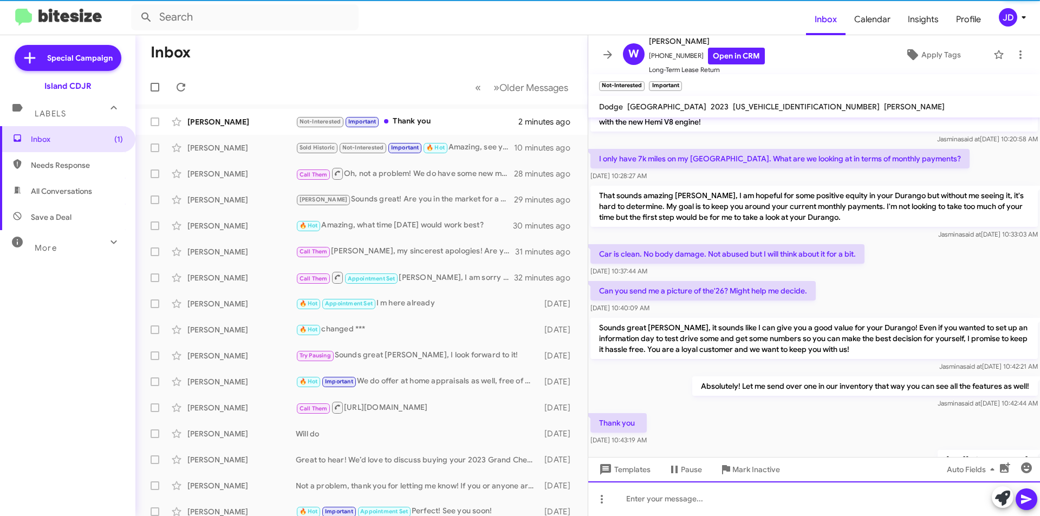
scroll to position [399, 0]
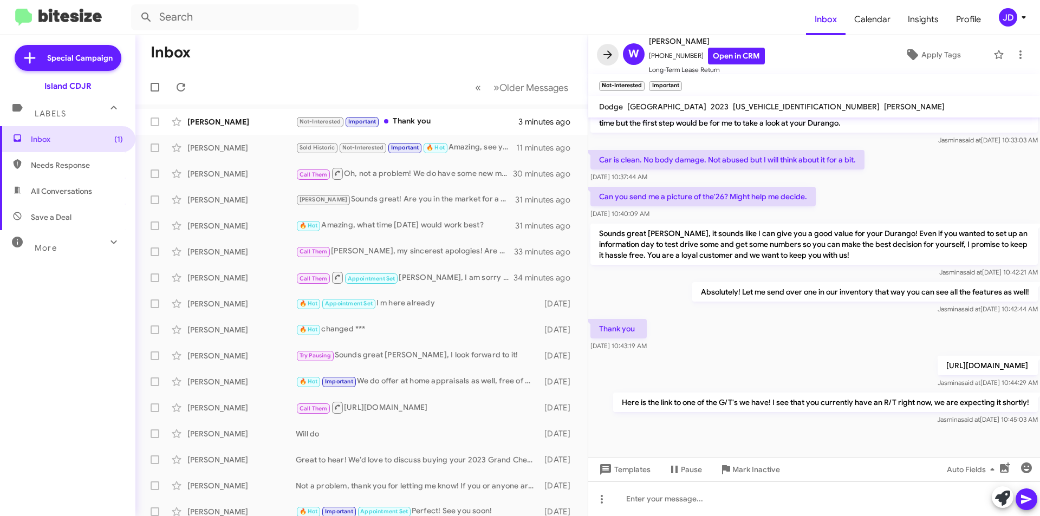
click at [604, 55] on icon at bounding box center [607, 54] width 9 height 8
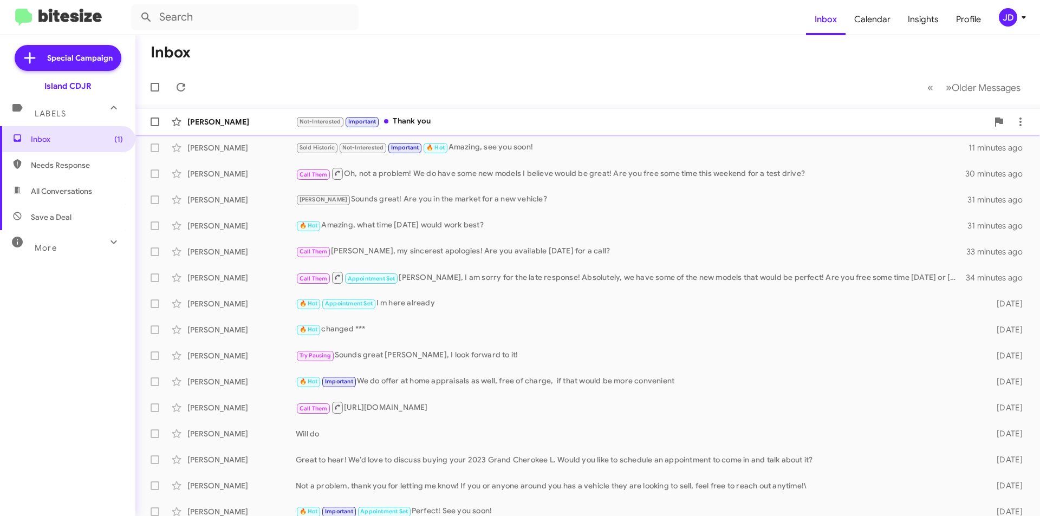
click at [282, 122] on div "[PERSON_NAME]" at bounding box center [241, 121] width 108 height 11
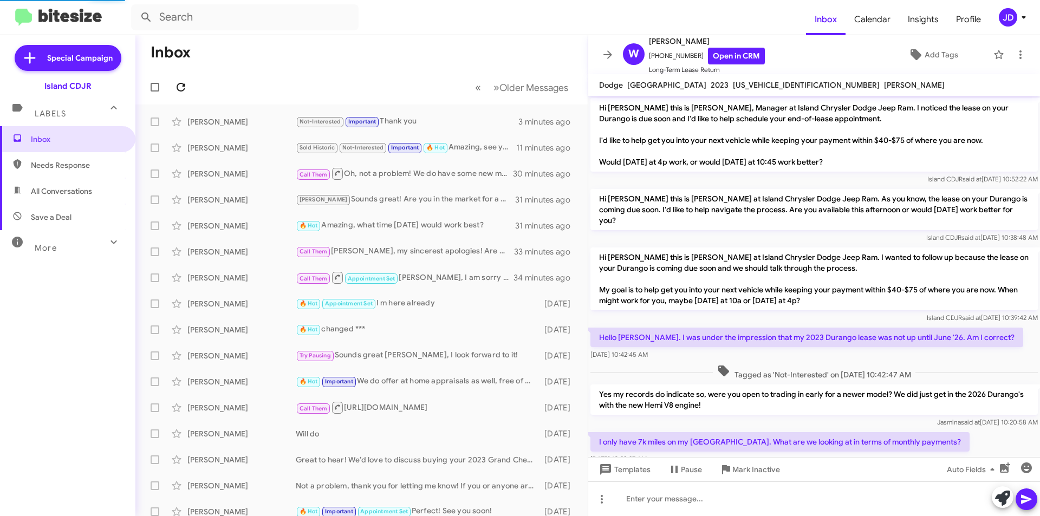
scroll to position [377, 0]
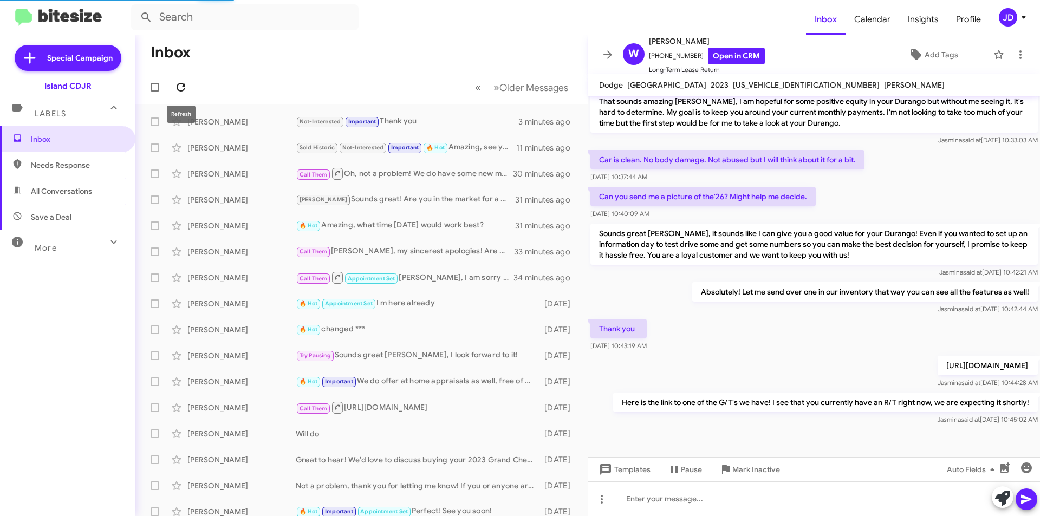
click at [179, 89] on icon at bounding box center [180, 87] width 13 height 13
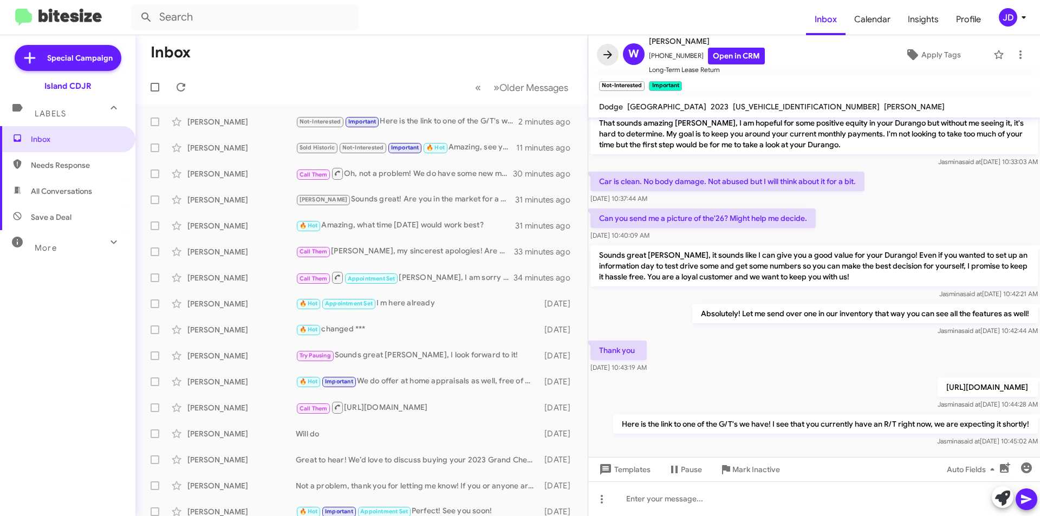
click at [609, 53] on icon at bounding box center [607, 54] width 13 height 13
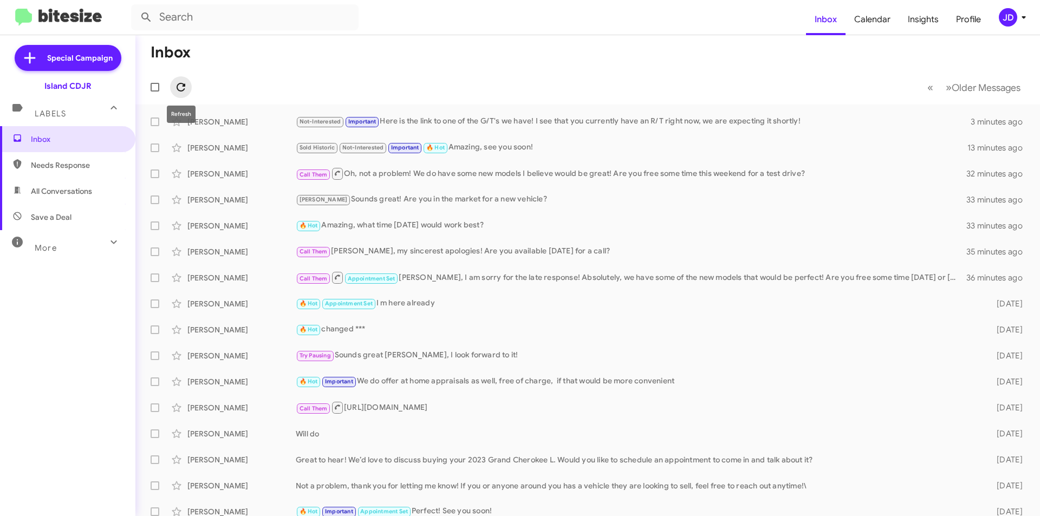
click at [182, 94] on button at bounding box center [181, 87] width 22 height 22
click at [182, 88] on icon at bounding box center [180, 87] width 13 height 13
click at [96, 251] on div "More" at bounding box center [57, 243] width 96 height 20
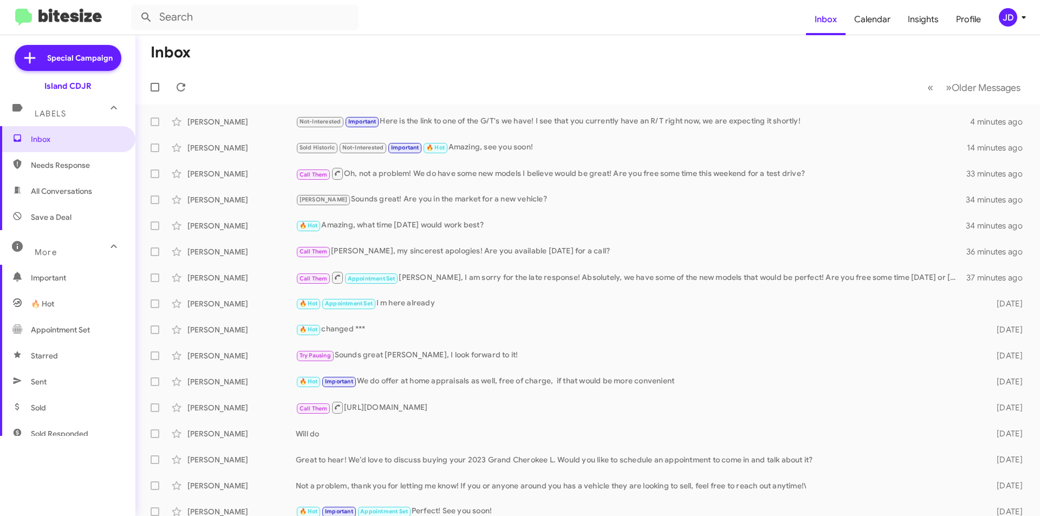
click at [89, 305] on span "🔥 Hot" at bounding box center [67, 304] width 135 height 26
type input "in:appointment"
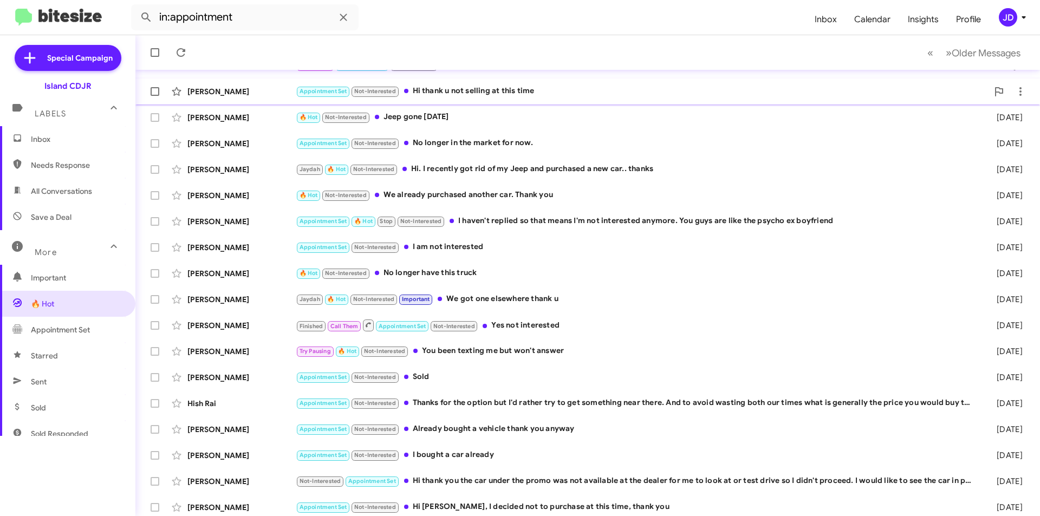
scroll to position [113, 0]
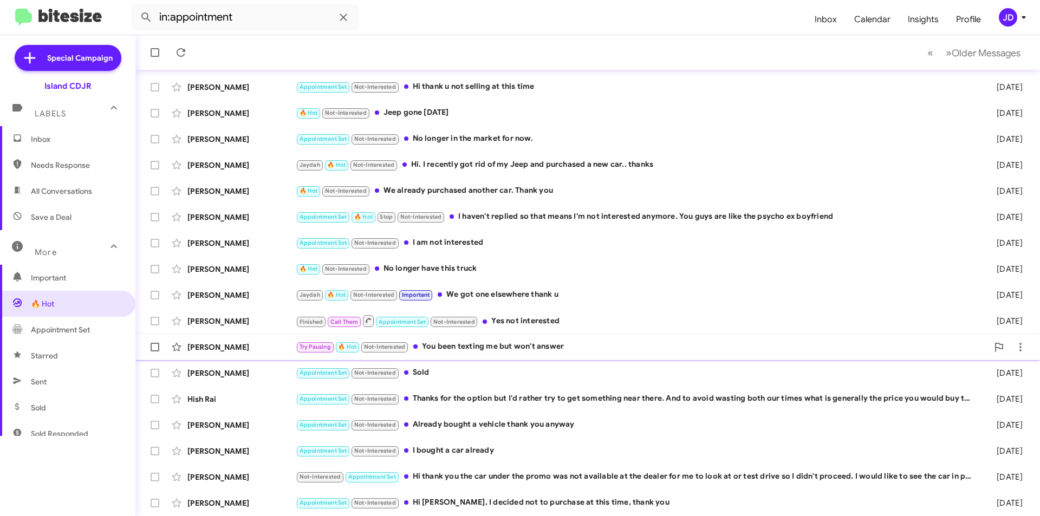
click at [429, 343] on div "Try Pausing 🔥 Hot Not-Interested You been texting me but won't answer" at bounding box center [642, 347] width 692 height 12
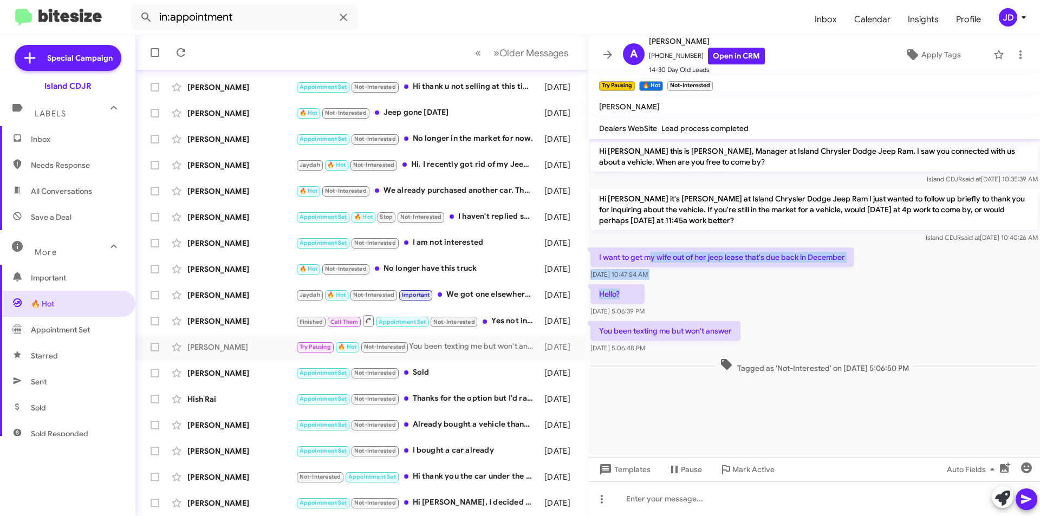
drag, startPoint x: 730, startPoint y: 302, endPoint x: 652, endPoint y: 253, distance: 92.0
click at [652, 253] on div "Hi [PERSON_NAME] this is [PERSON_NAME], Manager at Island Chrysler Dodge Jeep R…" at bounding box center [814, 257] width 452 height 237
click at [652, 253] on p "I want to get my wife out of her jeep lease that's due back in December" at bounding box center [721, 256] width 263 height 19
drag, startPoint x: 652, startPoint y: 253, endPoint x: 734, endPoint y: 329, distance: 112.3
click at [734, 329] on div "Hi [PERSON_NAME] this is [PERSON_NAME], Manager at Island Chrysler Dodge Jeep R…" at bounding box center [814, 257] width 452 height 237
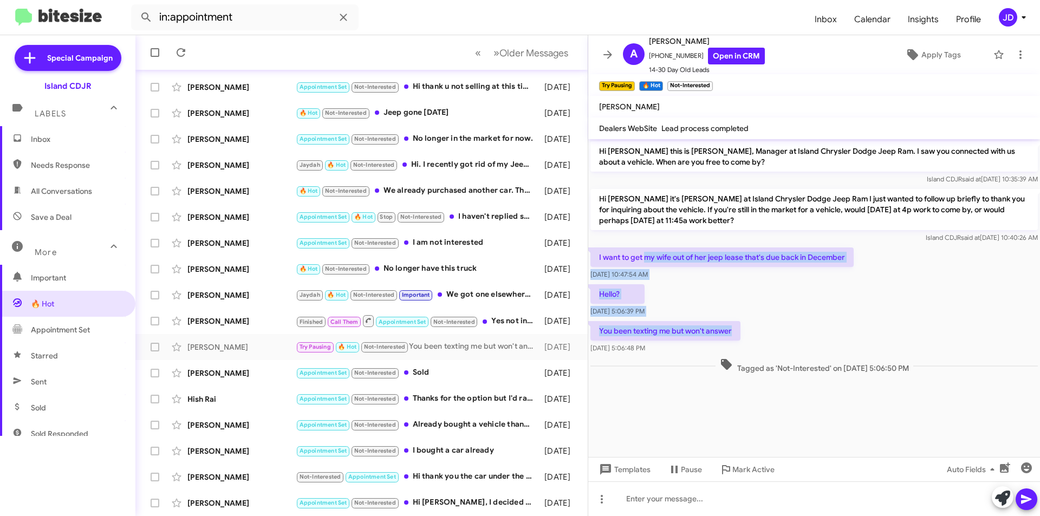
click at [735, 329] on p "You been texting me but won't answer" at bounding box center [665, 330] width 150 height 19
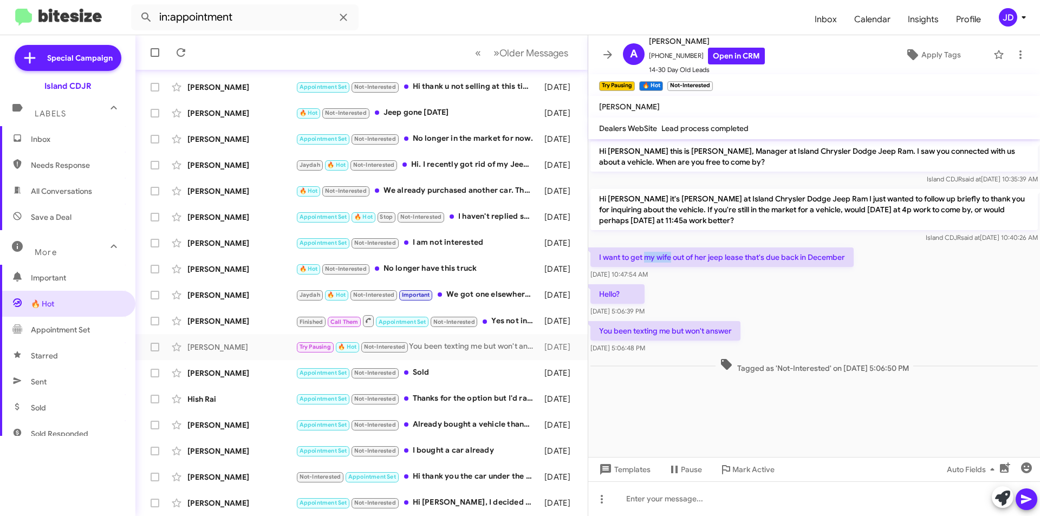
drag, startPoint x: 735, startPoint y: 329, endPoint x: 668, endPoint y: 257, distance: 98.8
click at [668, 257] on div "Hi [PERSON_NAME] this is [PERSON_NAME], Manager at Island Chrysler Dodge Jeep R…" at bounding box center [814, 257] width 452 height 237
click at [668, 257] on p "I want to get my wife out of her jeep lease that's due back in December" at bounding box center [721, 256] width 263 height 19
click at [728, 61] on link "Open in CRM" at bounding box center [736, 56] width 57 height 17
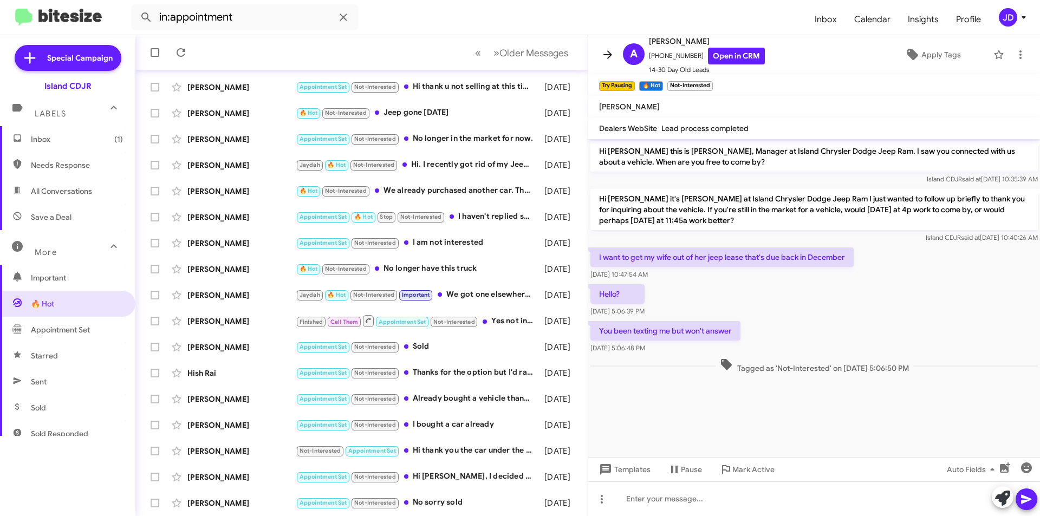
click at [610, 52] on icon at bounding box center [607, 54] width 13 height 13
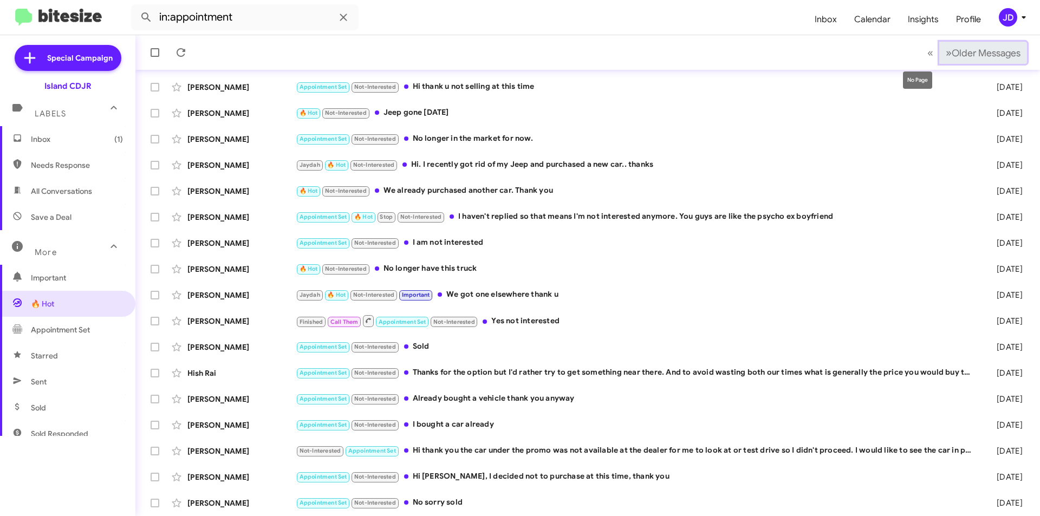
click at [951, 53] on span "Older Messages" at bounding box center [985, 53] width 69 height 12
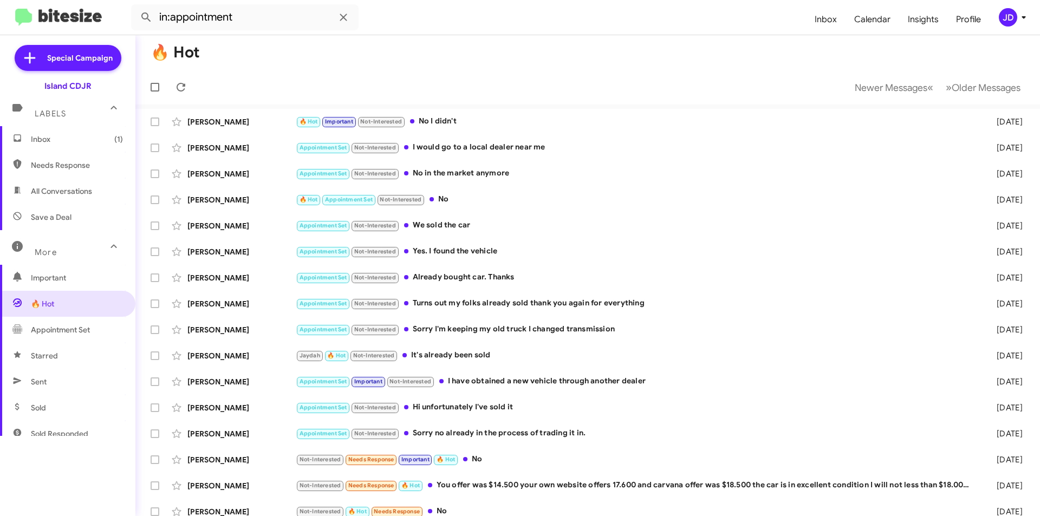
click at [103, 143] on span "Inbox (1)" at bounding box center [77, 139] width 92 height 11
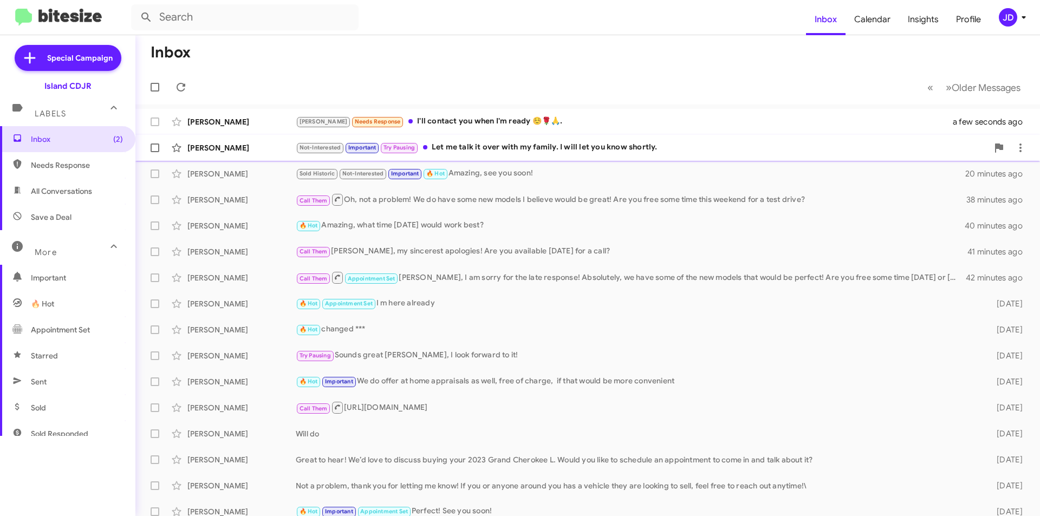
click at [446, 153] on div "Not-Interested Important Try Pausing Let me talk it over with my family. I will…" at bounding box center [642, 147] width 692 height 12
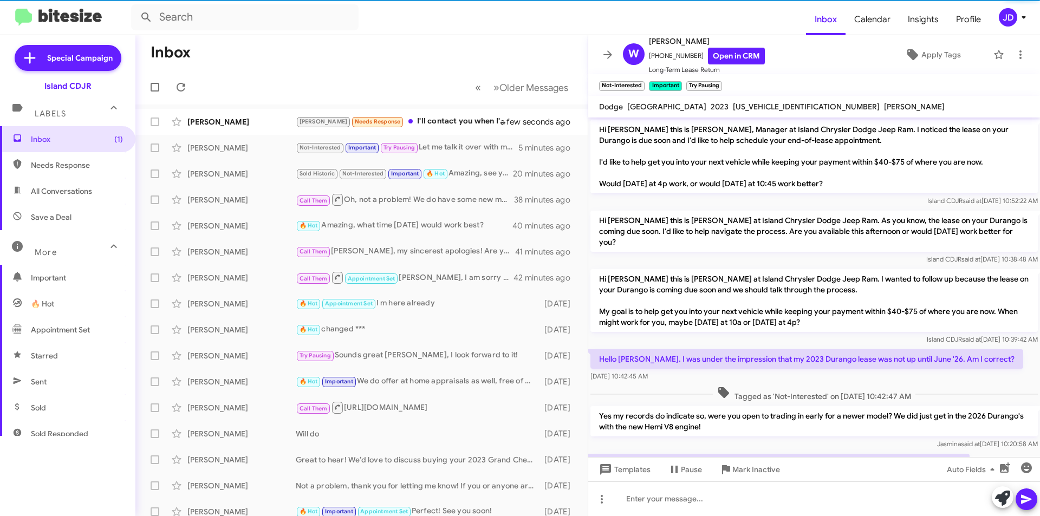
scroll to position [439, 0]
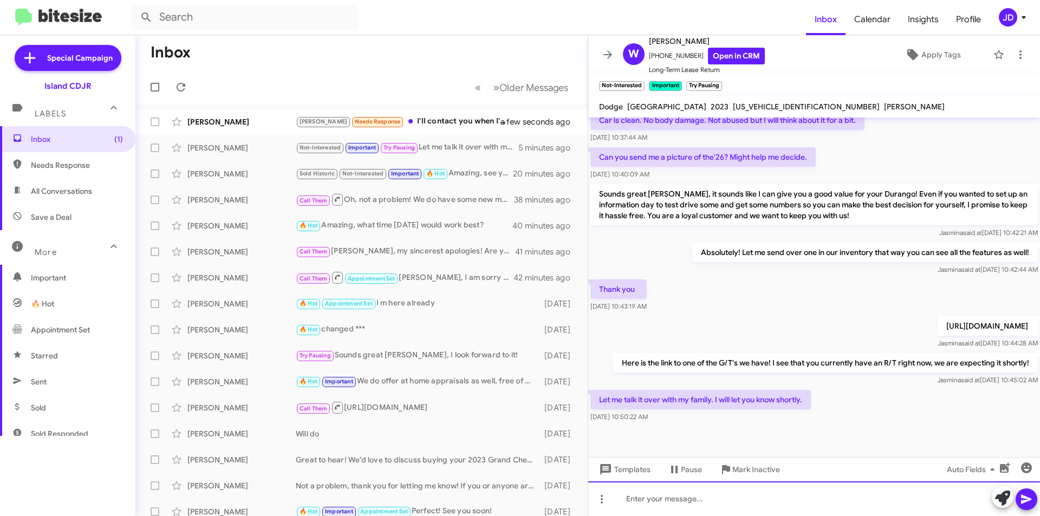
click at [669, 506] on div at bounding box center [814, 498] width 452 height 35
click at [811, 499] on div "Sounds great [PERSON_NAME]," at bounding box center [814, 498] width 452 height 35
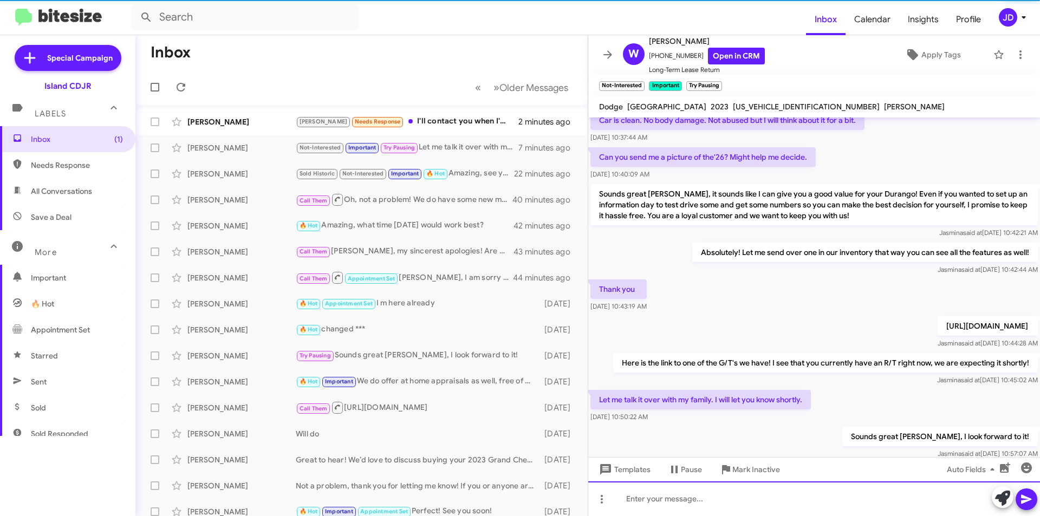
scroll to position [0, 0]
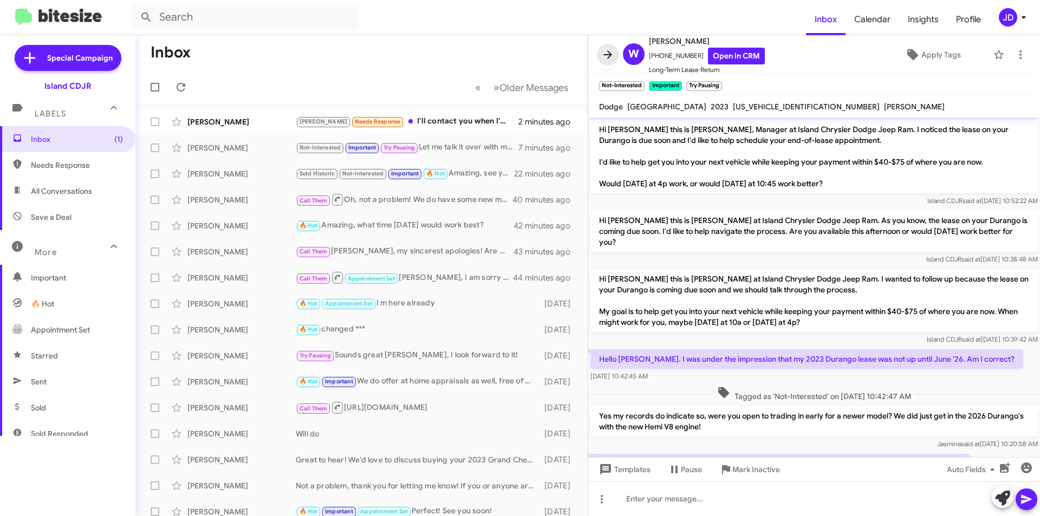
click at [605, 58] on icon at bounding box center [607, 54] width 13 height 13
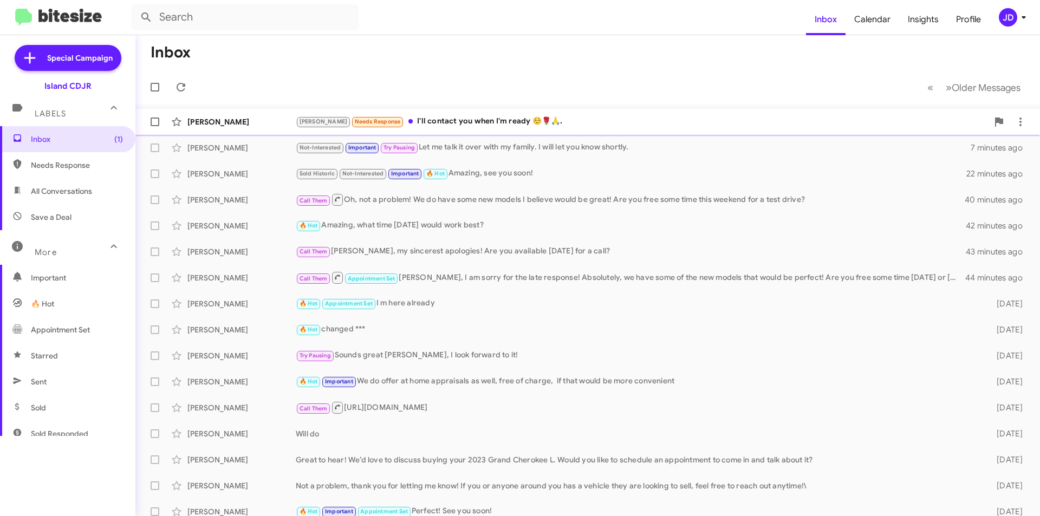
click at [538, 116] on div "[PERSON_NAME] Needs Response I'll contact you when I'm ready ☺️🌹🙏." at bounding box center [642, 121] width 692 height 12
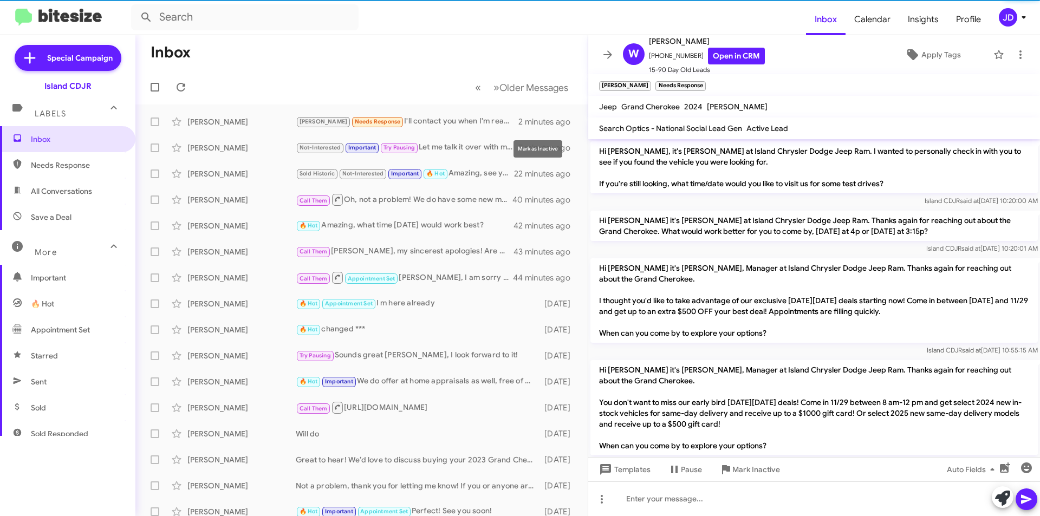
scroll to position [1182, 0]
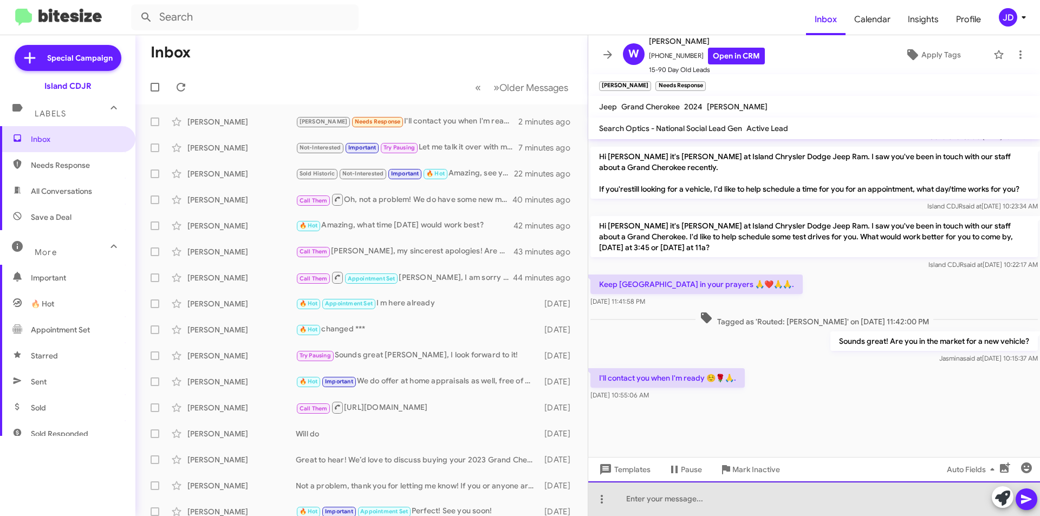
click at [768, 507] on div at bounding box center [814, 498] width 452 height 35
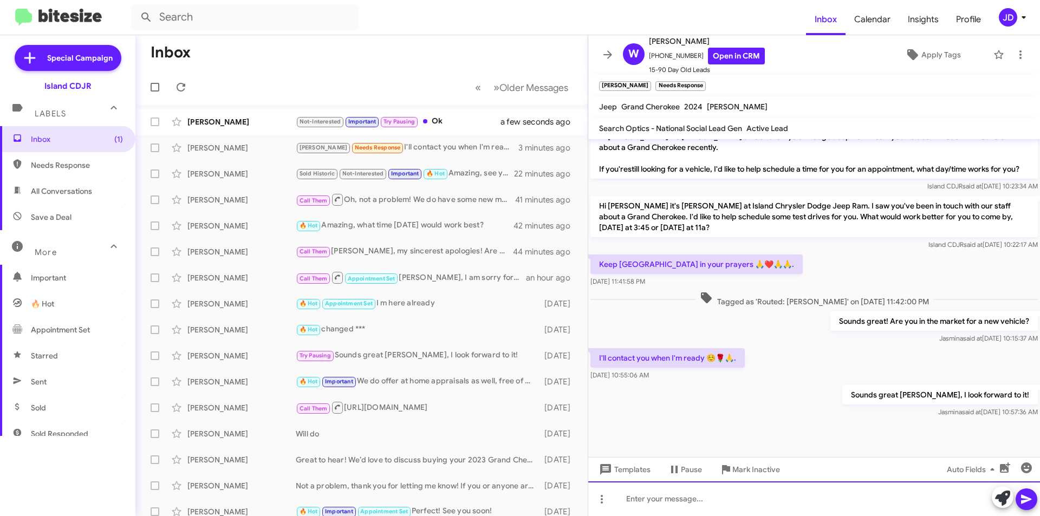
scroll to position [1736, 0]
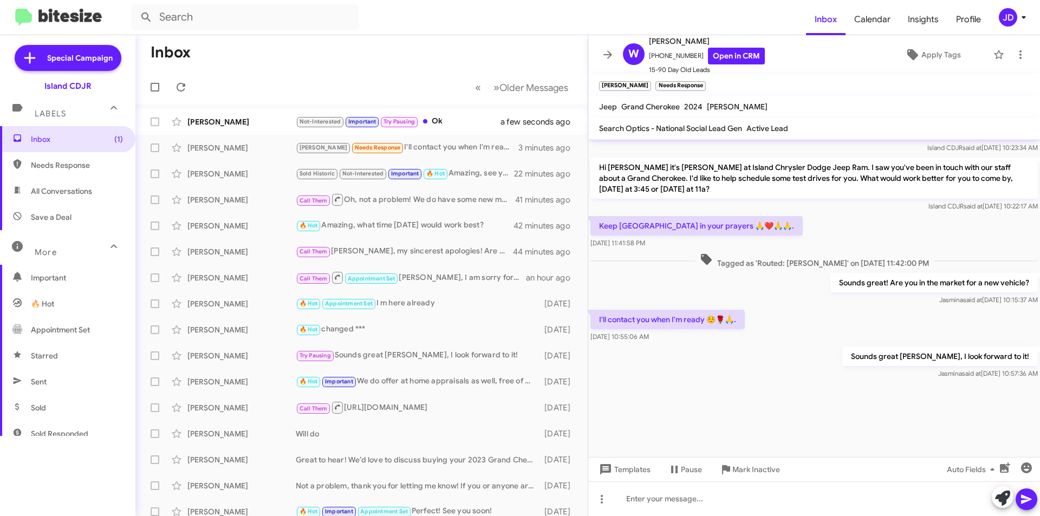
click at [605, 55] on icon at bounding box center [607, 54] width 9 height 8
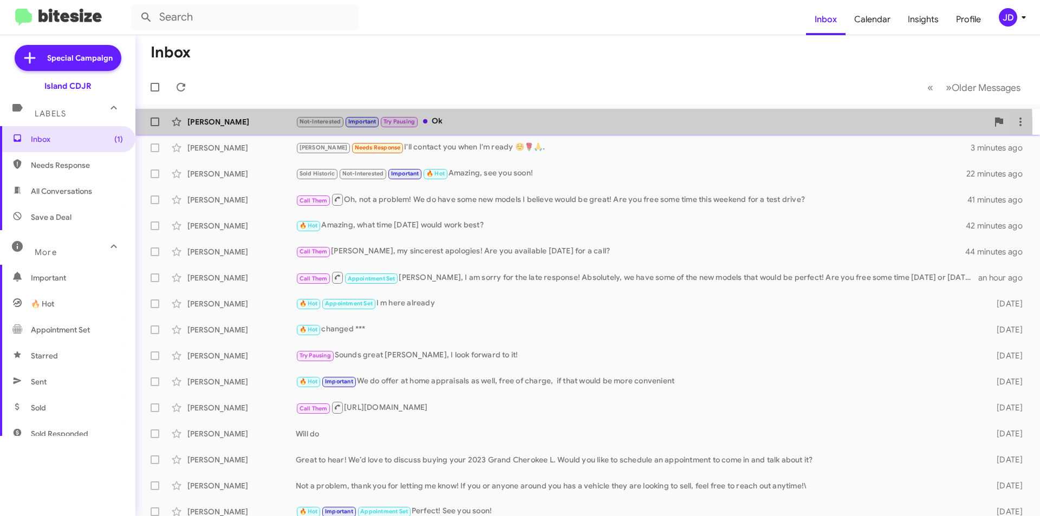
click at [471, 128] on div "Not-Interested Important Try Pausing Ok" at bounding box center [642, 121] width 692 height 12
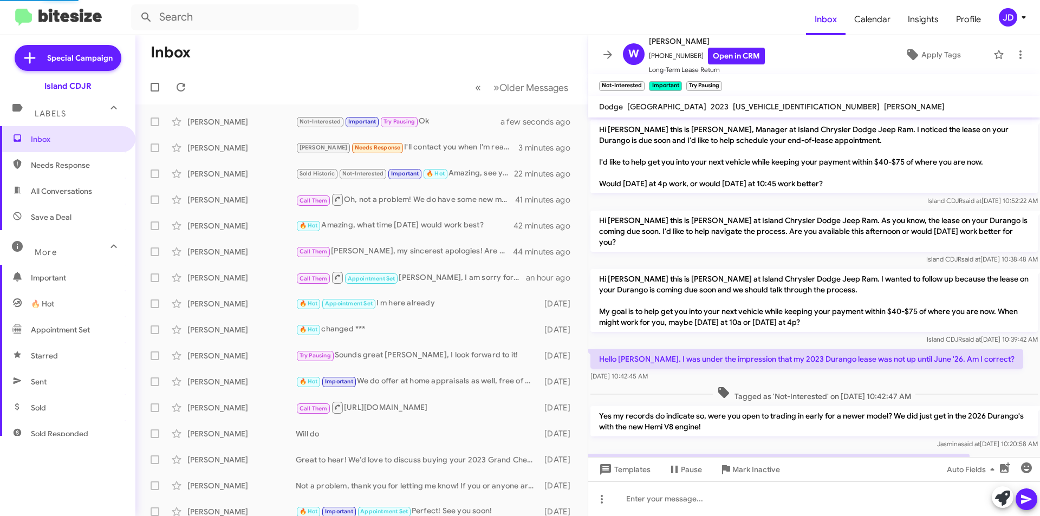
scroll to position [496, 0]
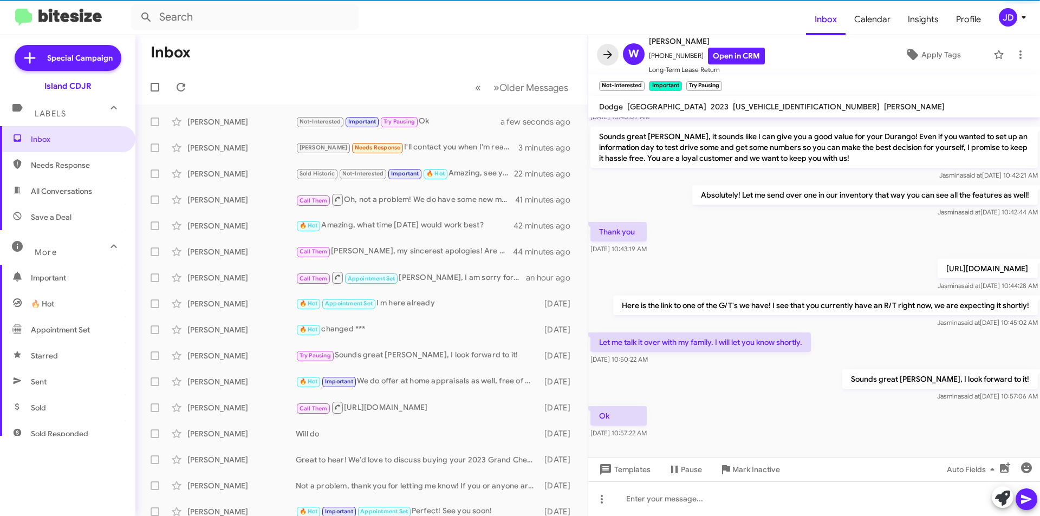
click at [605, 61] on button at bounding box center [608, 55] width 22 height 22
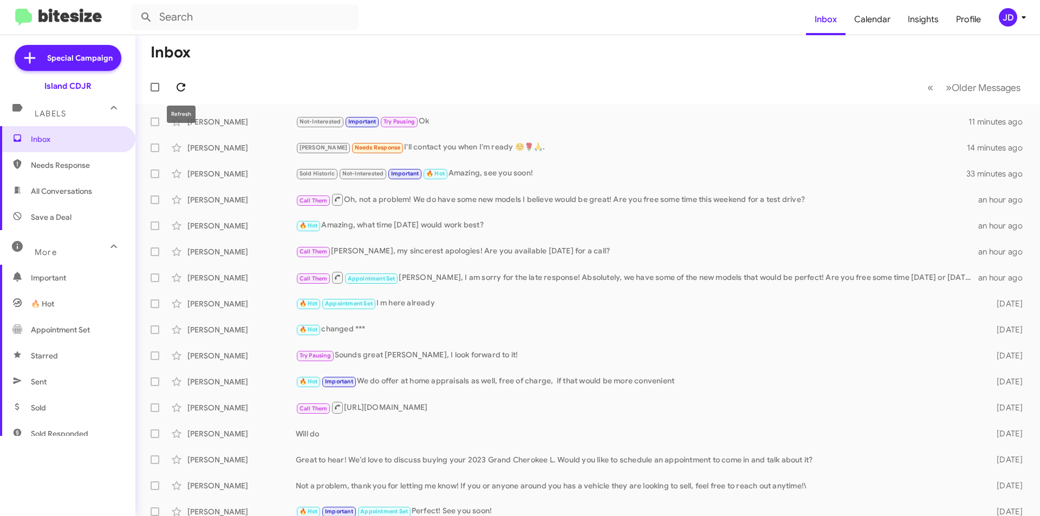
click at [184, 88] on icon at bounding box center [180, 87] width 13 height 13
click at [180, 87] on icon at bounding box center [180, 87] width 13 height 13
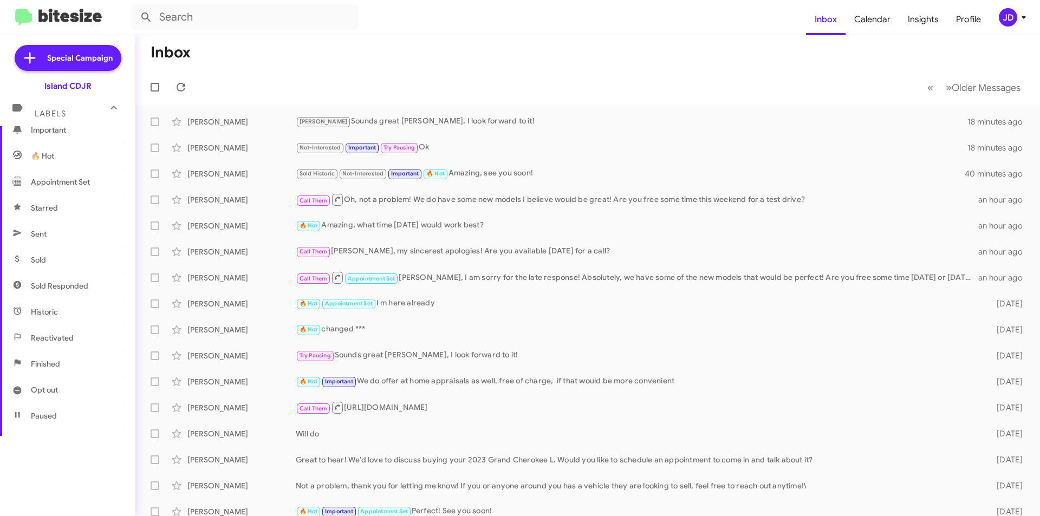
scroll to position [162, 0]
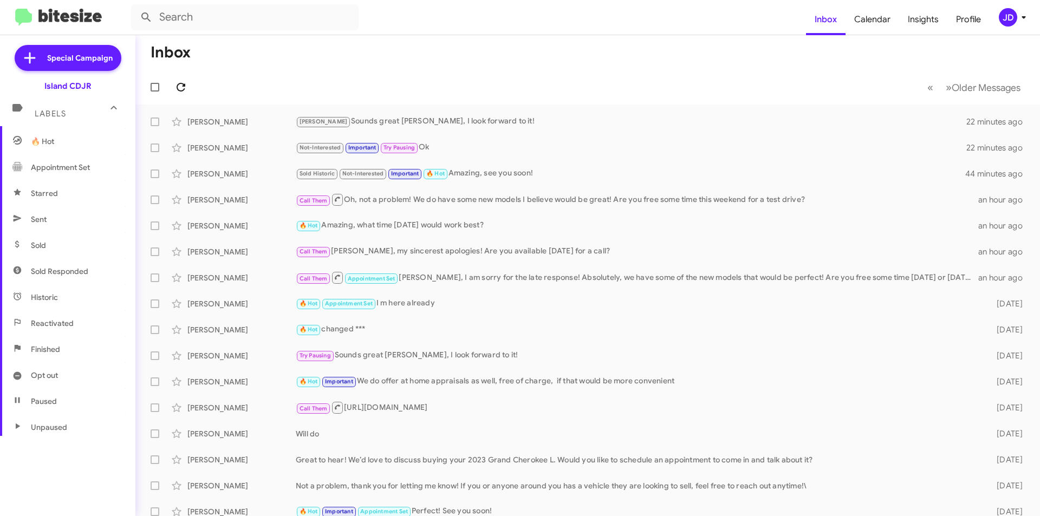
click at [186, 89] on icon at bounding box center [180, 87] width 13 height 13
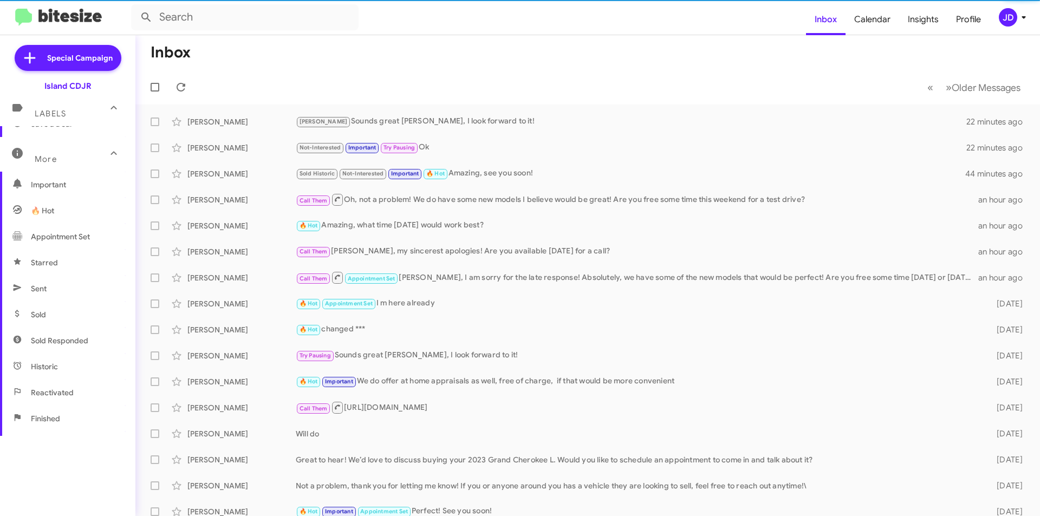
scroll to position [0, 0]
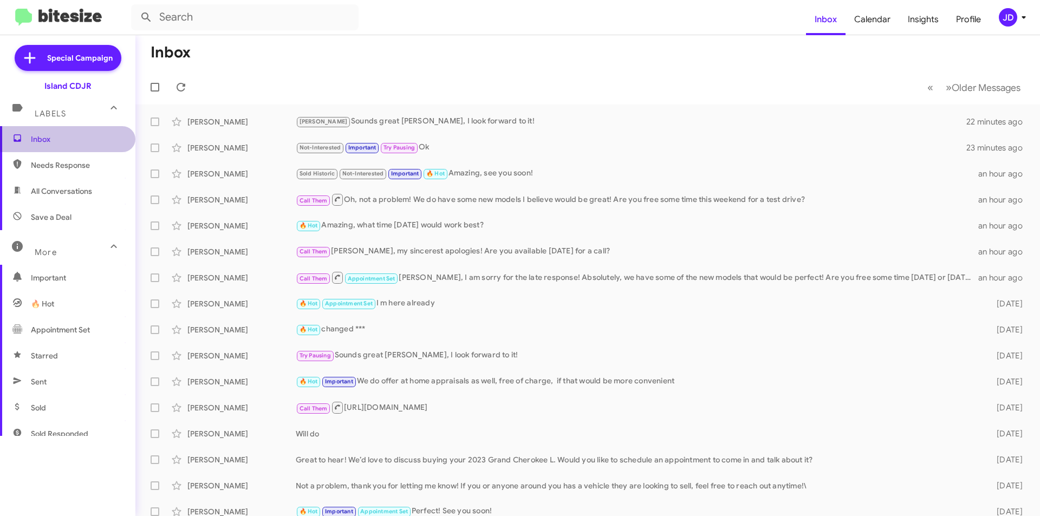
click at [74, 135] on span "Inbox" at bounding box center [77, 139] width 92 height 11
click at [181, 83] on icon at bounding box center [180, 87] width 13 height 13
click at [178, 87] on icon at bounding box center [181, 87] width 9 height 9
click at [181, 84] on icon at bounding box center [180, 87] width 13 height 13
click at [180, 89] on icon at bounding box center [180, 87] width 13 height 13
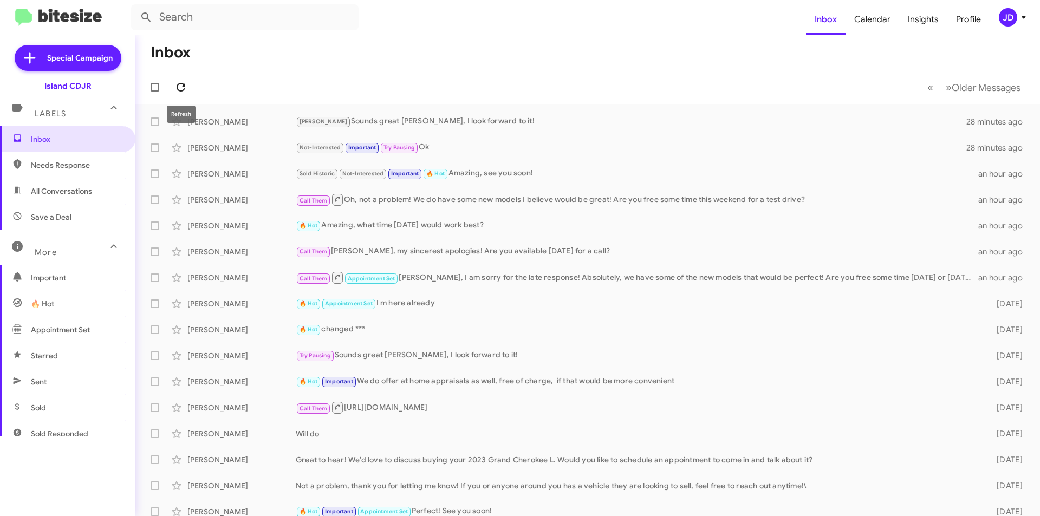
click at [182, 90] on icon at bounding box center [180, 87] width 13 height 13
click at [179, 88] on icon at bounding box center [180, 87] width 13 height 13
click at [183, 89] on icon at bounding box center [180, 87] width 13 height 13
click at [178, 86] on icon at bounding box center [180, 87] width 13 height 13
click at [166, 79] on div at bounding box center [157, 87] width 26 height 22
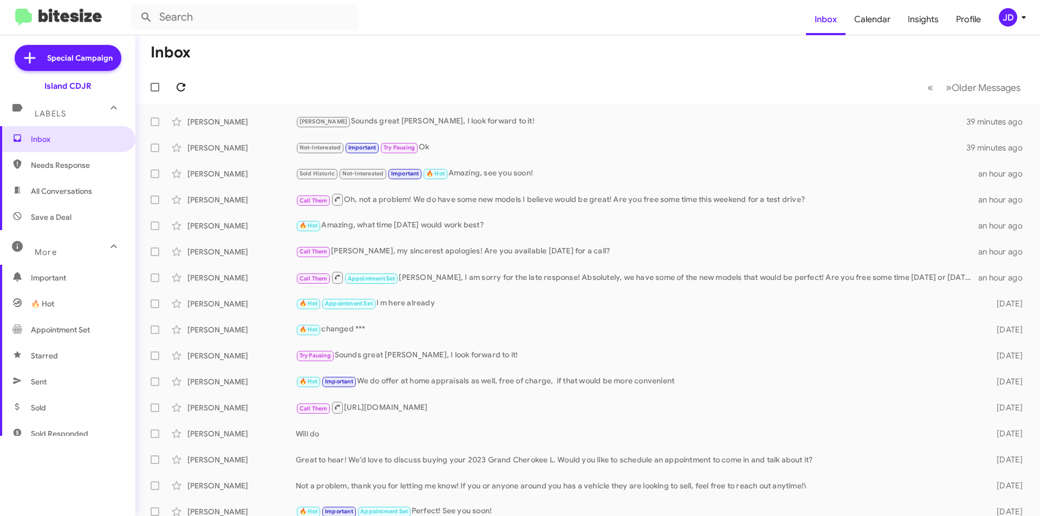
click at [177, 92] on icon at bounding box center [180, 87] width 13 height 13
click at [182, 86] on icon at bounding box center [180, 87] width 13 height 13
click at [178, 82] on icon at bounding box center [180, 87] width 13 height 13
click at [177, 84] on icon at bounding box center [180, 87] width 13 height 13
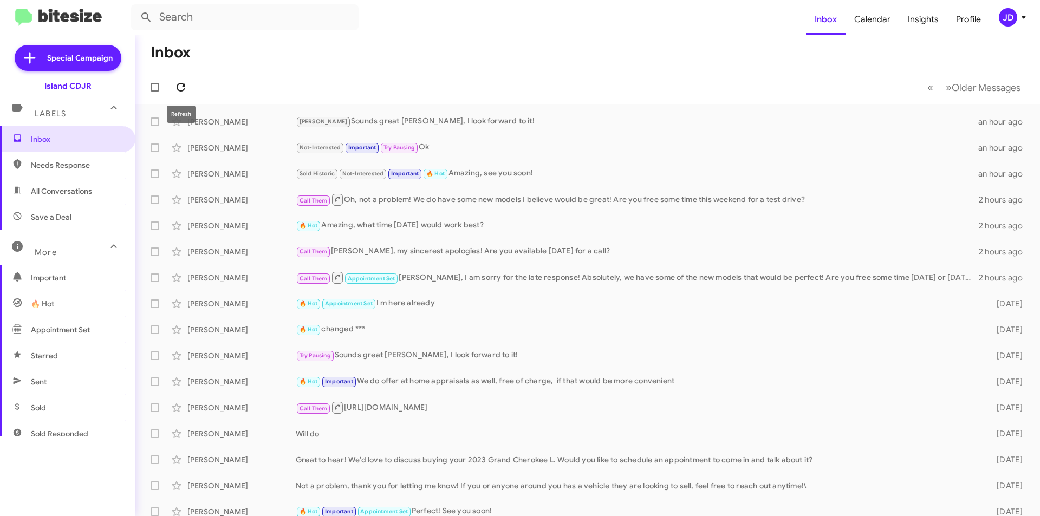
click at [171, 83] on span at bounding box center [181, 87] width 22 height 13
click at [185, 92] on icon at bounding box center [180, 87] width 13 height 13
click at [178, 83] on icon at bounding box center [180, 87] width 13 height 13
click at [179, 86] on icon at bounding box center [180, 87] width 13 height 13
click at [184, 87] on icon at bounding box center [180, 87] width 13 height 13
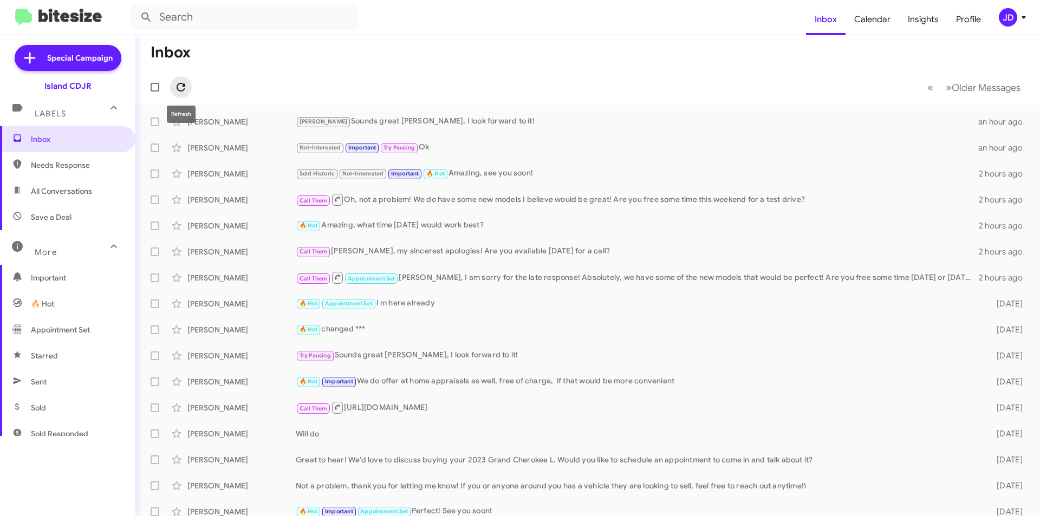
click at [180, 84] on icon at bounding box center [180, 87] width 13 height 13
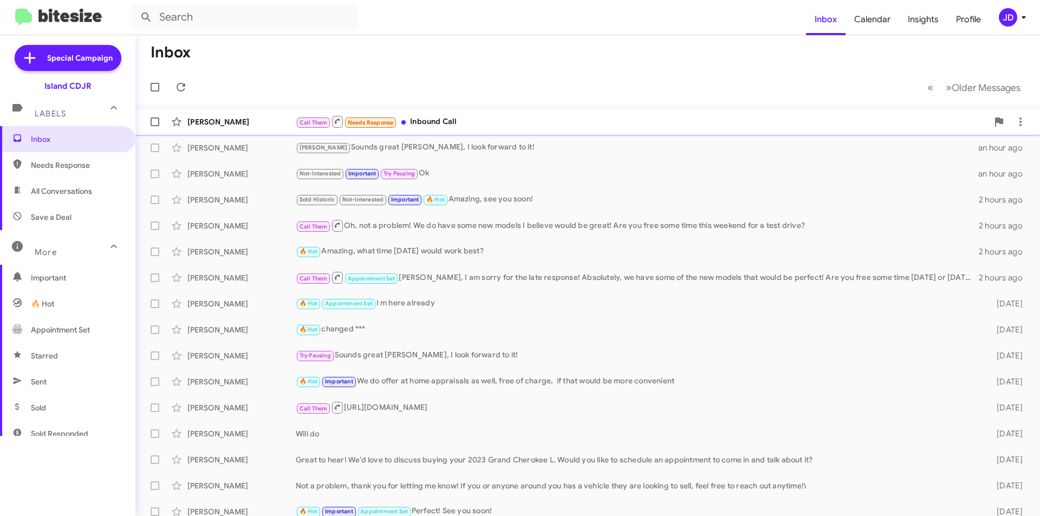
click at [228, 119] on div "[PERSON_NAME]" at bounding box center [241, 121] width 108 height 11
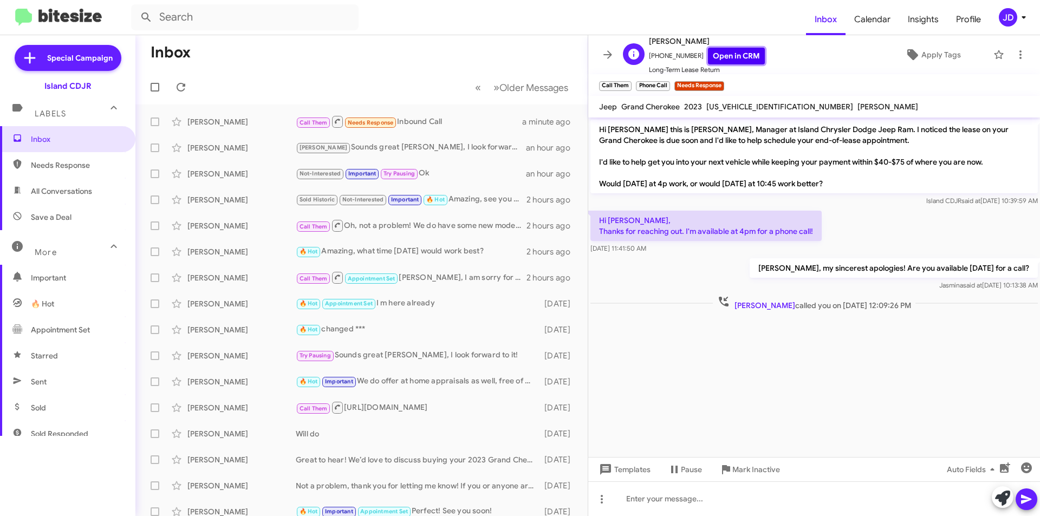
click at [708, 58] on link "Open in CRM" at bounding box center [736, 56] width 57 height 17
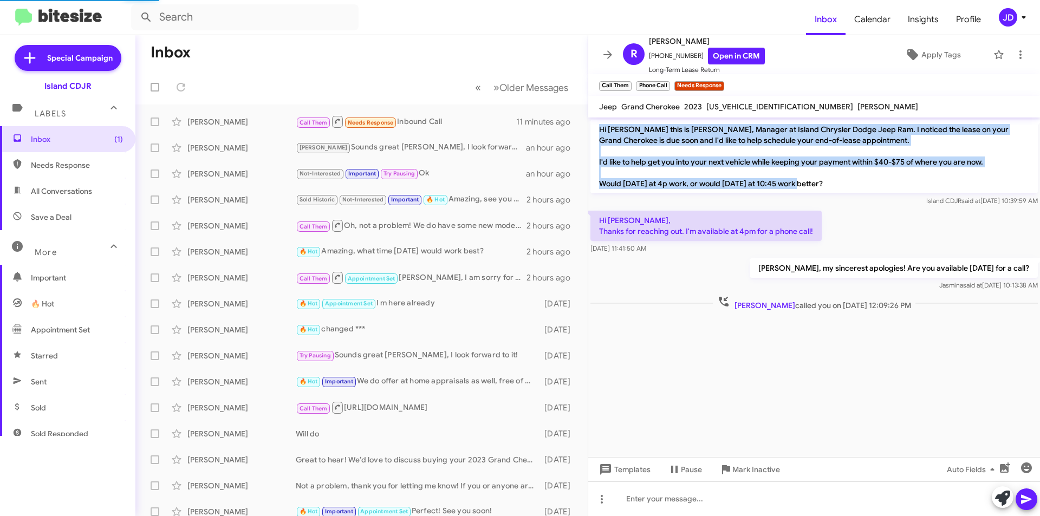
drag, startPoint x: 597, startPoint y: 132, endPoint x: 827, endPoint y: 192, distance: 237.2
click at [827, 192] on p "Hi [PERSON_NAME] this is [PERSON_NAME], Manager at Island Chrysler Dodge Jeep R…" at bounding box center [813, 157] width 447 height 74
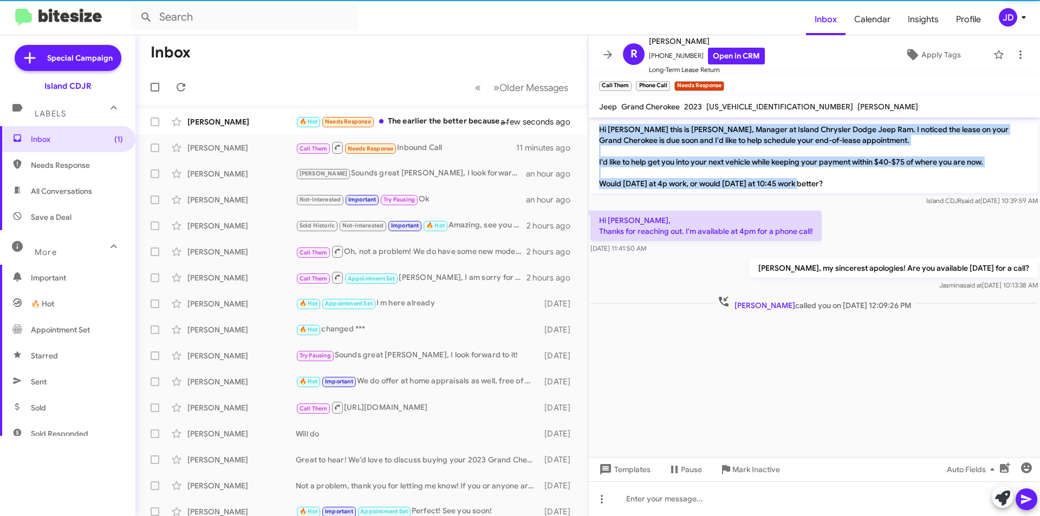
click at [829, 190] on p "Hi [PERSON_NAME] this is [PERSON_NAME], Manager at Island Chrysler Dodge Jeep R…" at bounding box center [813, 157] width 447 height 74
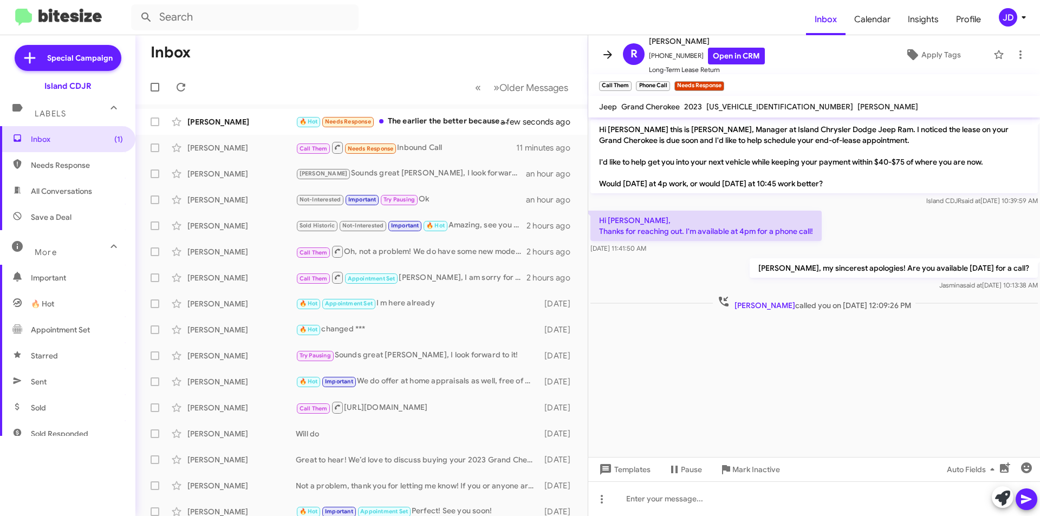
click at [604, 58] on icon at bounding box center [607, 54] width 13 height 13
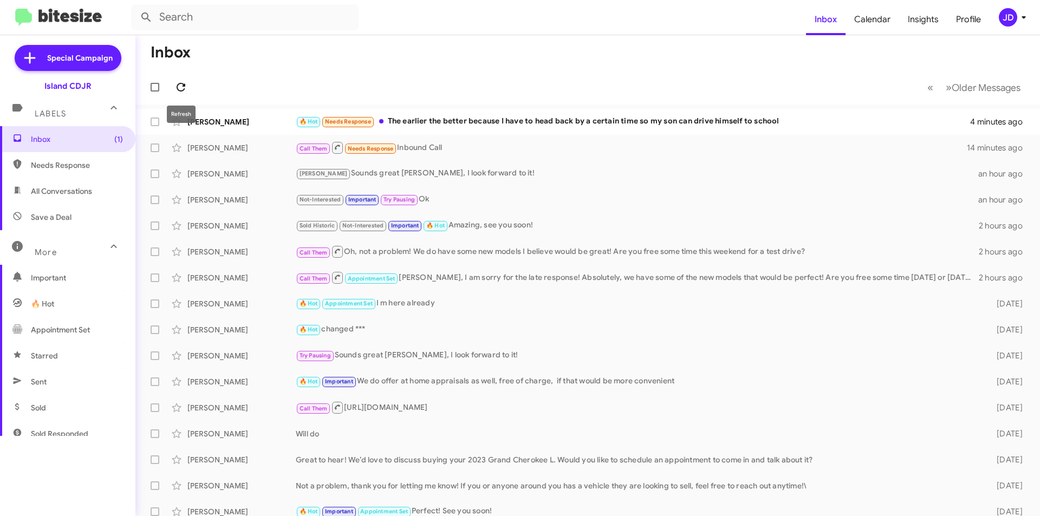
click at [179, 88] on icon at bounding box center [180, 87] width 13 height 13
click at [356, 117] on small "Needs Response" at bounding box center [347, 122] width 51 height 10
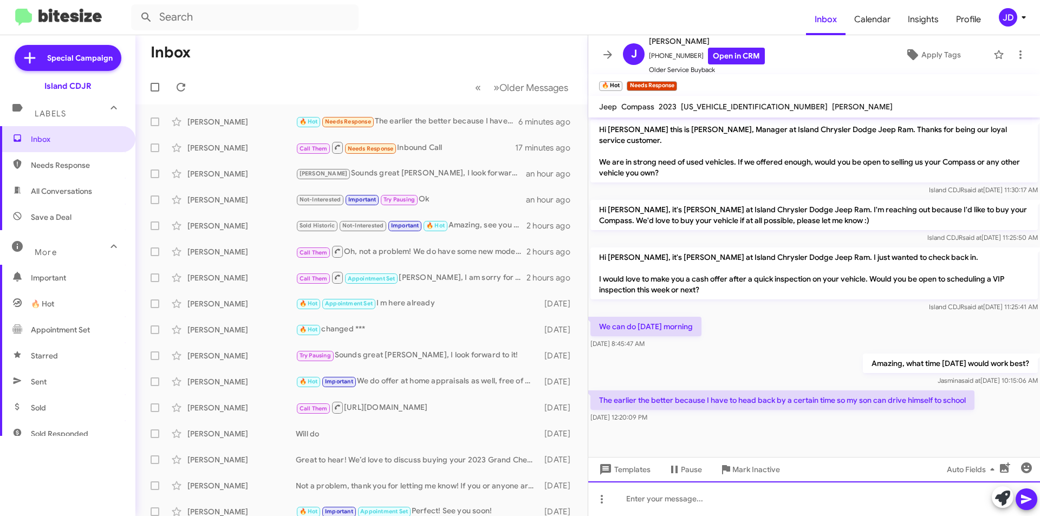
click at [765, 490] on div at bounding box center [814, 498] width 452 height 35
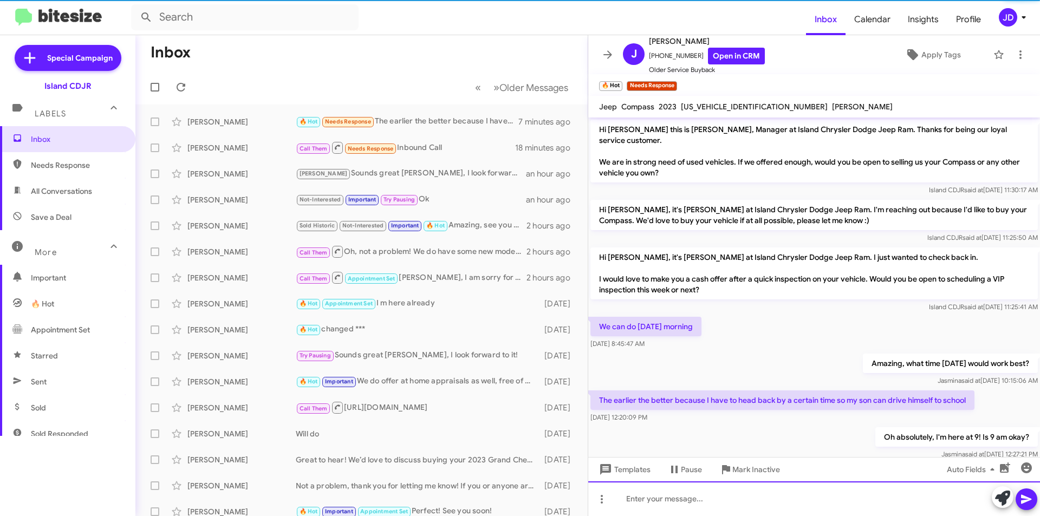
scroll to position [24, 0]
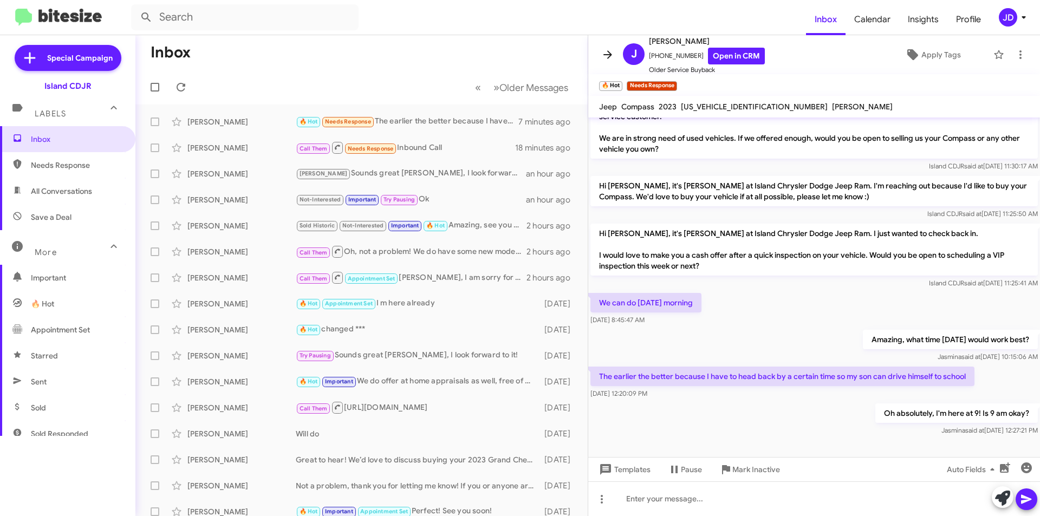
click at [603, 57] on icon at bounding box center [607, 54] width 13 height 13
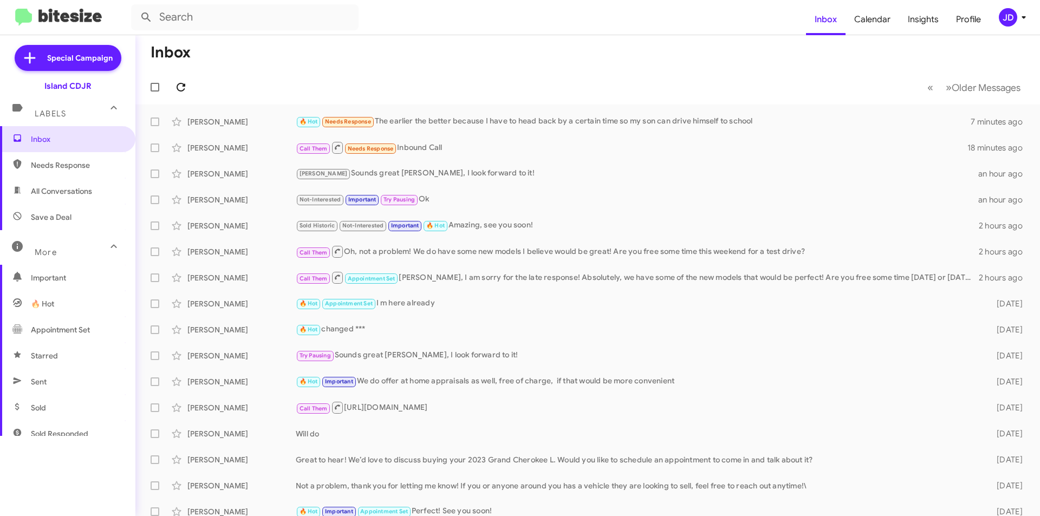
click at [191, 89] on span at bounding box center [181, 87] width 22 height 13
click at [336, 117] on small "Needs Response" at bounding box center [347, 122] width 51 height 10
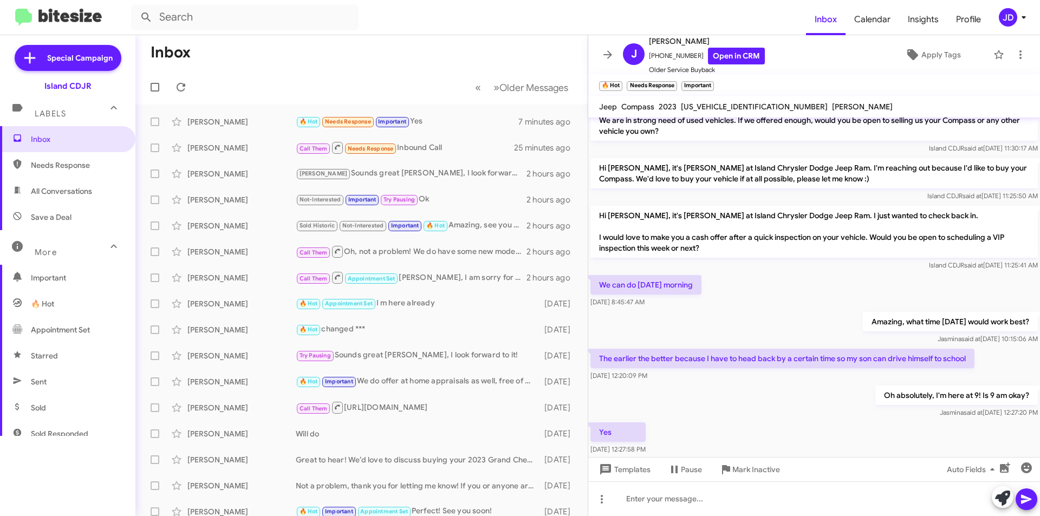
scroll to position [63, 0]
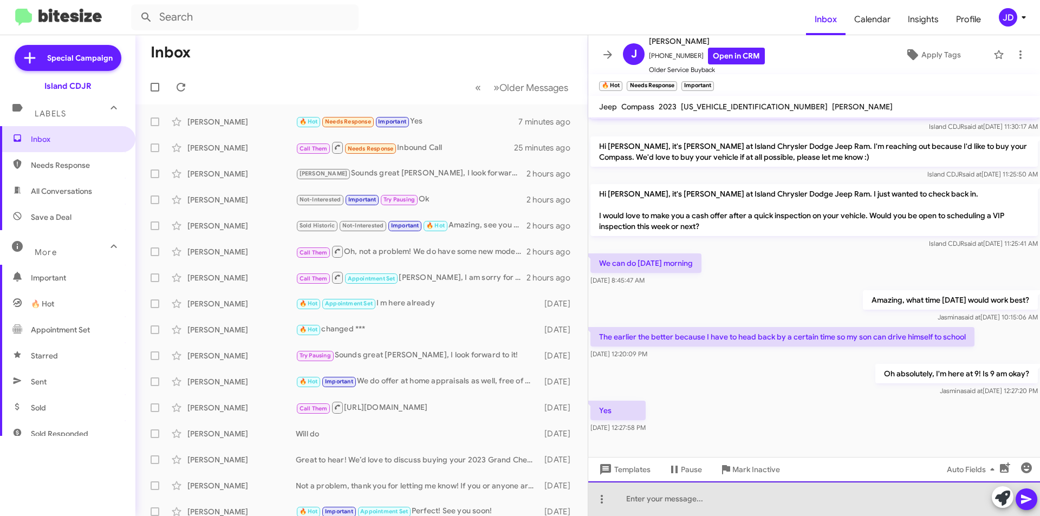
click at [801, 495] on div at bounding box center [814, 498] width 452 height 35
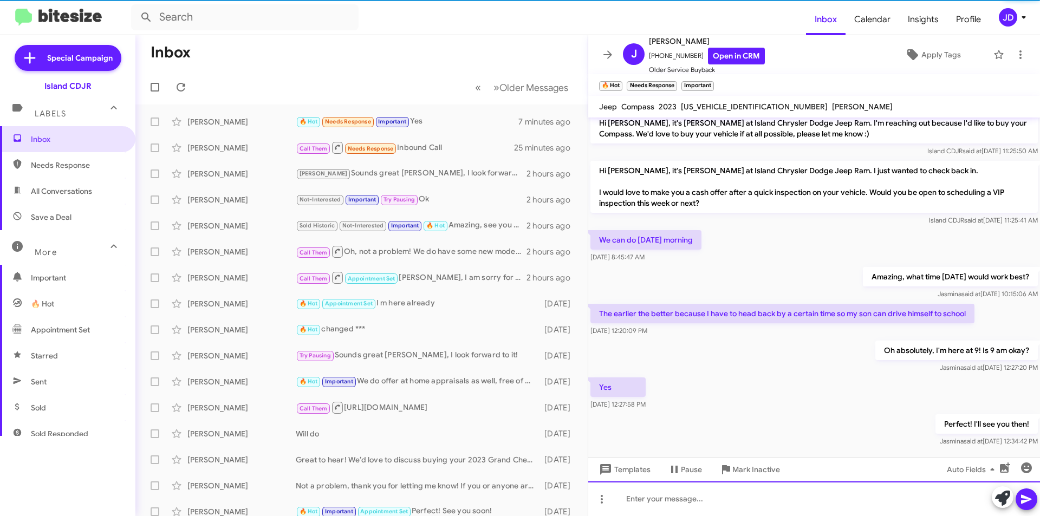
scroll to position [103, 0]
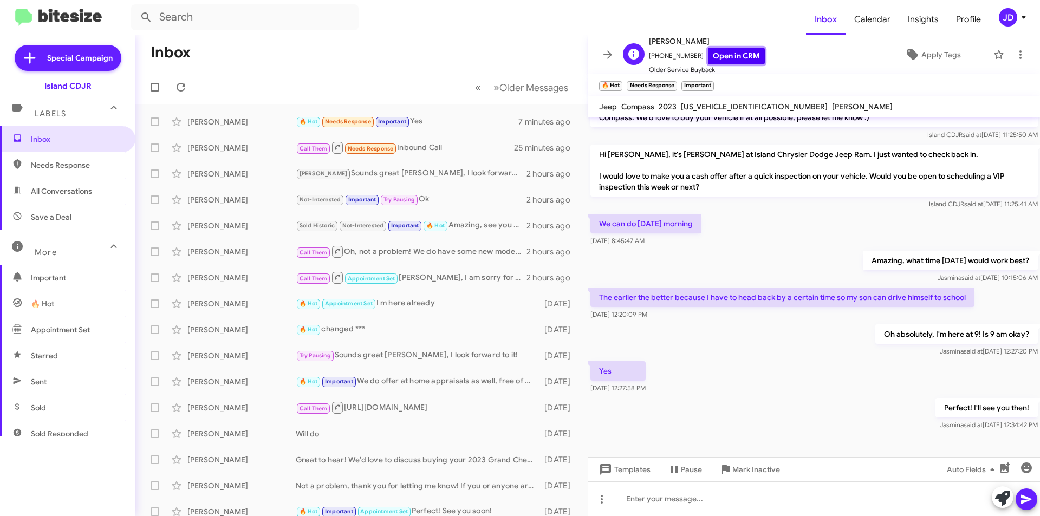
click at [728, 60] on link "Open in CRM" at bounding box center [736, 56] width 57 height 17
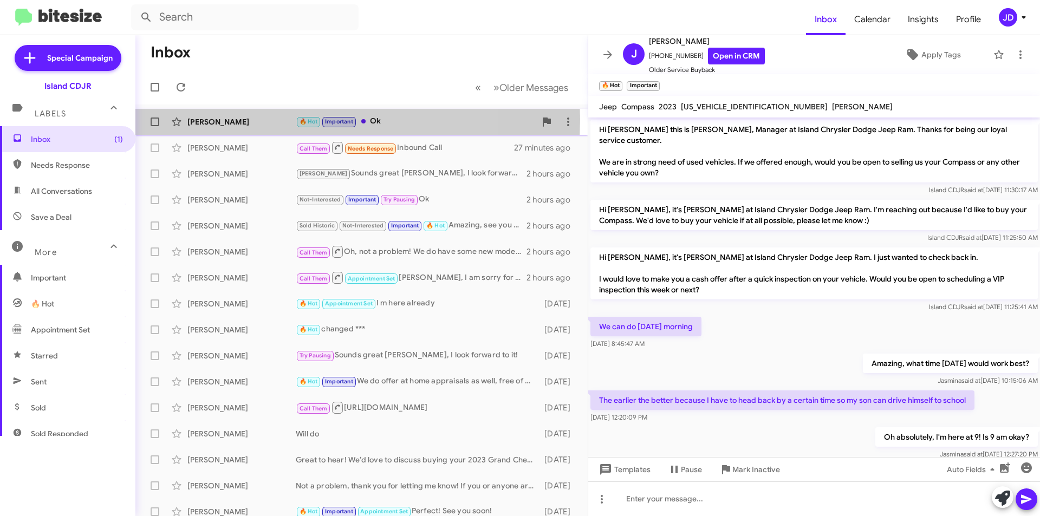
click at [264, 119] on div "[PERSON_NAME]" at bounding box center [241, 121] width 108 height 11
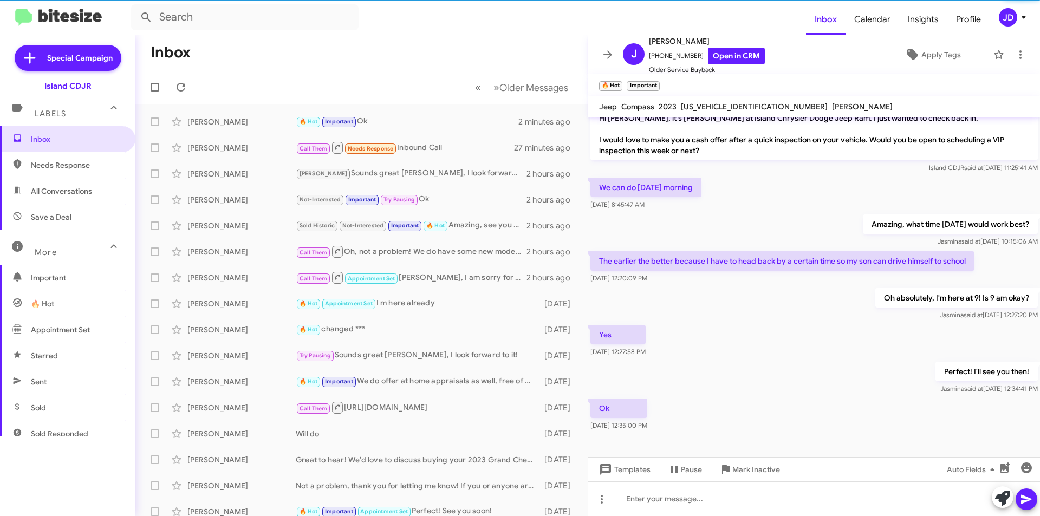
scroll to position [142, 0]
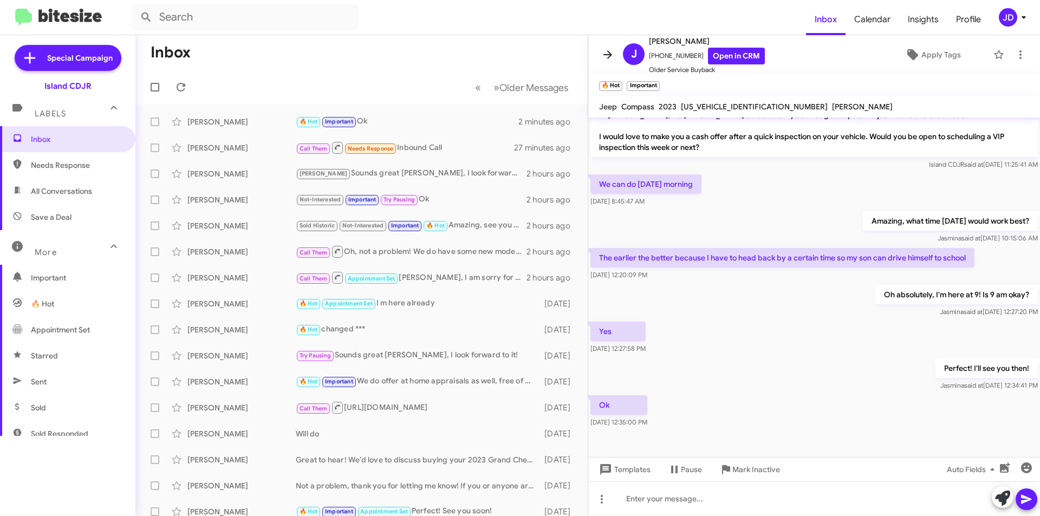
click at [602, 61] on button at bounding box center [608, 55] width 22 height 22
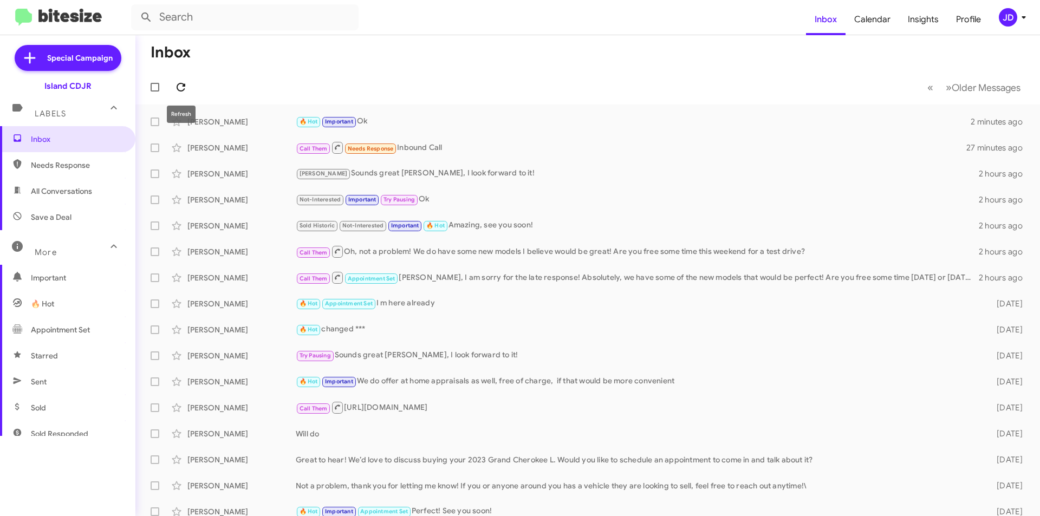
click at [186, 93] on icon at bounding box center [180, 87] width 13 height 13
click at [186, 83] on icon at bounding box center [180, 87] width 13 height 13
click at [1021, 13] on icon at bounding box center [1023, 17] width 13 height 13
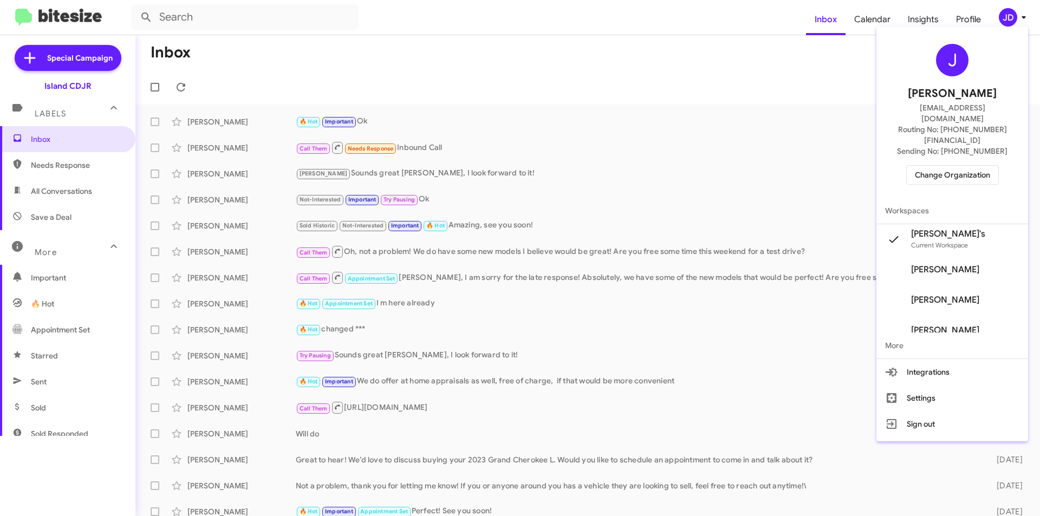
click at [956, 166] on span "Change Organization" at bounding box center [952, 175] width 75 height 18
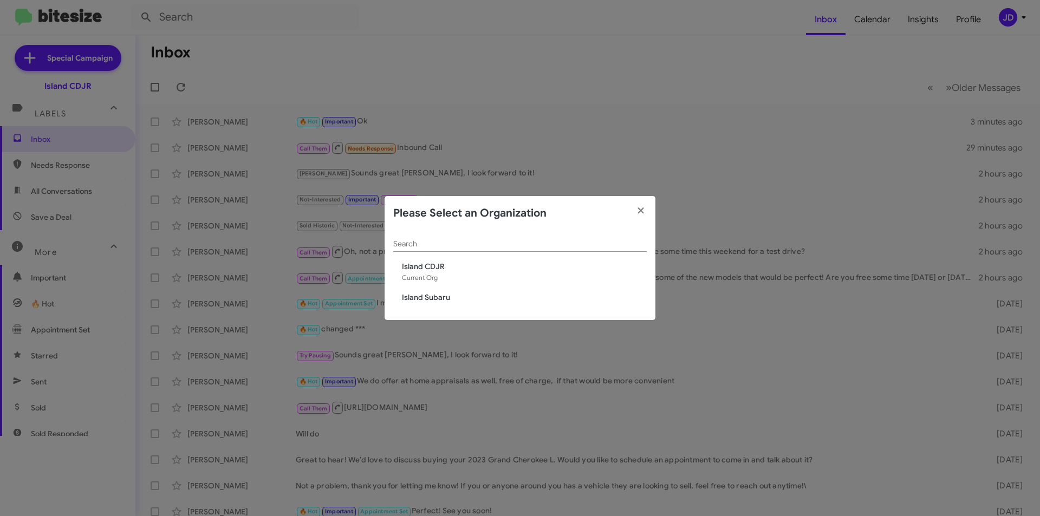
click at [439, 293] on span "Island Subaru" at bounding box center [524, 297] width 245 height 11
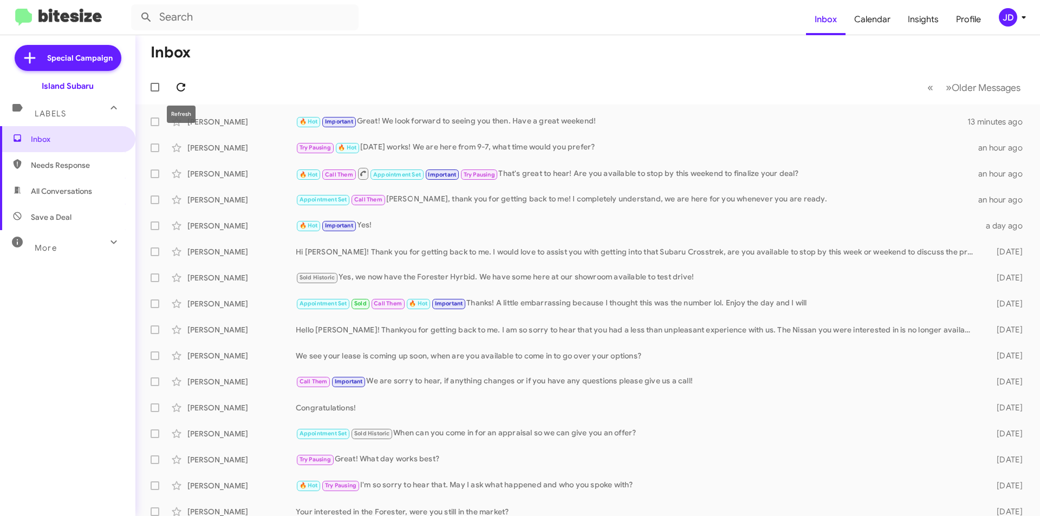
click at [184, 89] on icon at bounding box center [181, 87] width 9 height 9
click at [178, 89] on icon at bounding box center [180, 87] width 13 height 13
click at [182, 86] on icon at bounding box center [181, 87] width 9 height 9
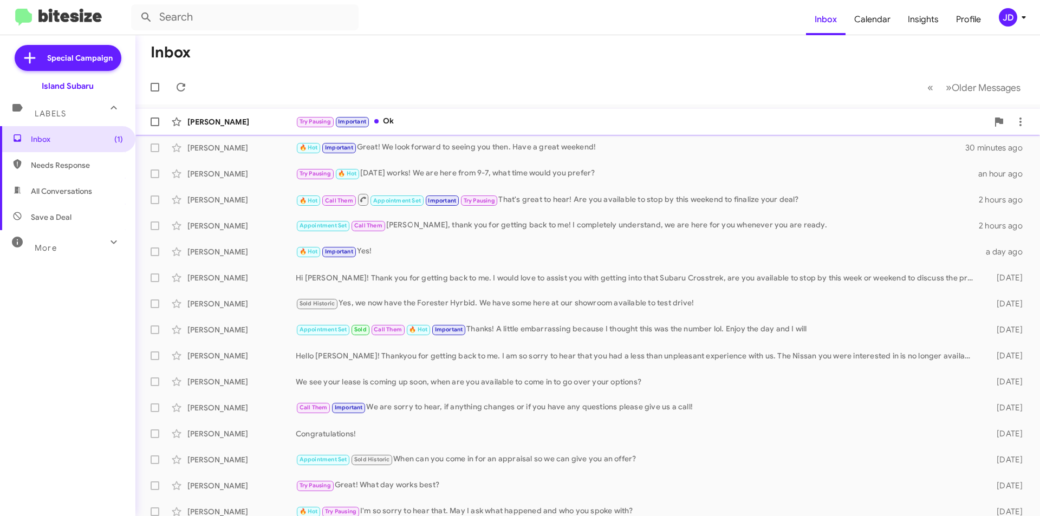
click at [205, 113] on div "Jerry Franza Try Pausing Important Ok a minute ago" at bounding box center [587, 122] width 887 height 22
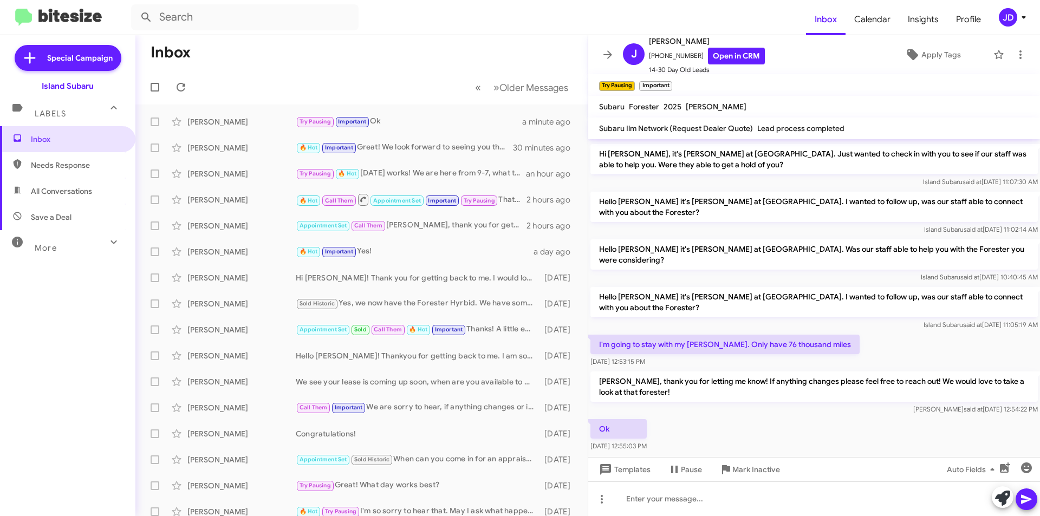
scroll to position [787, 0]
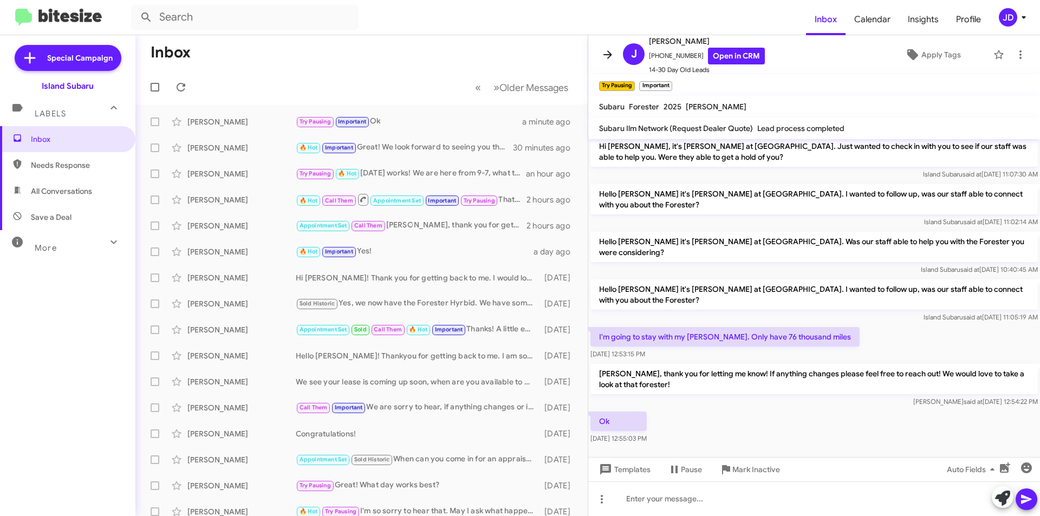
click at [608, 55] on icon at bounding box center [607, 54] width 9 height 8
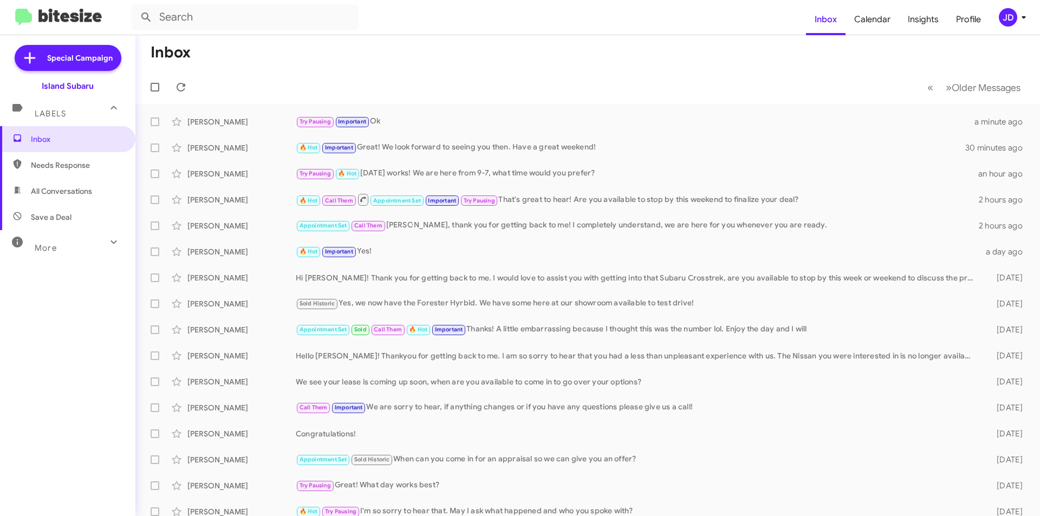
click at [1028, 13] on icon at bounding box center [1023, 17] width 13 height 13
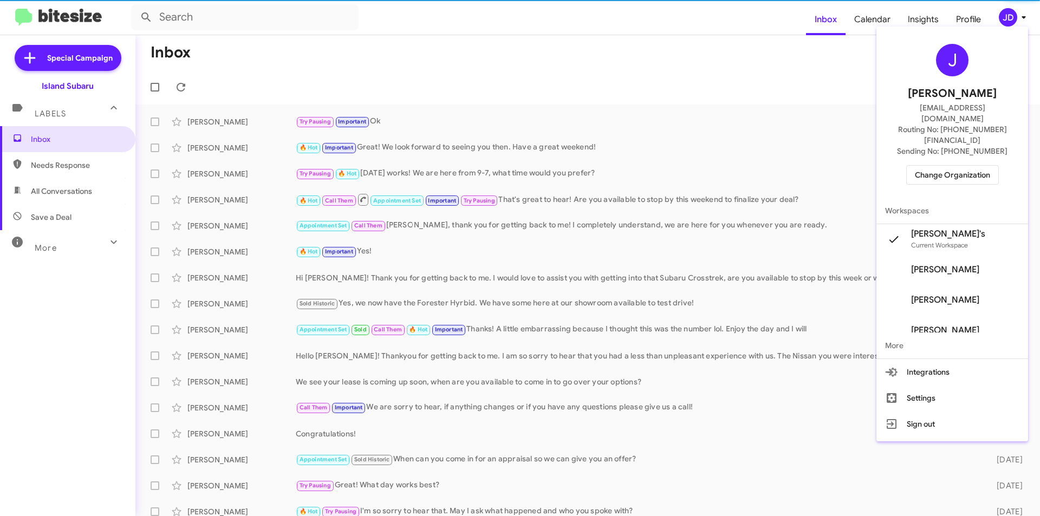
click at [934, 166] on span "Change Organization" at bounding box center [952, 175] width 75 height 18
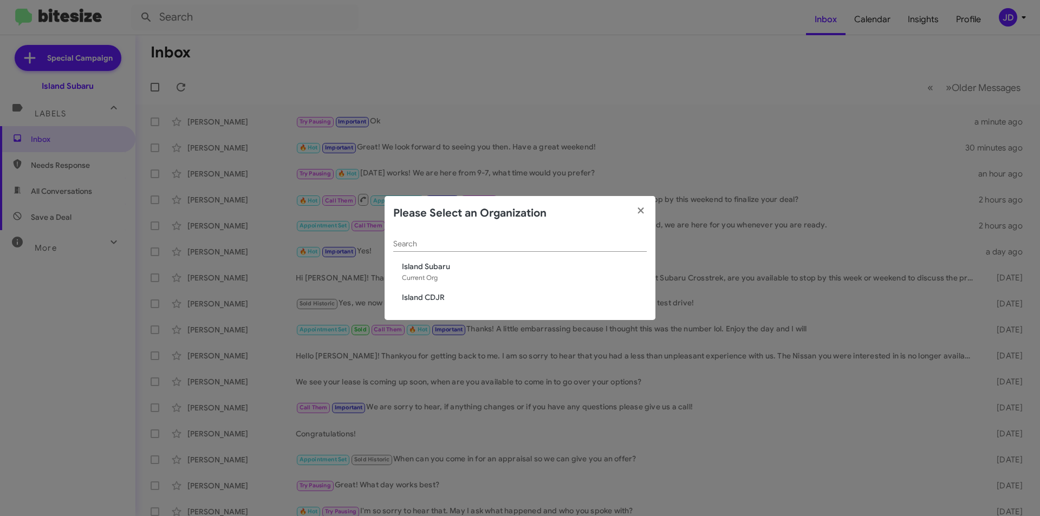
click at [424, 301] on span "Island CDJR" at bounding box center [524, 297] width 245 height 11
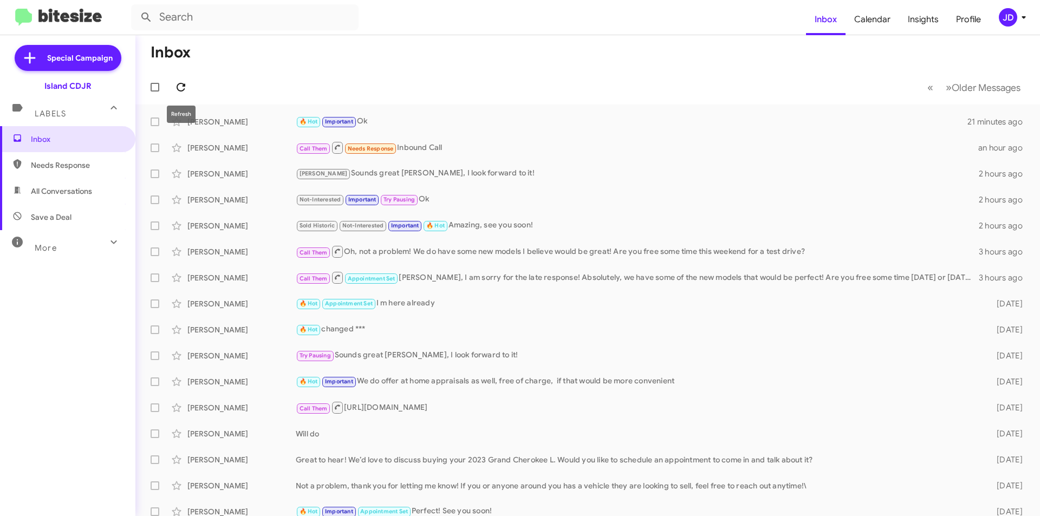
click at [185, 93] on icon at bounding box center [180, 87] width 13 height 13
click at [396, 217] on div "Elizabeth Delavan Sold Historic Not-Interested Important 🔥 Hot Amazing, see you…" at bounding box center [587, 226] width 887 height 22
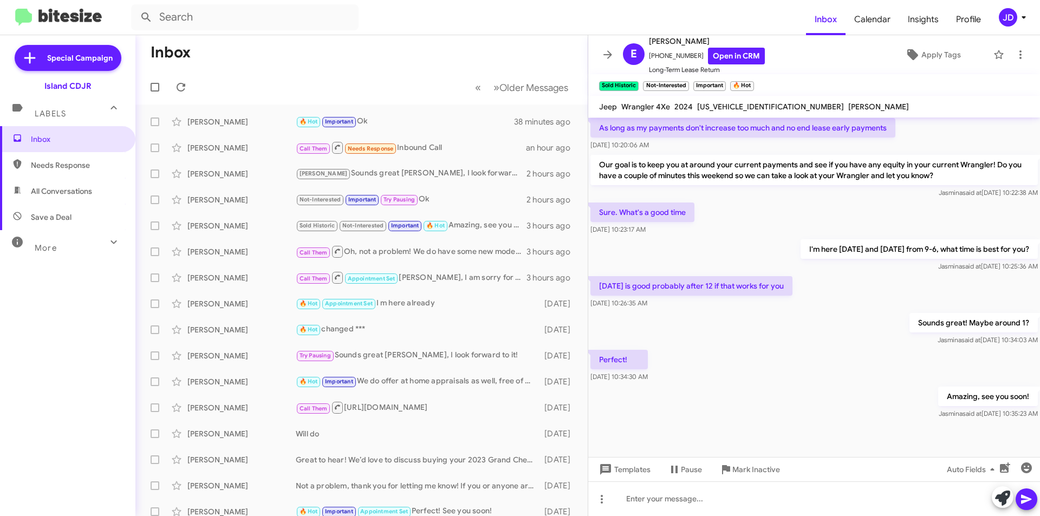
scroll to position [379, 0]
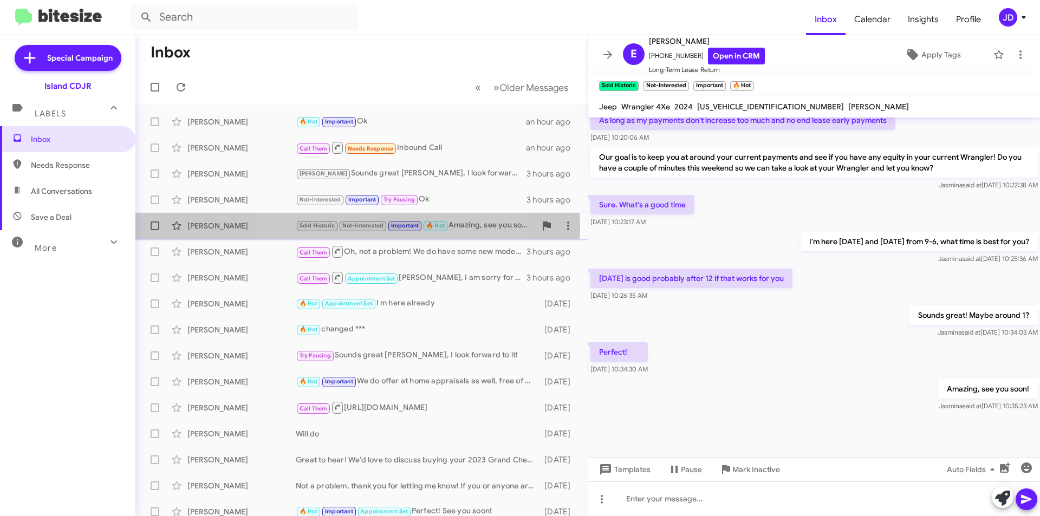
click at [348, 227] on span "Not-Interested" at bounding box center [363, 225] width 42 height 7
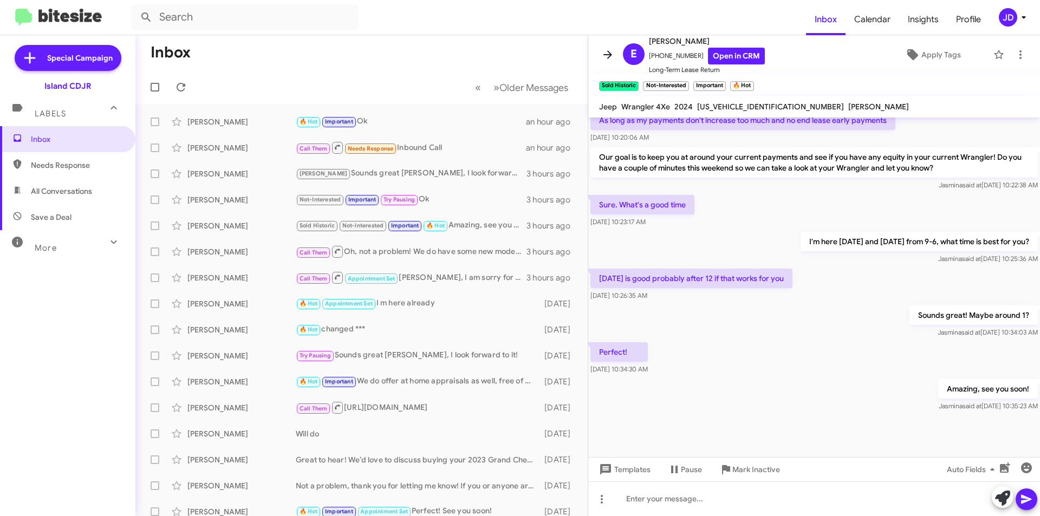
click at [607, 60] on icon at bounding box center [607, 54] width 13 height 13
